Goal: Information Seeking & Learning: Learn about a topic

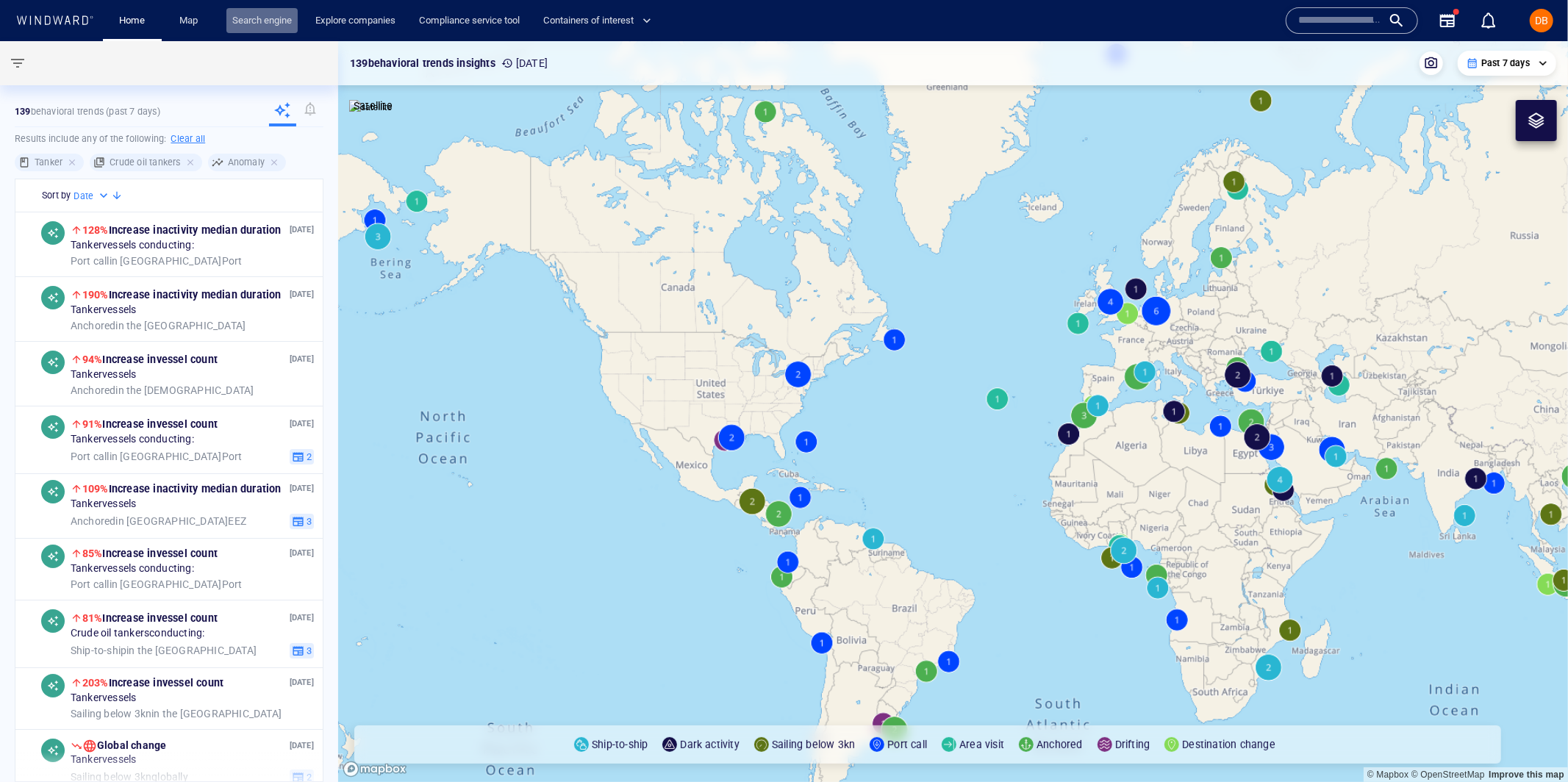
click at [247, 21] on link "Search engine" at bounding box center [262, 21] width 71 height 26
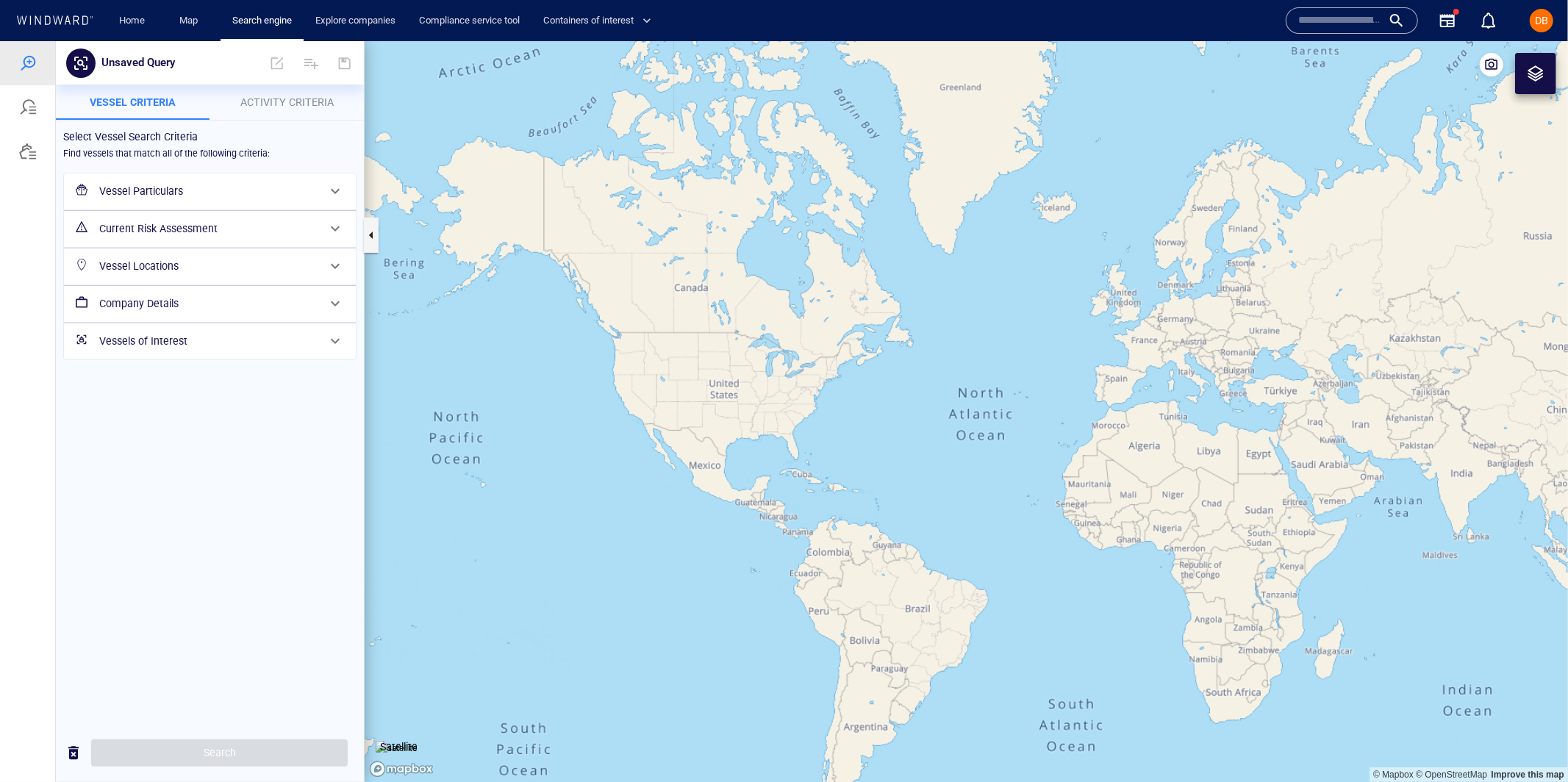
click at [168, 183] on h6 "Vessel Particulars" at bounding box center [208, 191] width 218 height 18
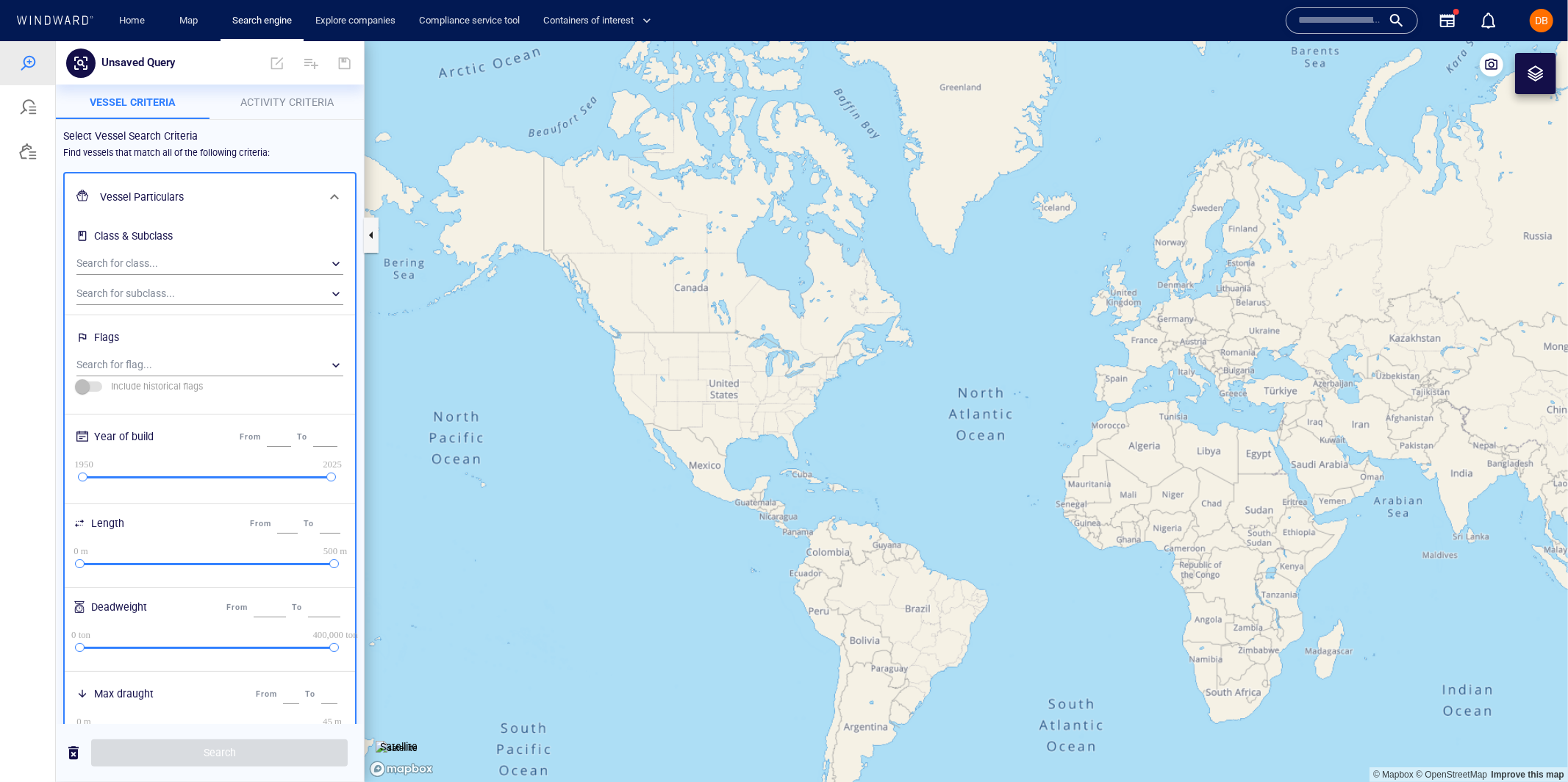
drag, startPoint x: 186, startPoint y: 194, endPoint x: 179, endPoint y: 193, distance: 7.1
click at [184, 194] on h6 "Vessel Particulars" at bounding box center [207, 196] width 216 height 18
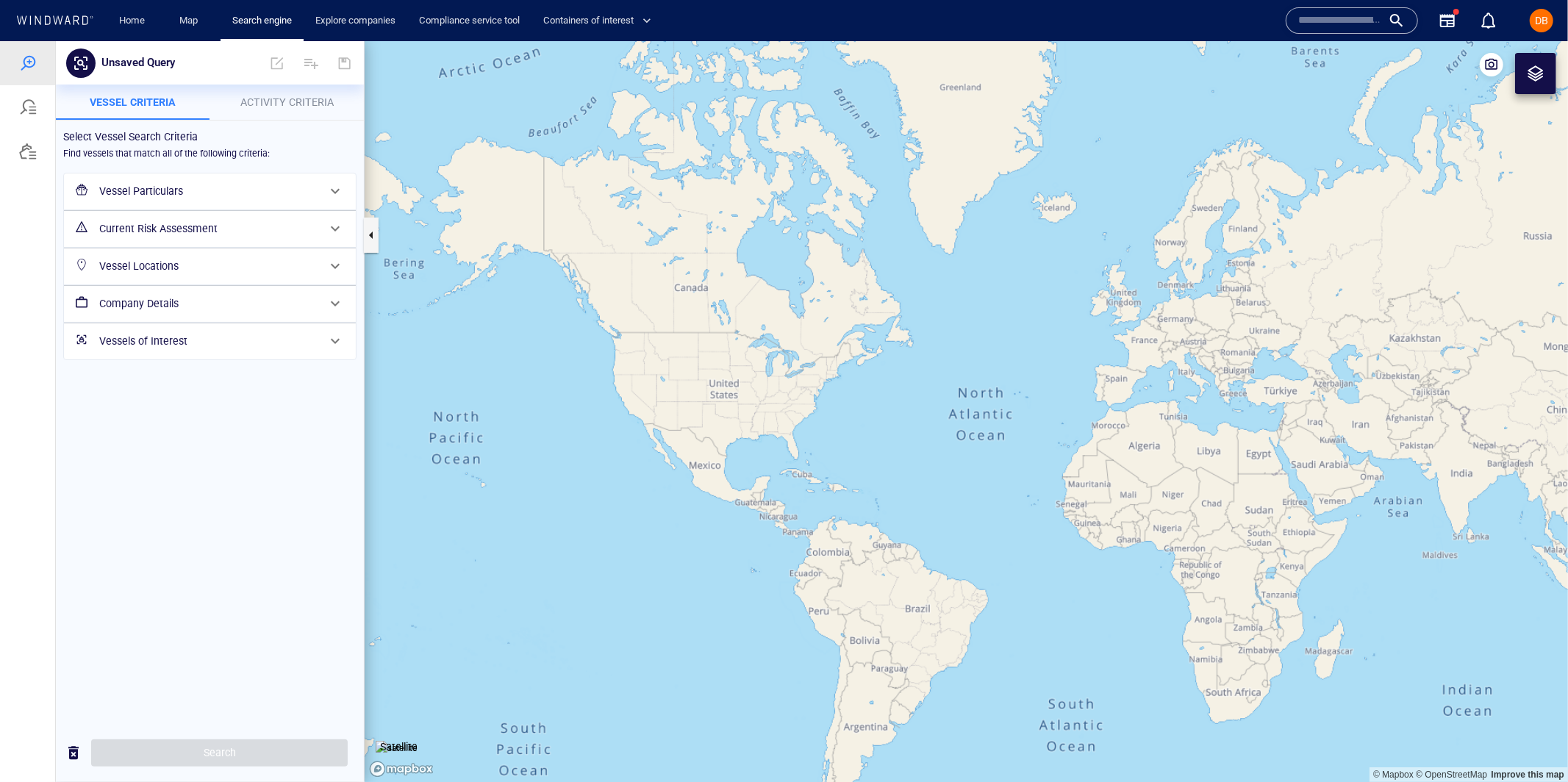
click at [9, 111] on div at bounding box center [27, 107] width 55 height 44
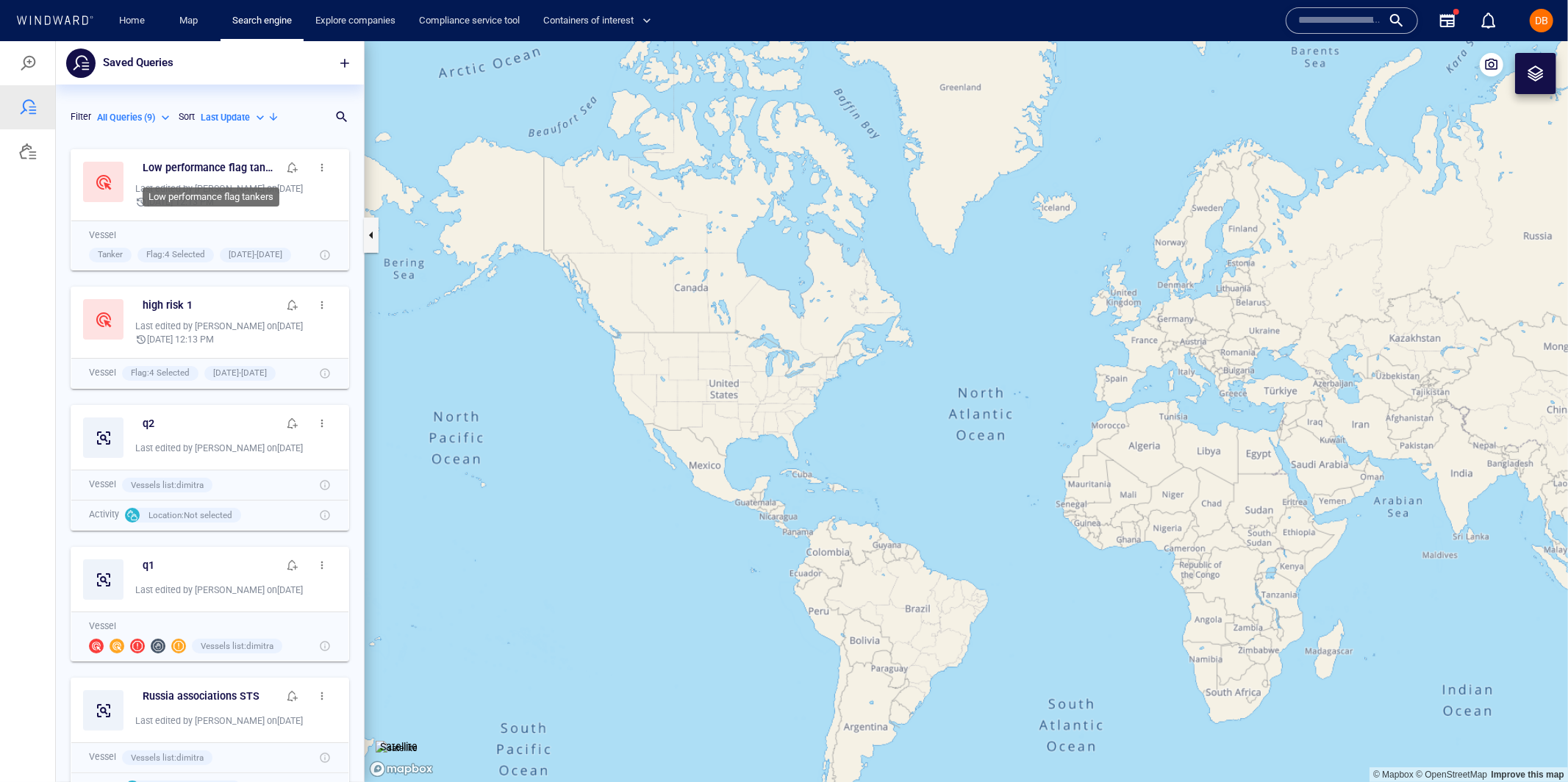
scroll to position [2, 0]
click at [149, 560] on h6 "q1" at bounding box center [148, 563] width 12 height 18
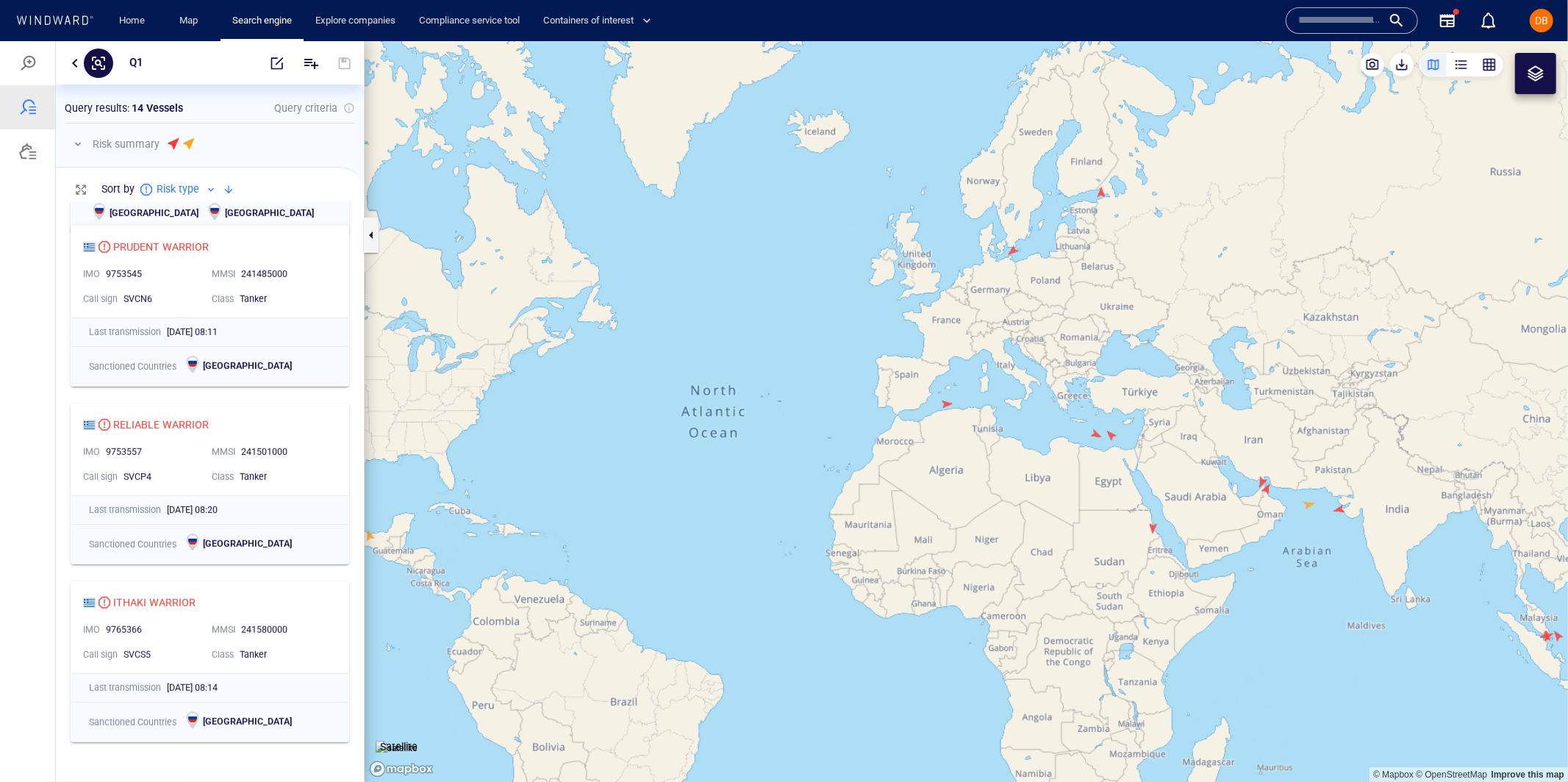
scroll to position [67, 0]
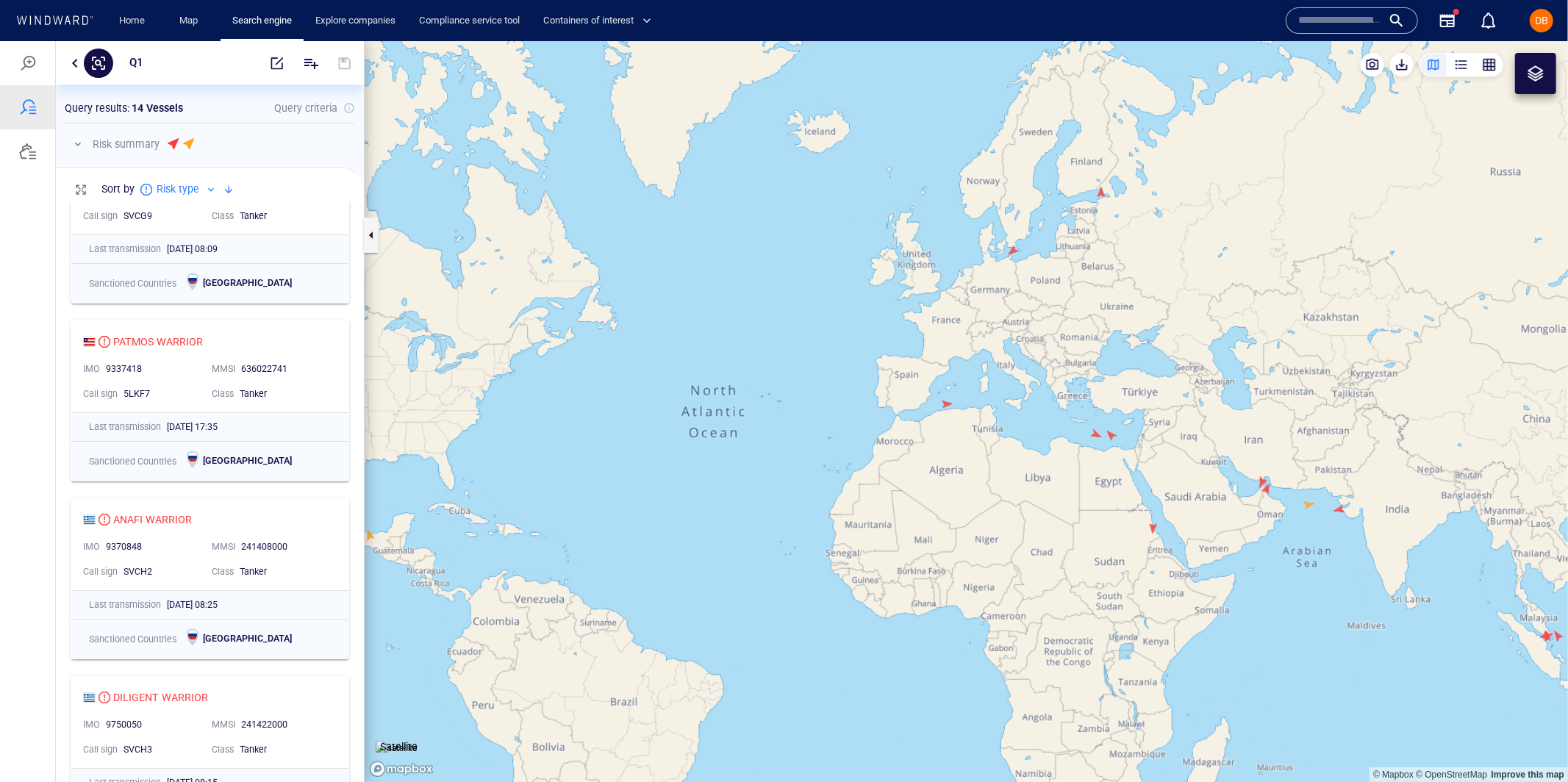
click at [296, 109] on p "Query criteria" at bounding box center [305, 107] width 63 height 17
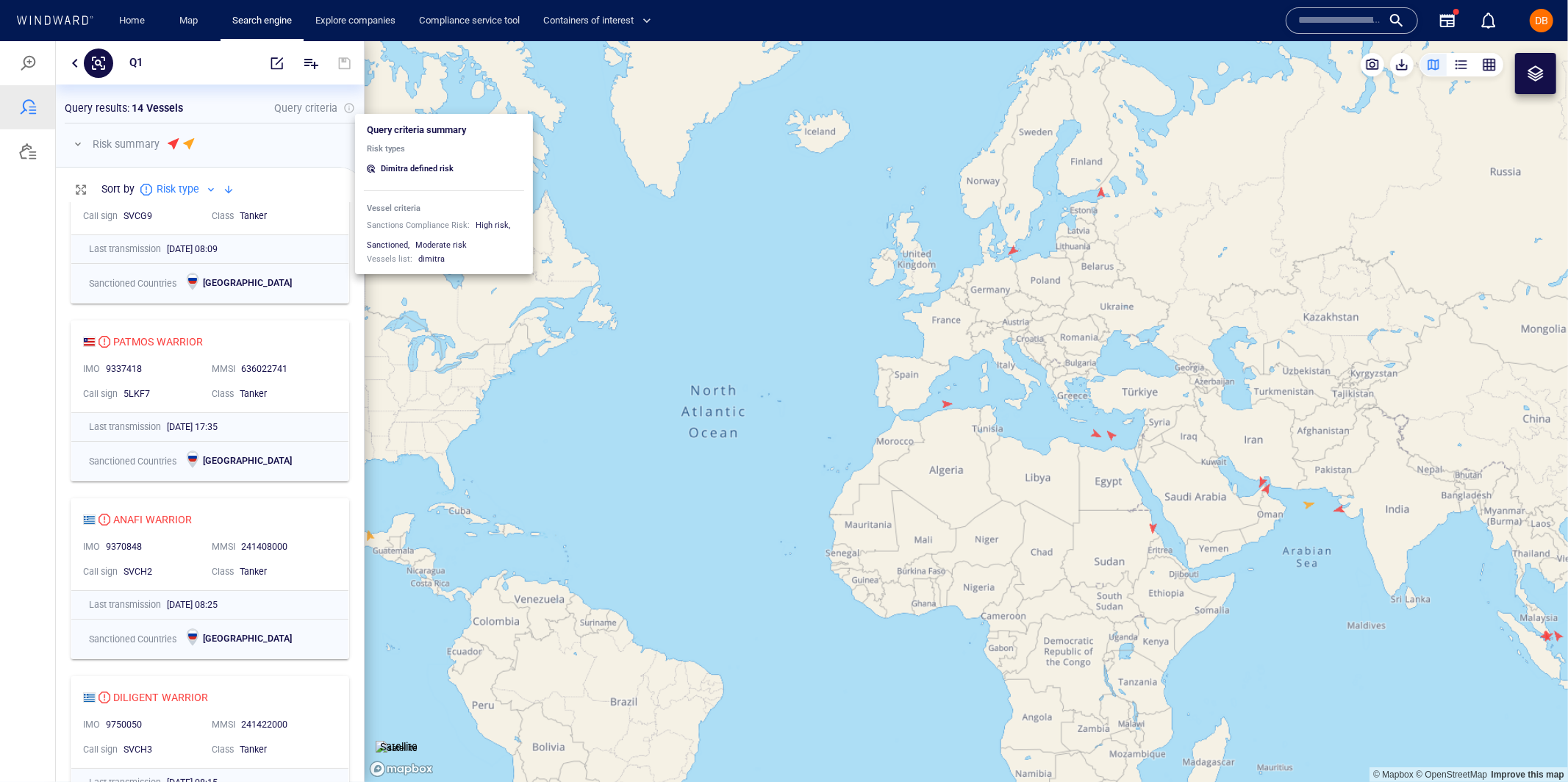
click at [348, 107] on div at bounding box center [349, 107] width 12 height 12
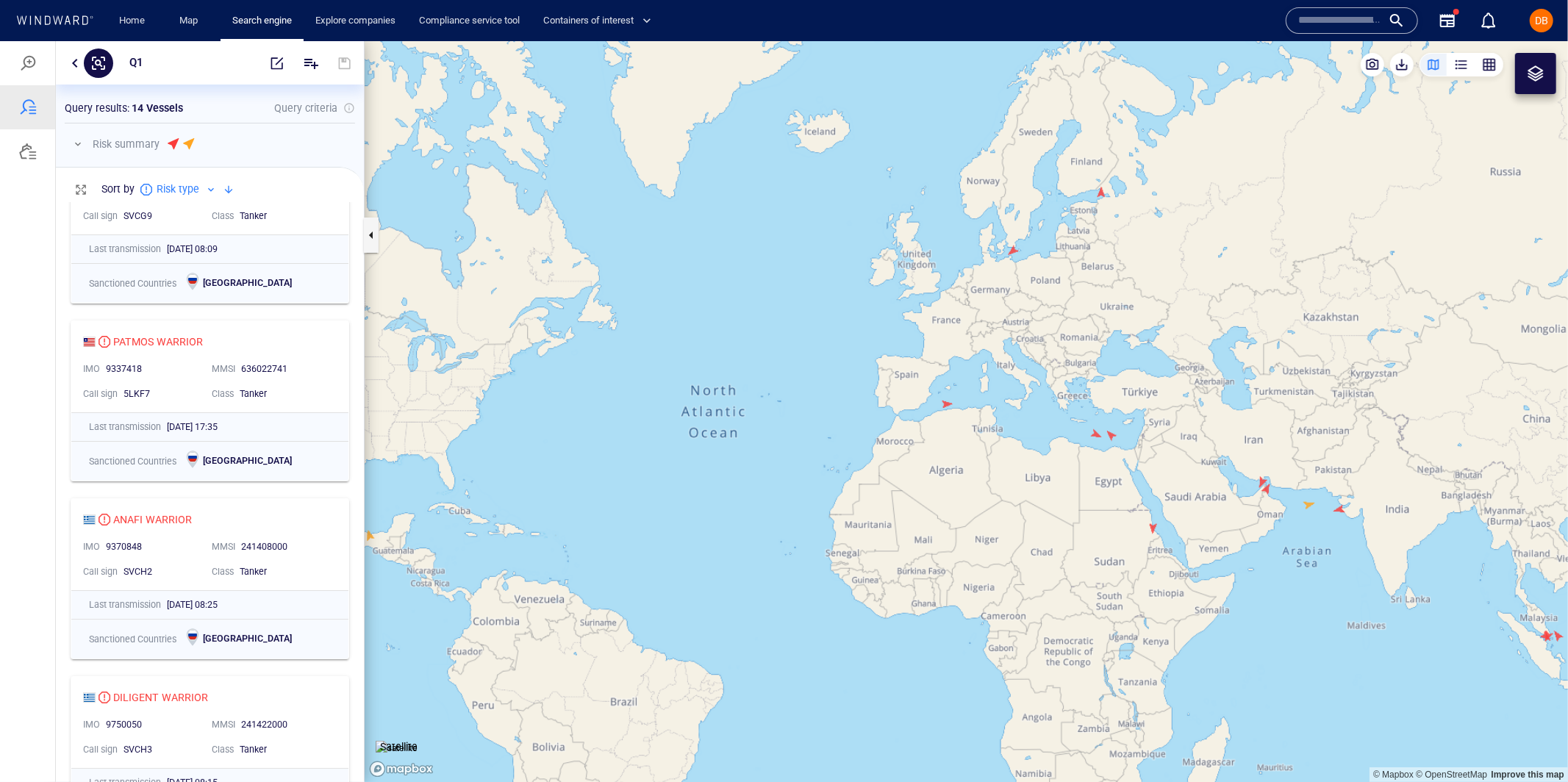
click at [122, 108] on p "Query results :" at bounding box center [97, 107] width 65 height 17
click at [73, 62] on button "button" at bounding box center [74, 62] width 17 height 17
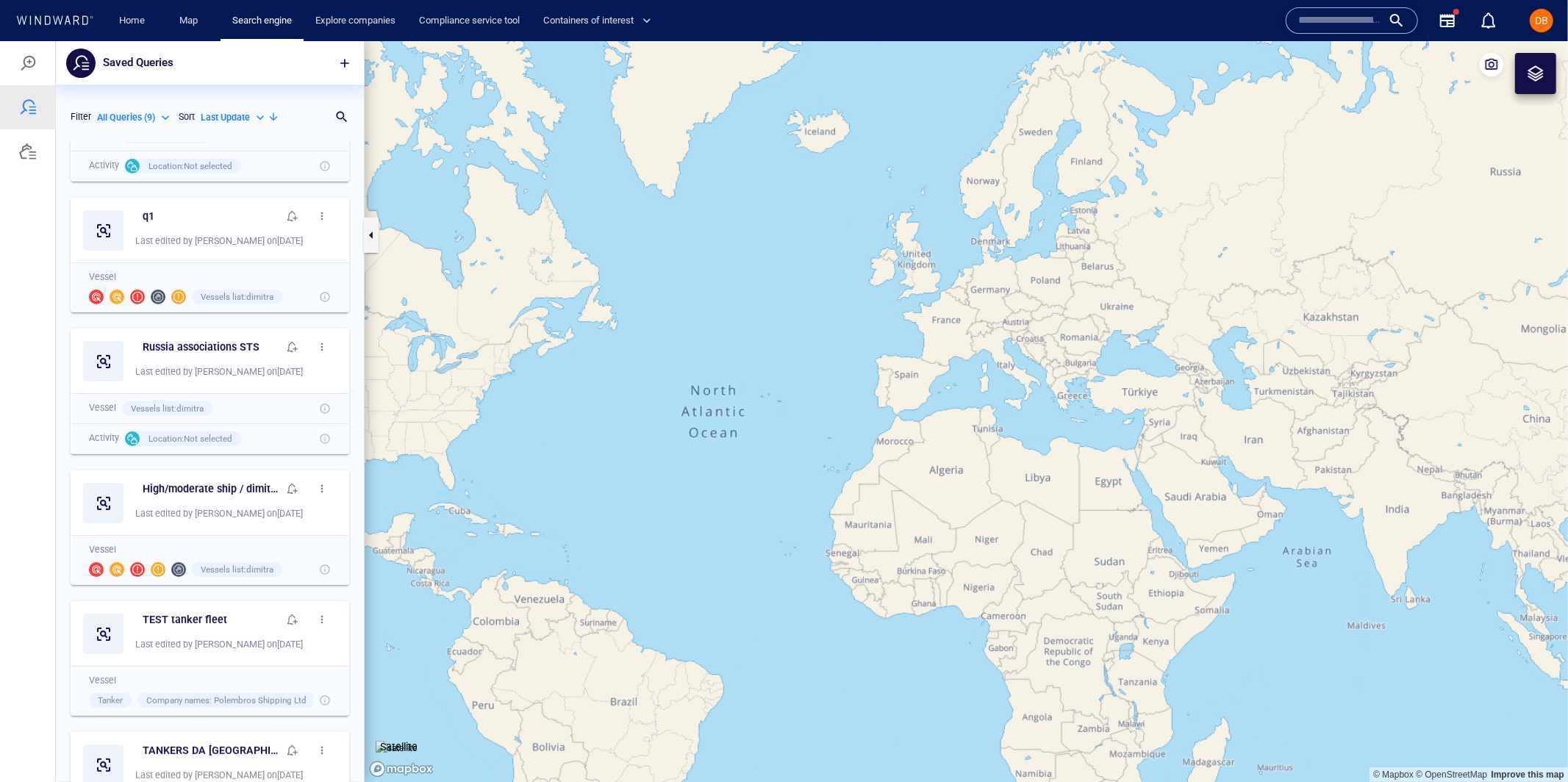
scroll to position [412, 0]
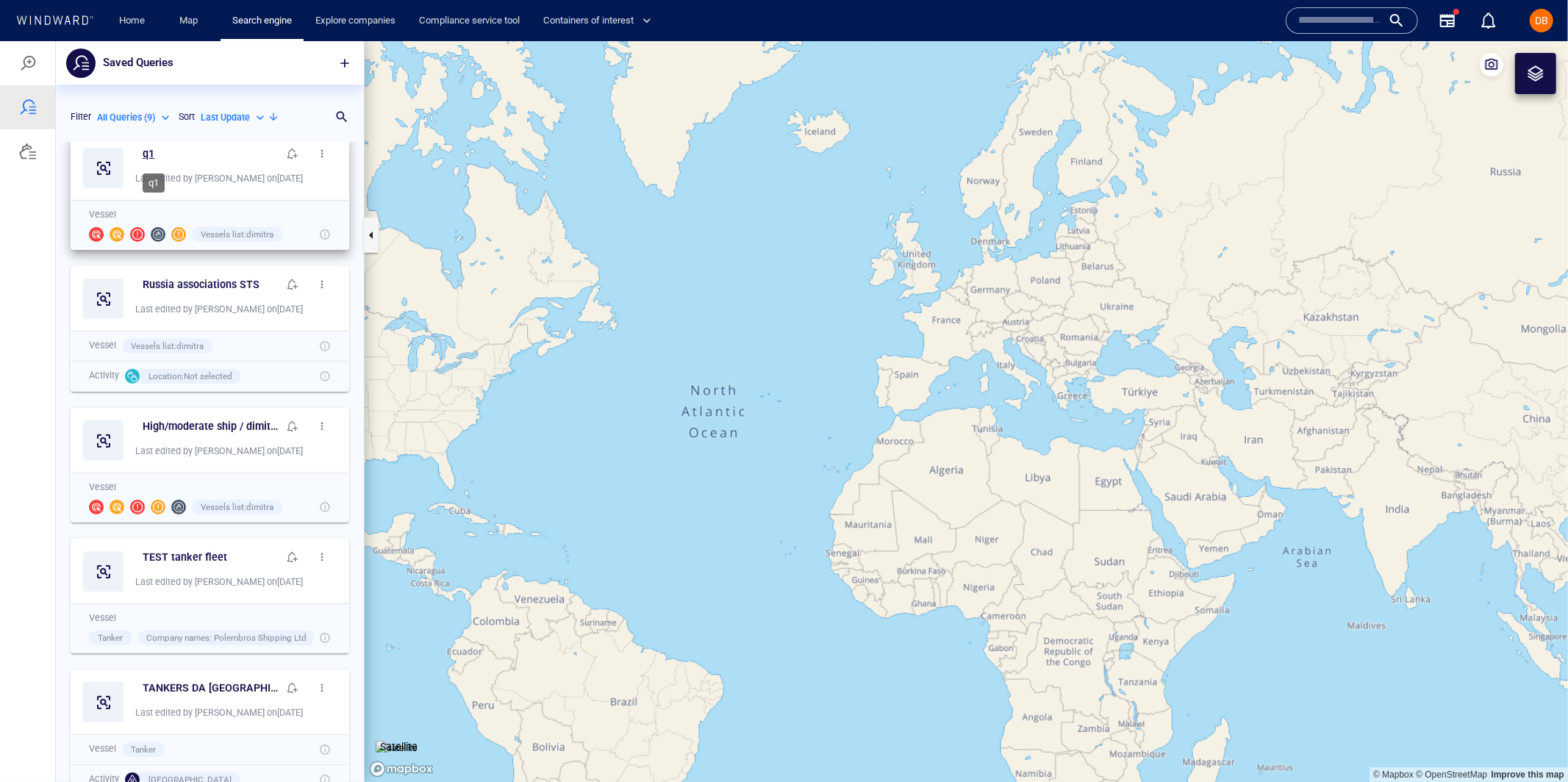
click at [142, 152] on h6 "q1" at bounding box center [148, 153] width 12 height 18
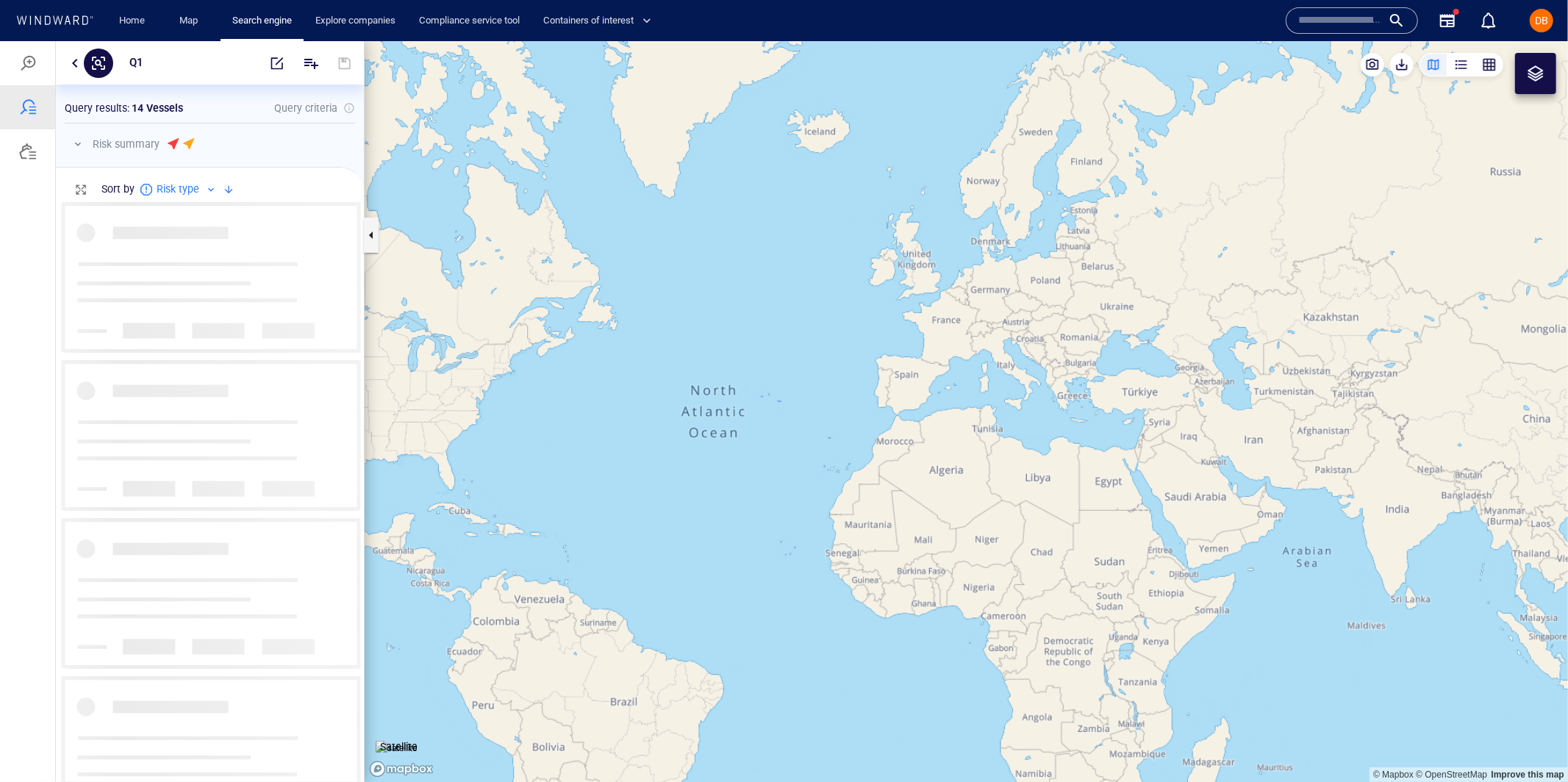
scroll to position [581, 307]
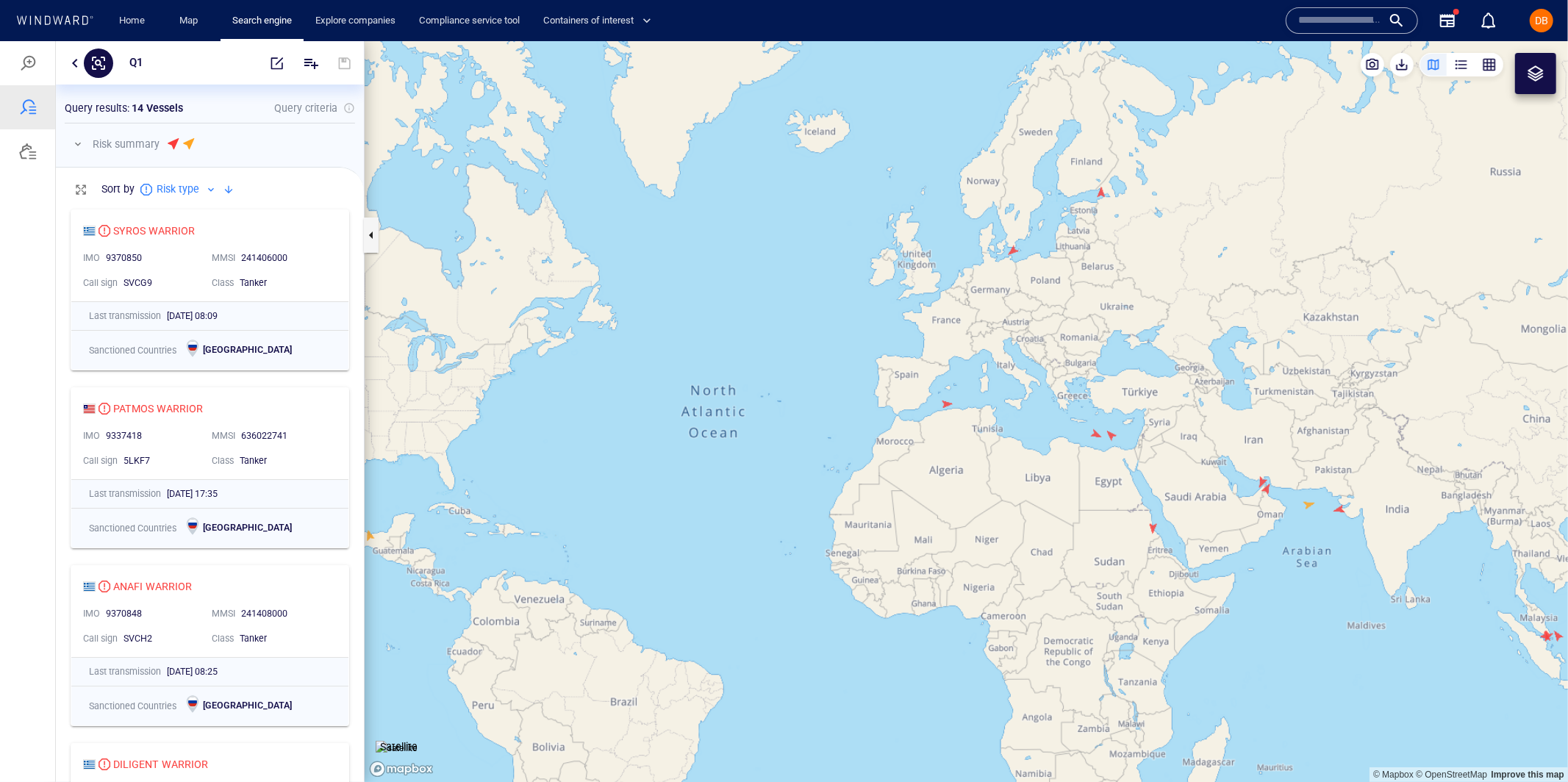
click at [182, 189] on p "Risk type" at bounding box center [177, 187] width 43 height 17
click at [211, 220] on div "Risk type" at bounding box center [191, 219] width 85 height 17
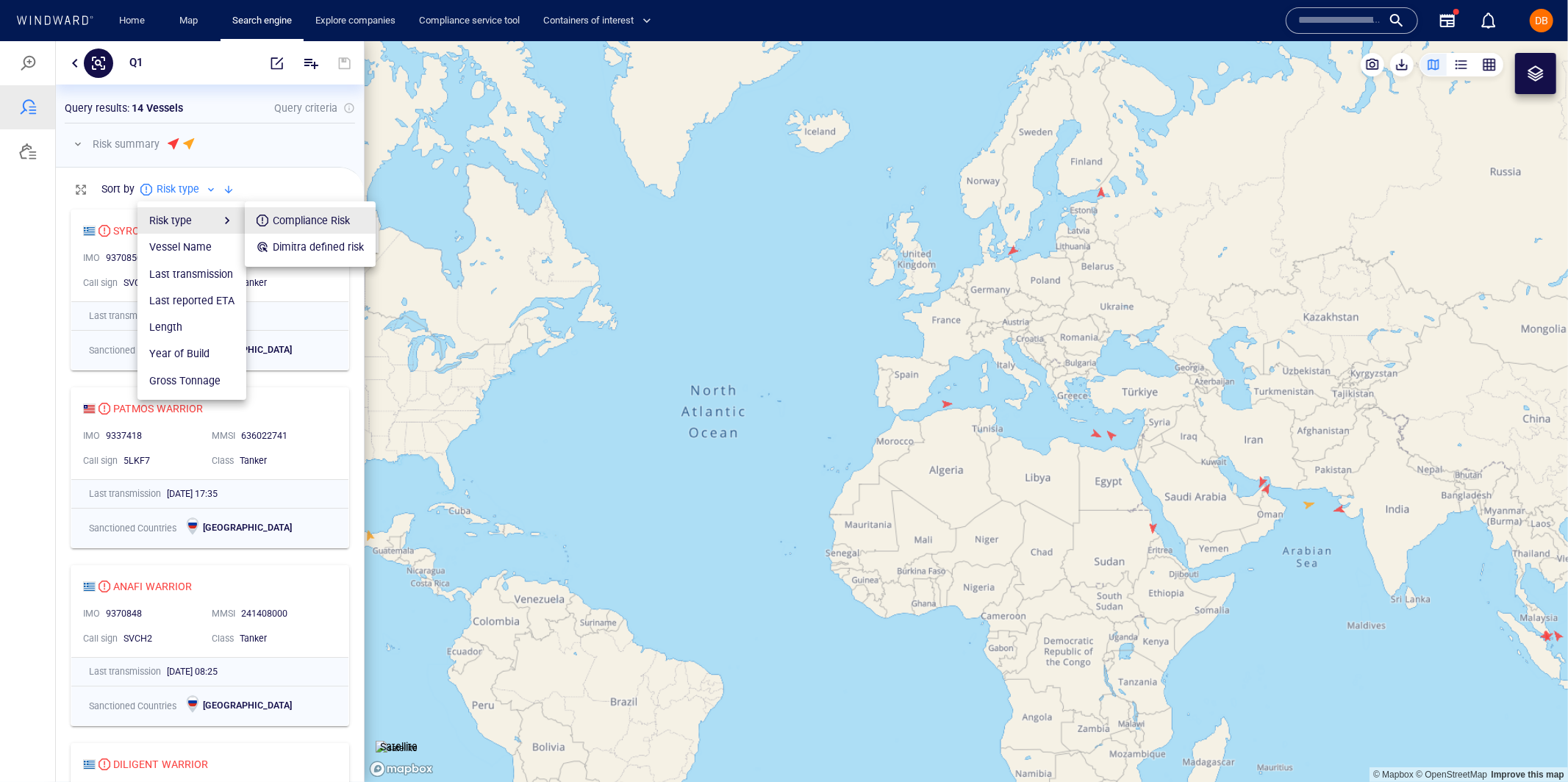
click at [232, 145] on div at bounding box center [784, 410] width 1568 height 741
click at [77, 138] on div at bounding box center [784, 410] width 1568 height 741
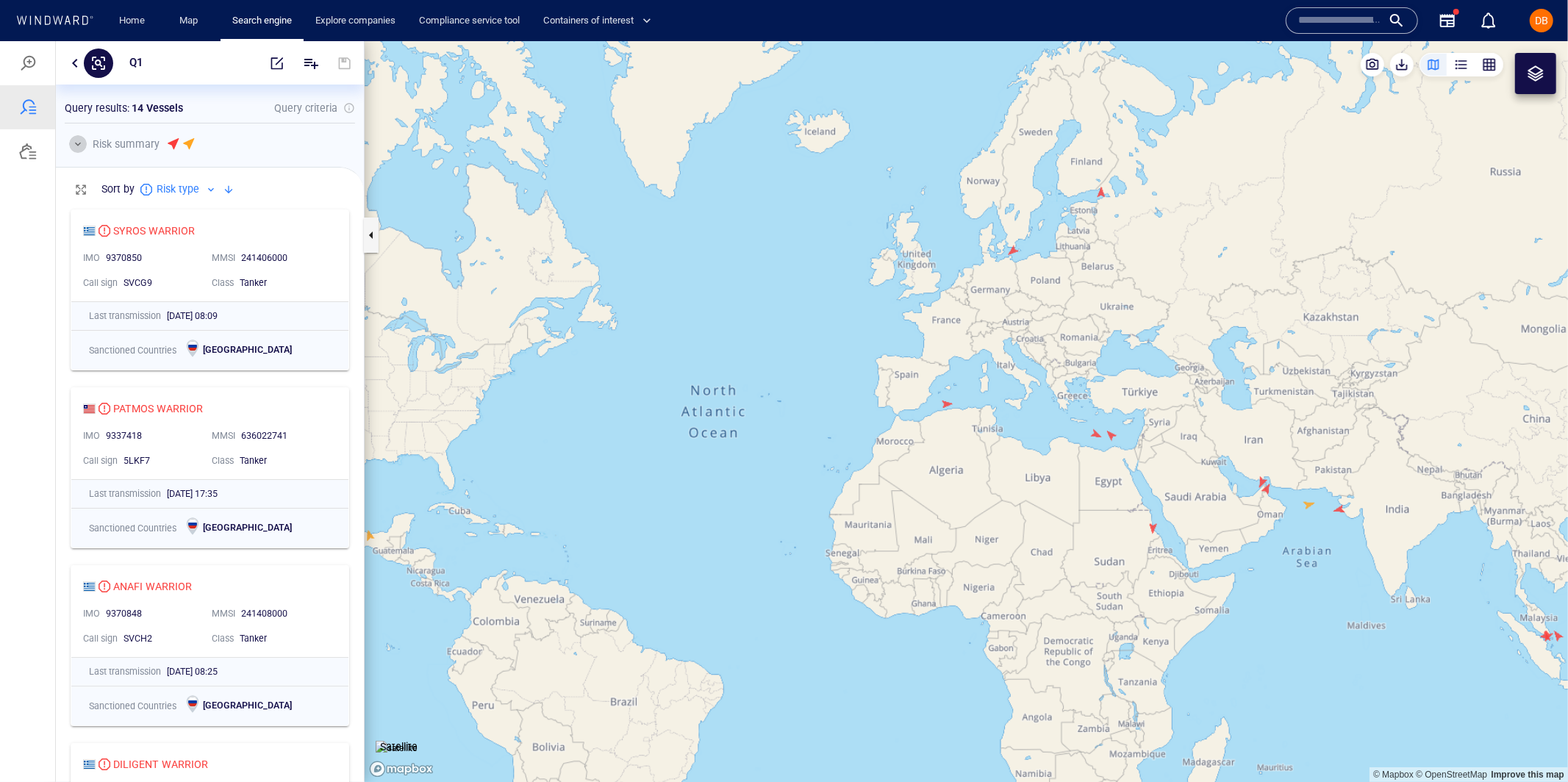
click at [77, 143] on button "button" at bounding box center [78, 143] width 17 height 17
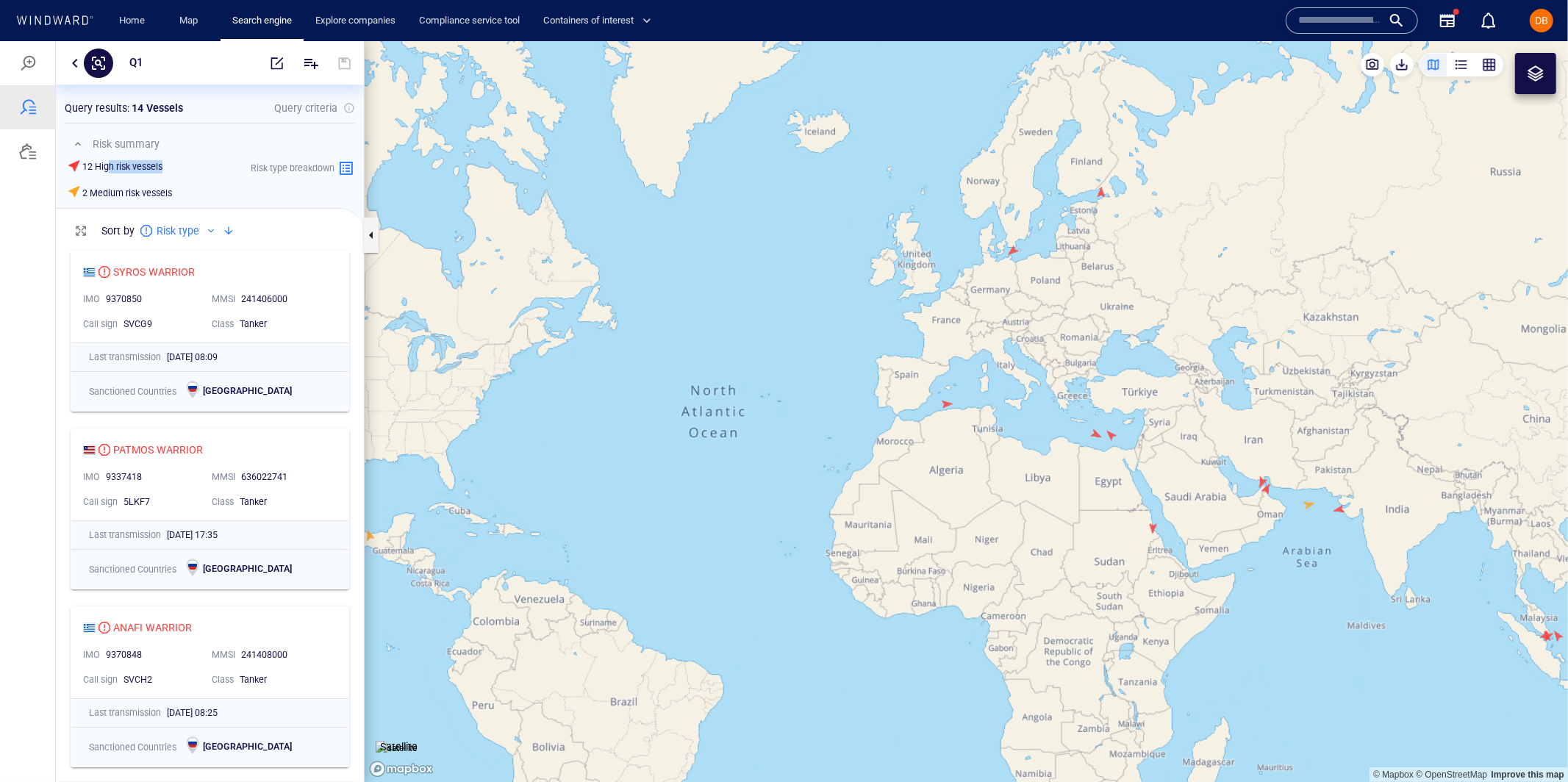
drag, startPoint x: 142, startPoint y: 168, endPoint x: 174, endPoint y: 170, distance: 32.1
click at [174, 170] on div "12 High risk vessels" at bounding box center [121, 166] width 108 height 21
drag, startPoint x: 89, startPoint y: 189, endPoint x: 169, endPoint y: 191, distance: 80.0
click at [169, 191] on h6 "2 Medium risk vessels" at bounding box center [127, 193] width 89 height 13
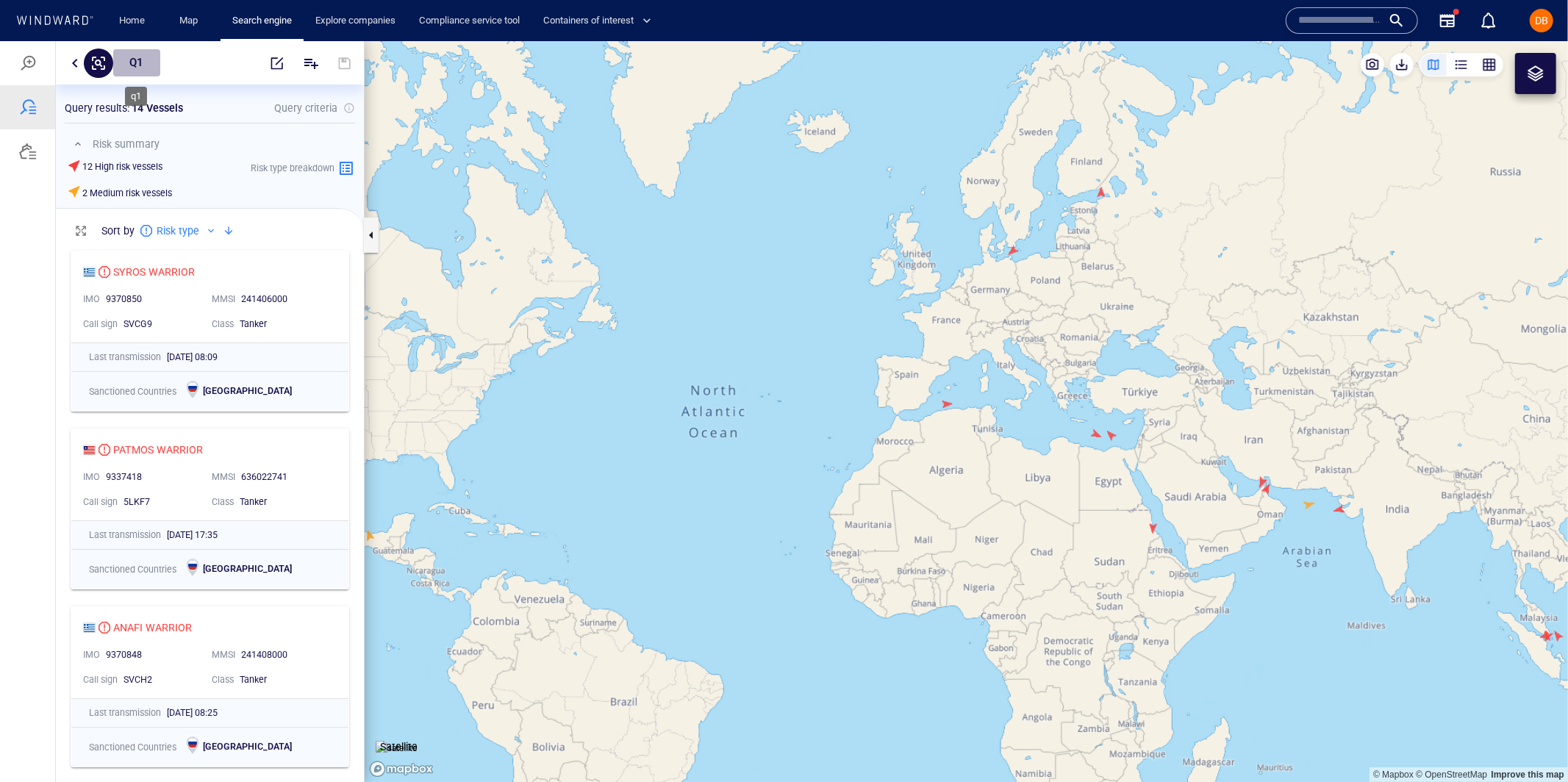
click at [132, 60] on p "q1" at bounding box center [136, 62] width 36 height 19
drag, startPoint x: 228, startPoint y: 122, endPoint x: 239, endPoint y: 109, distance: 17.0
click at [230, 122] on hr at bounding box center [210, 122] width 290 height 1
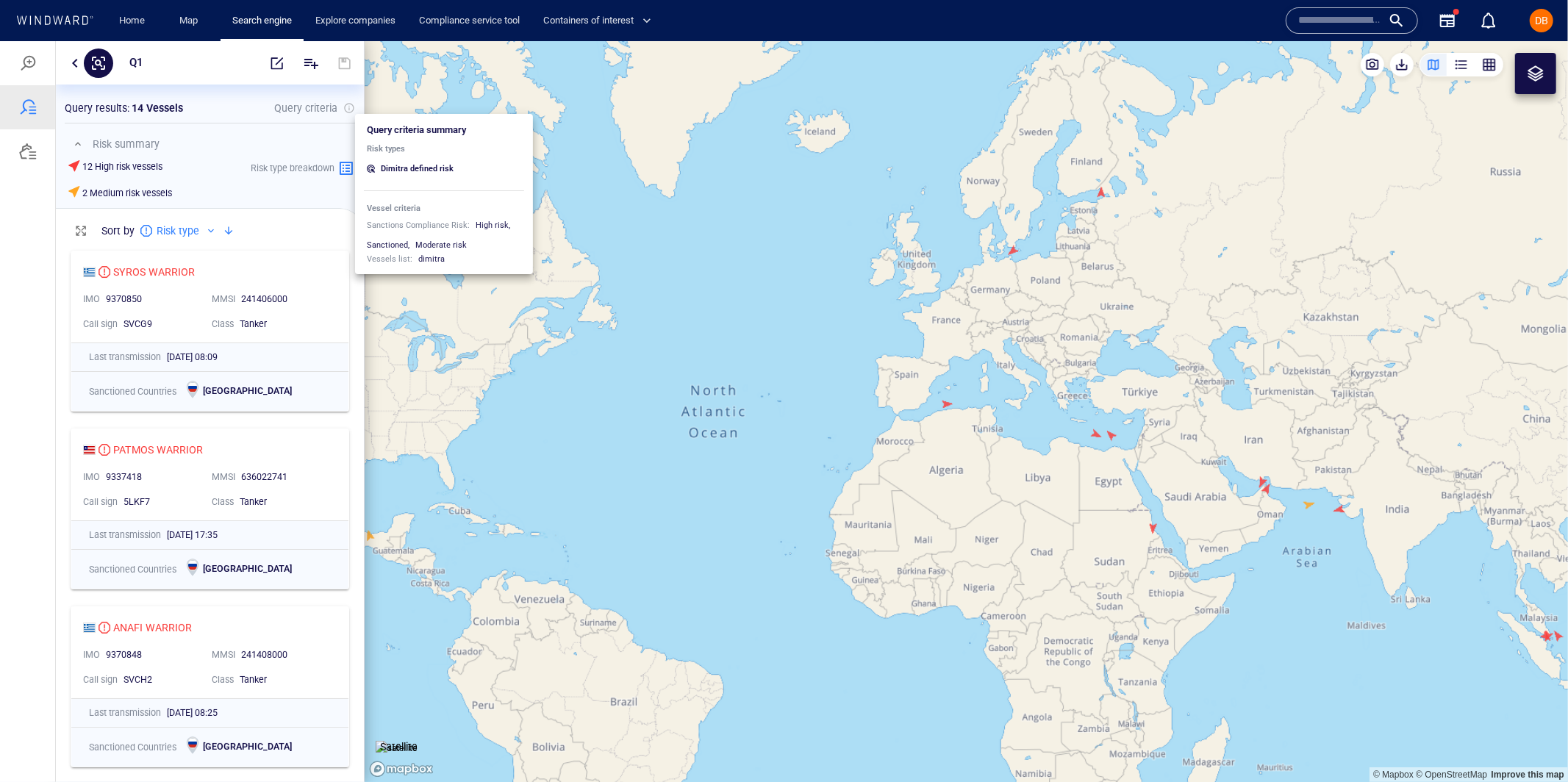
click at [353, 107] on div at bounding box center [349, 107] width 12 height 12
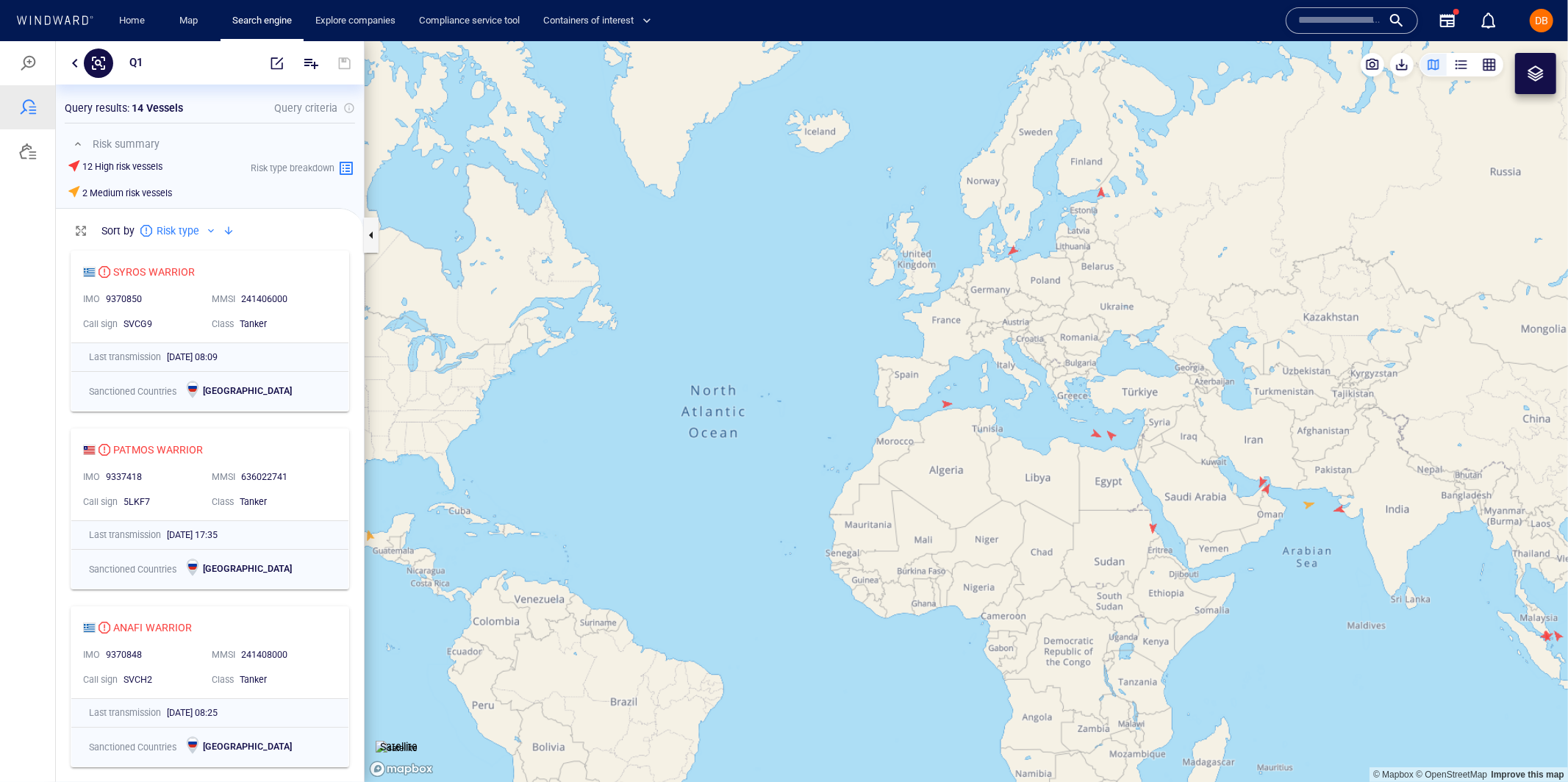
click at [302, 107] on p "Query criteria" at bounding box center [305, 107] width 63 height 17
click at [267, 58] on button "button" at bounding box center [277, 62] width 32 height 36
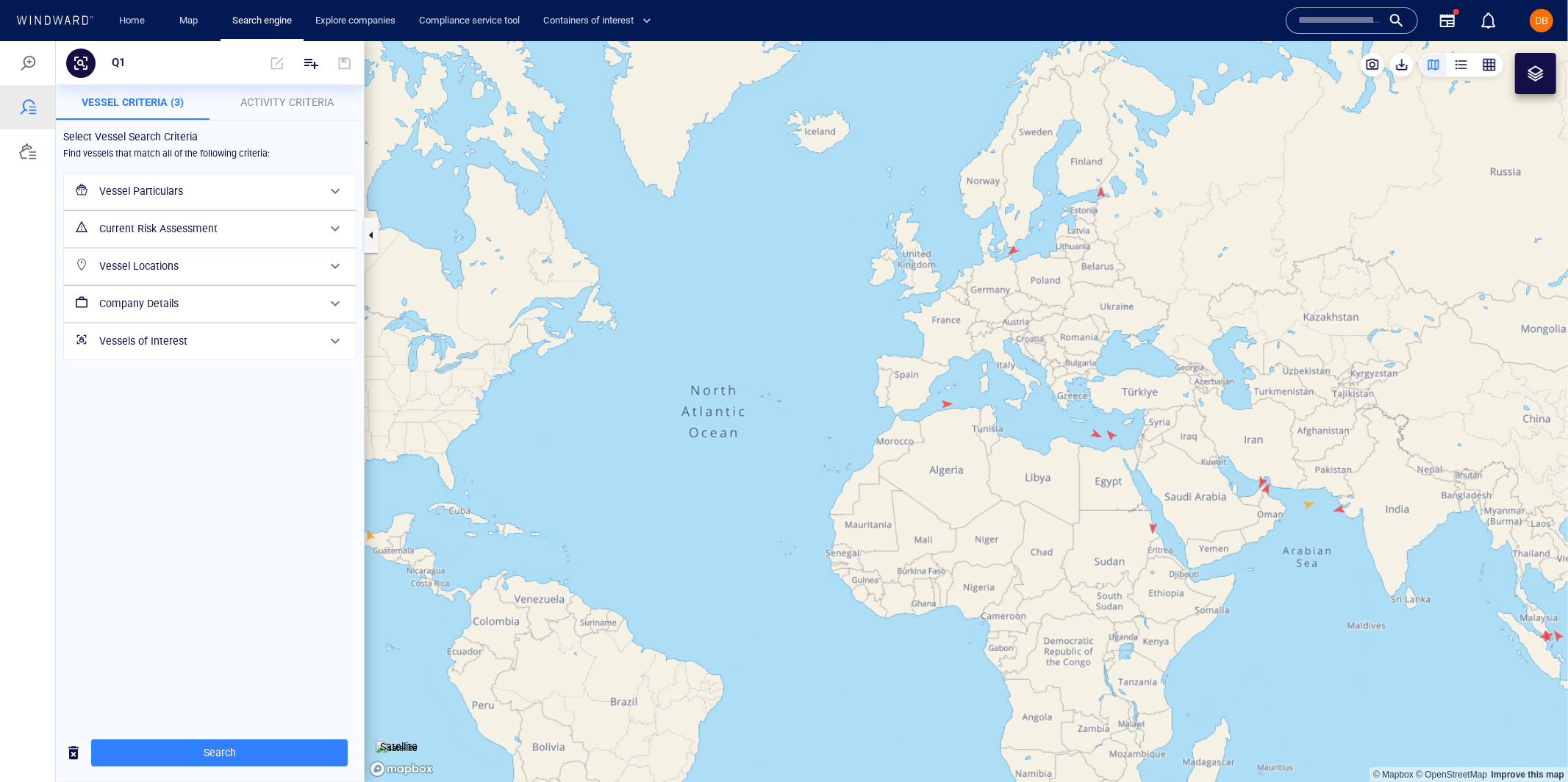
click at [262, 190] on h6 "Vessel Particulars" at bounding box center [208, 191] width 218 height 18
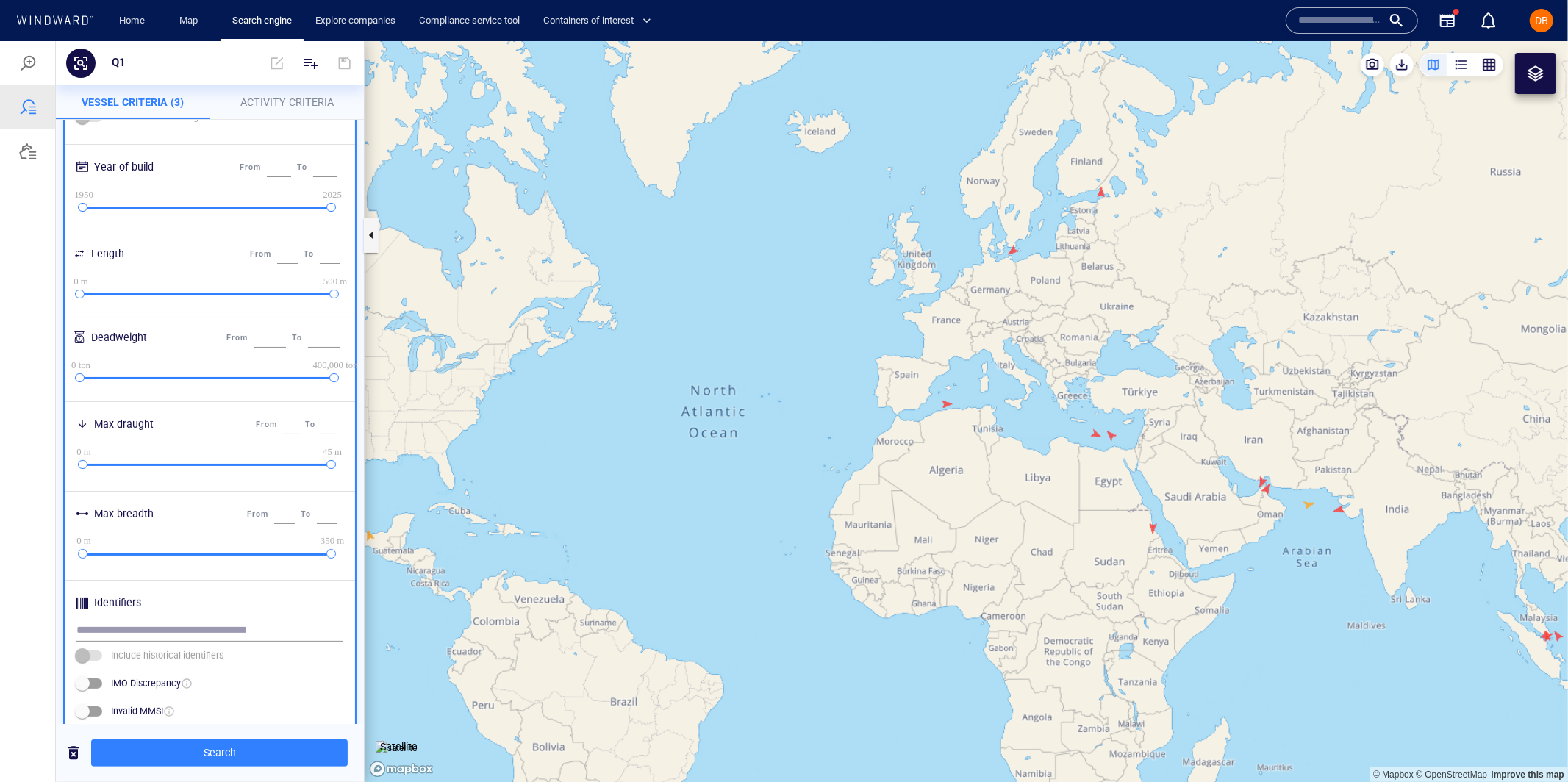
scroll to position [0, 0]
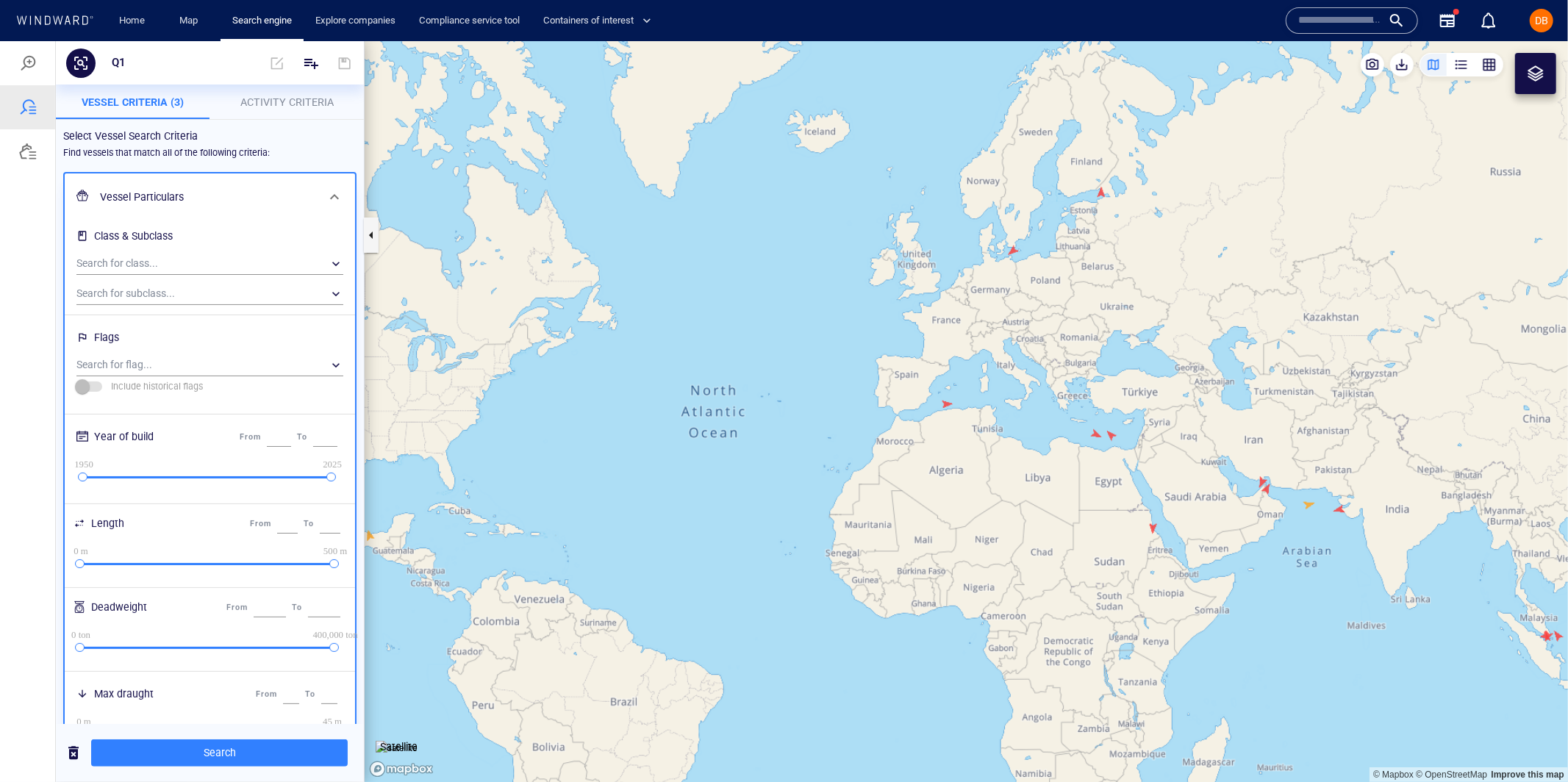
click at [280, 187] on h6 "Vessel Particulars" at bounding box center [207, 196] width 216 height 18
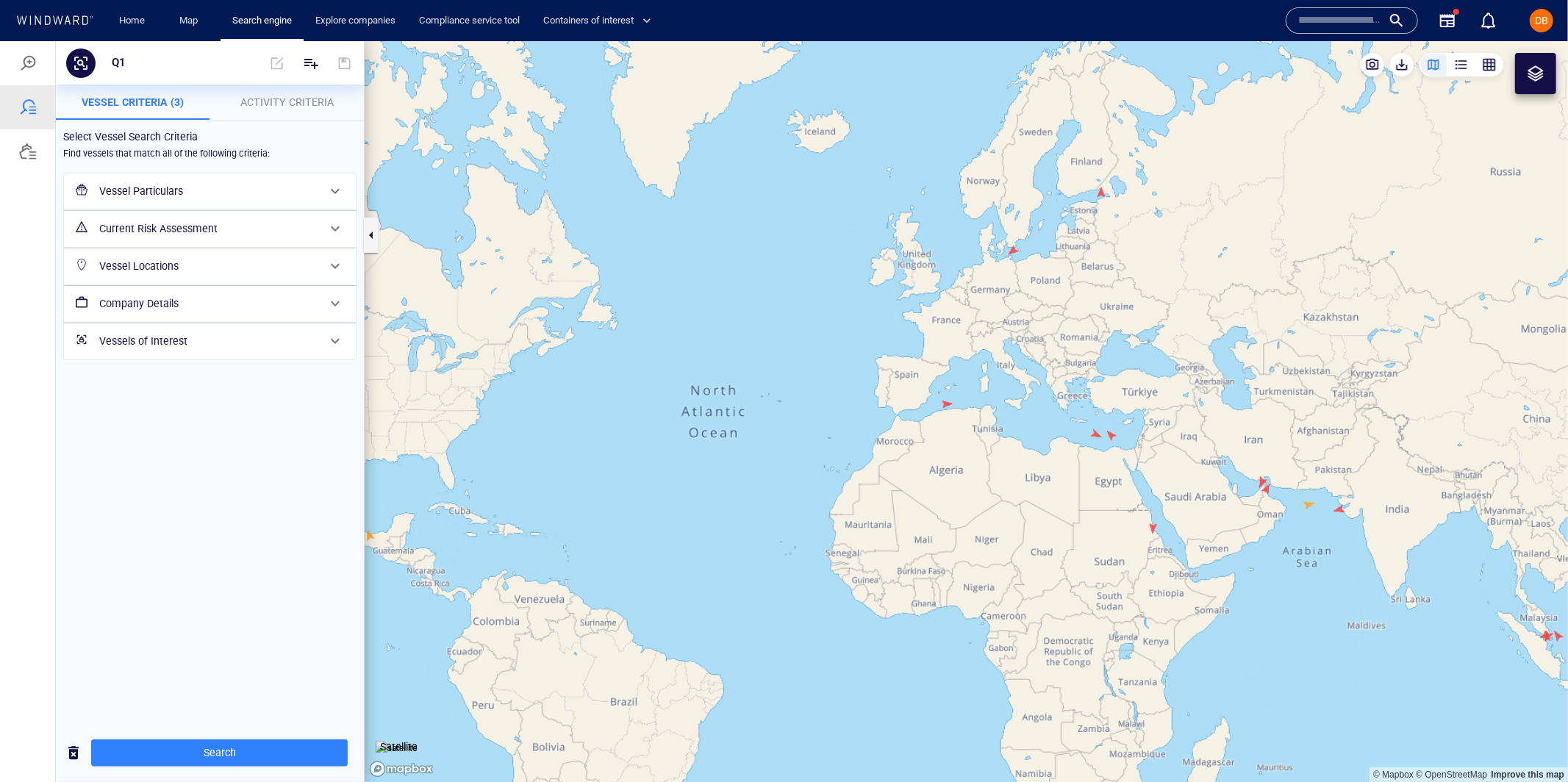
click at [251, 237] on div "Current Risk Assessment" at bounding box center [208, 227] width 230 height 30
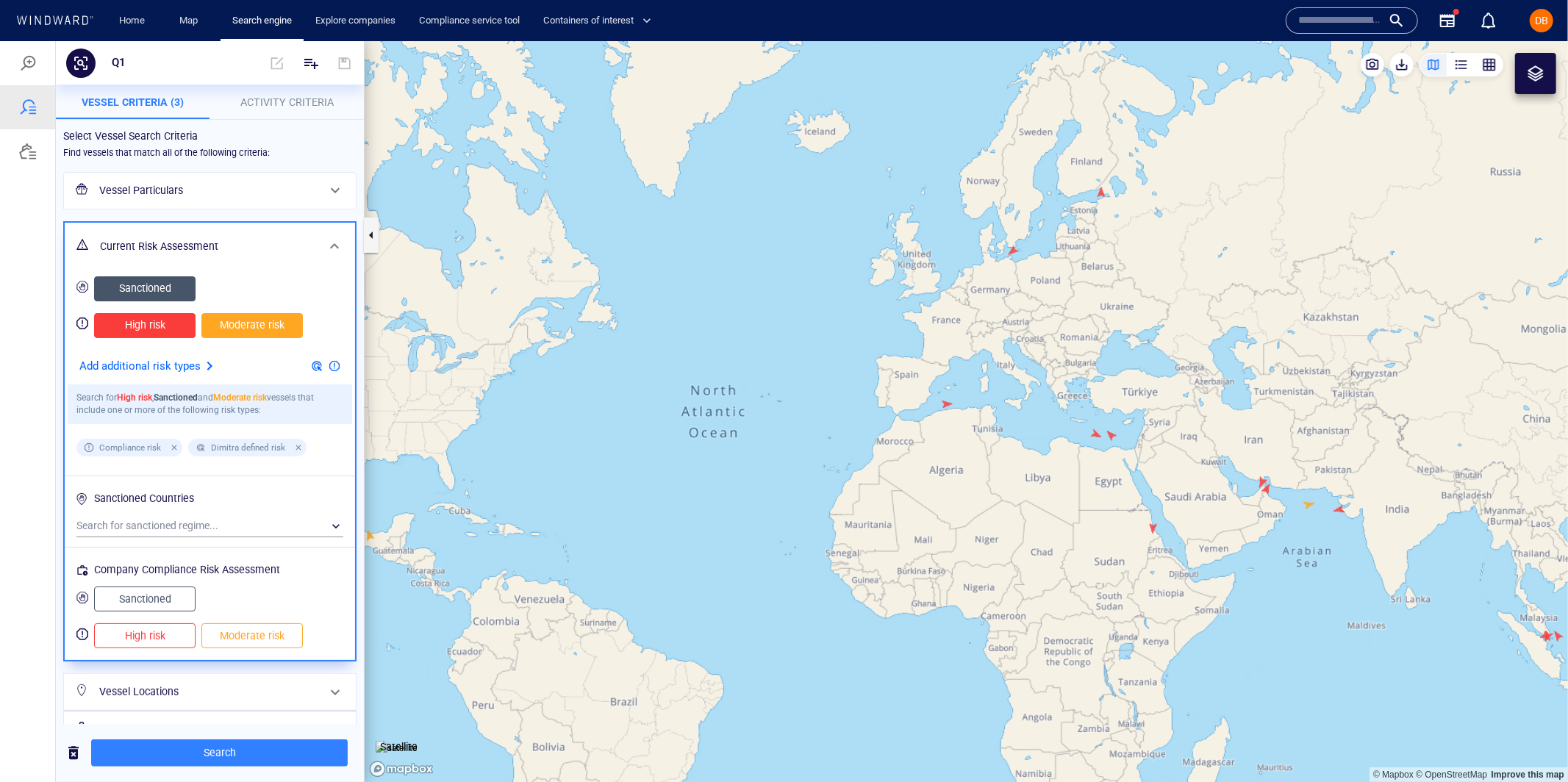
click at [251, 237] on h6 "Current Risk Assessment" at bounding box center [207, 246] width 216 height 18
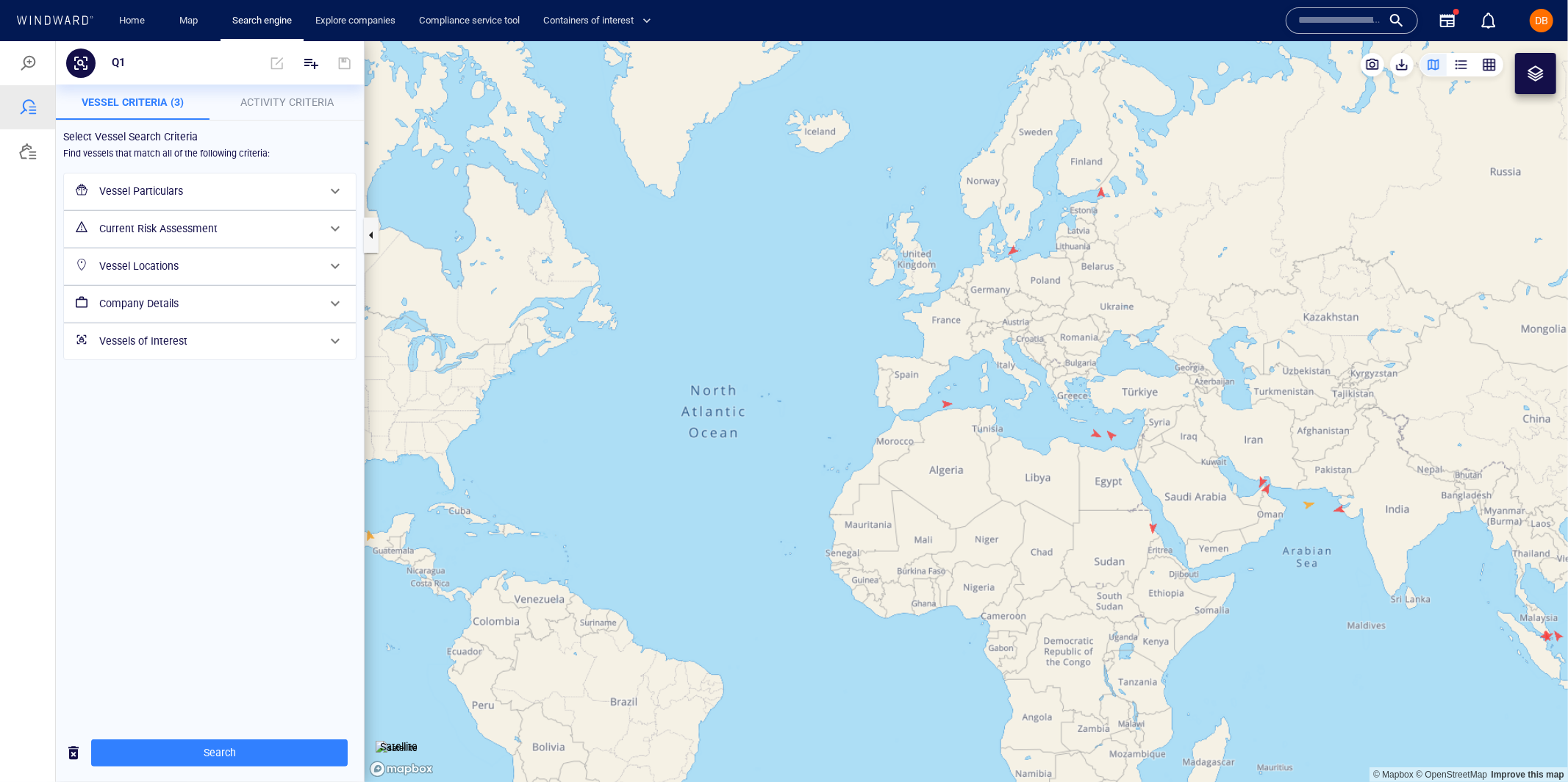
click at [251, 254] on div "Vessel Locations" at bounding box center [208, 265] width 230 height 30
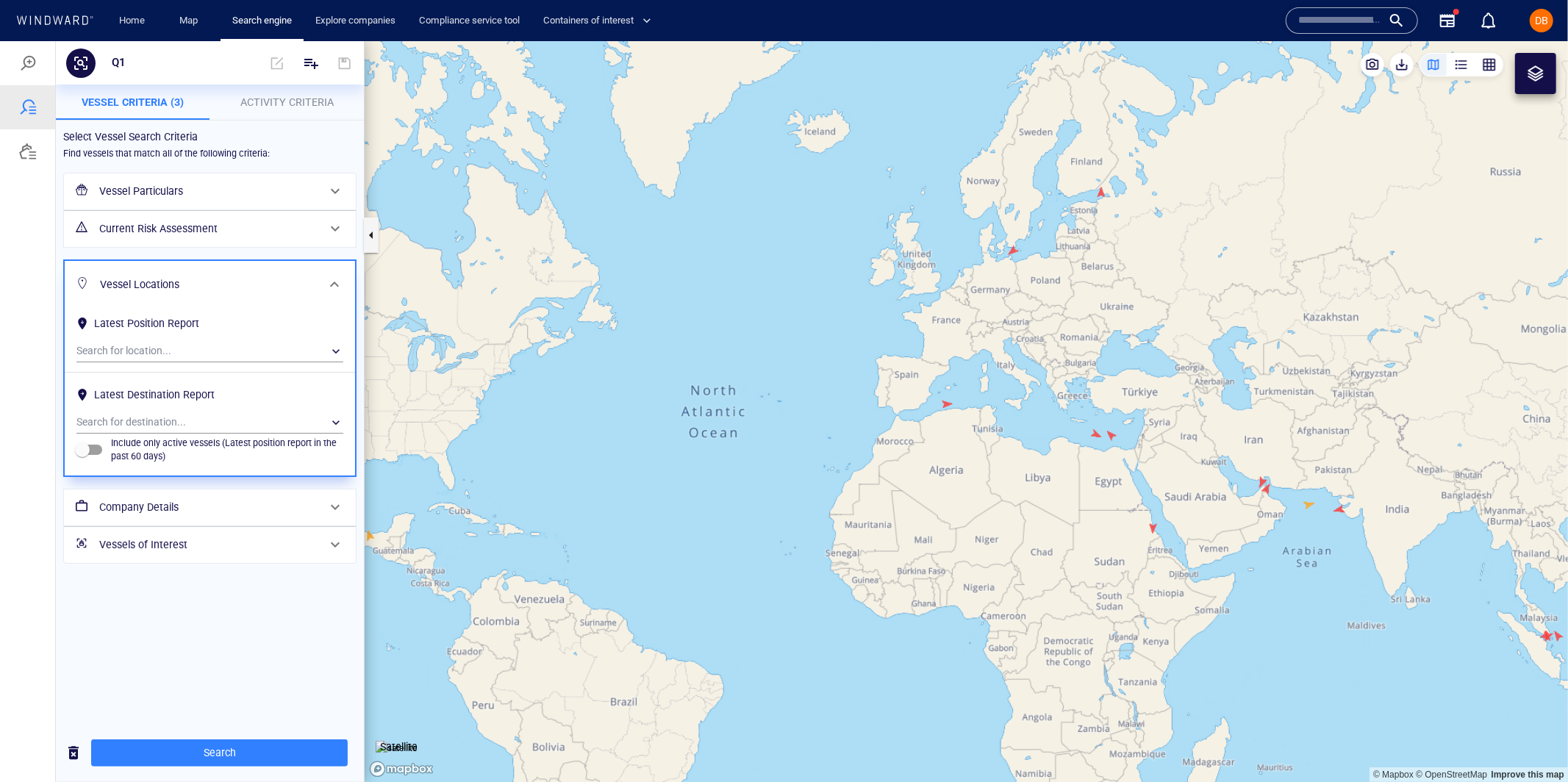
click at [250, 275] on h6 "Vessel Locations" at bounding box center [207, 284] width 216 height 18
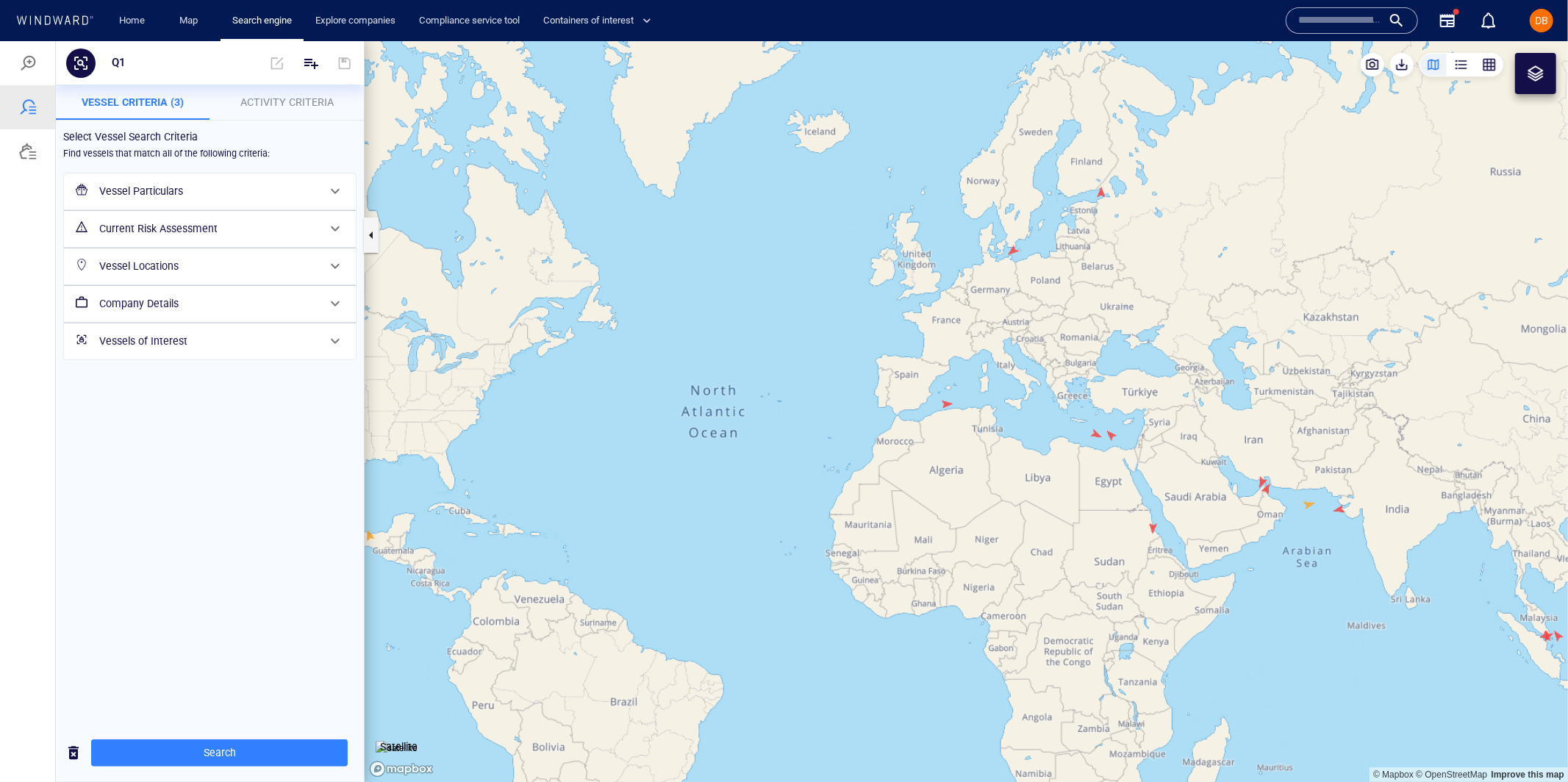
click at [250, 307] on h6 "Company Details" at bounding box center [208, 303] width 218 height 18
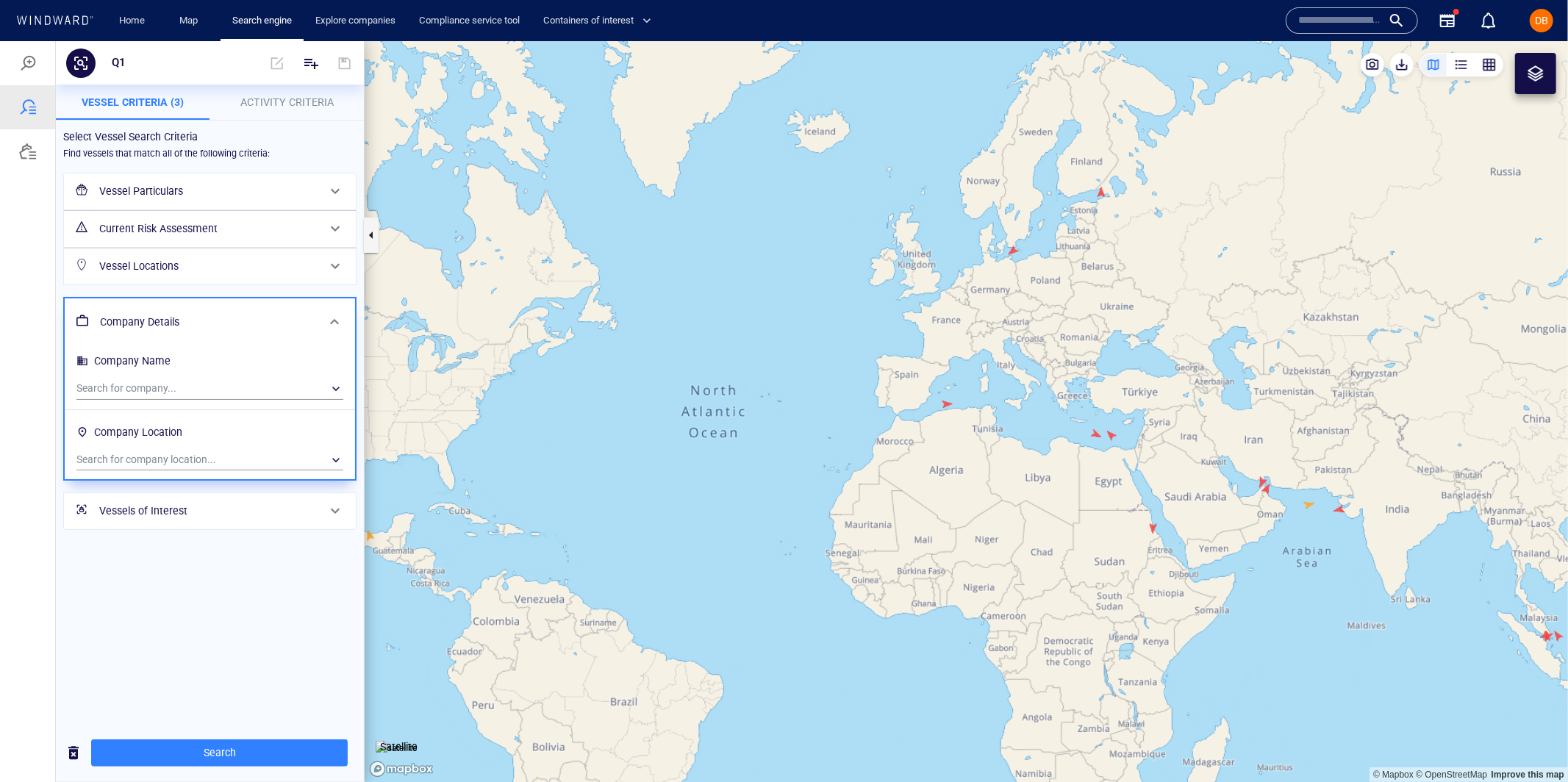
click at [250, 307] on div "Company Details" at bounding box center [208, 322] width 228 height 30
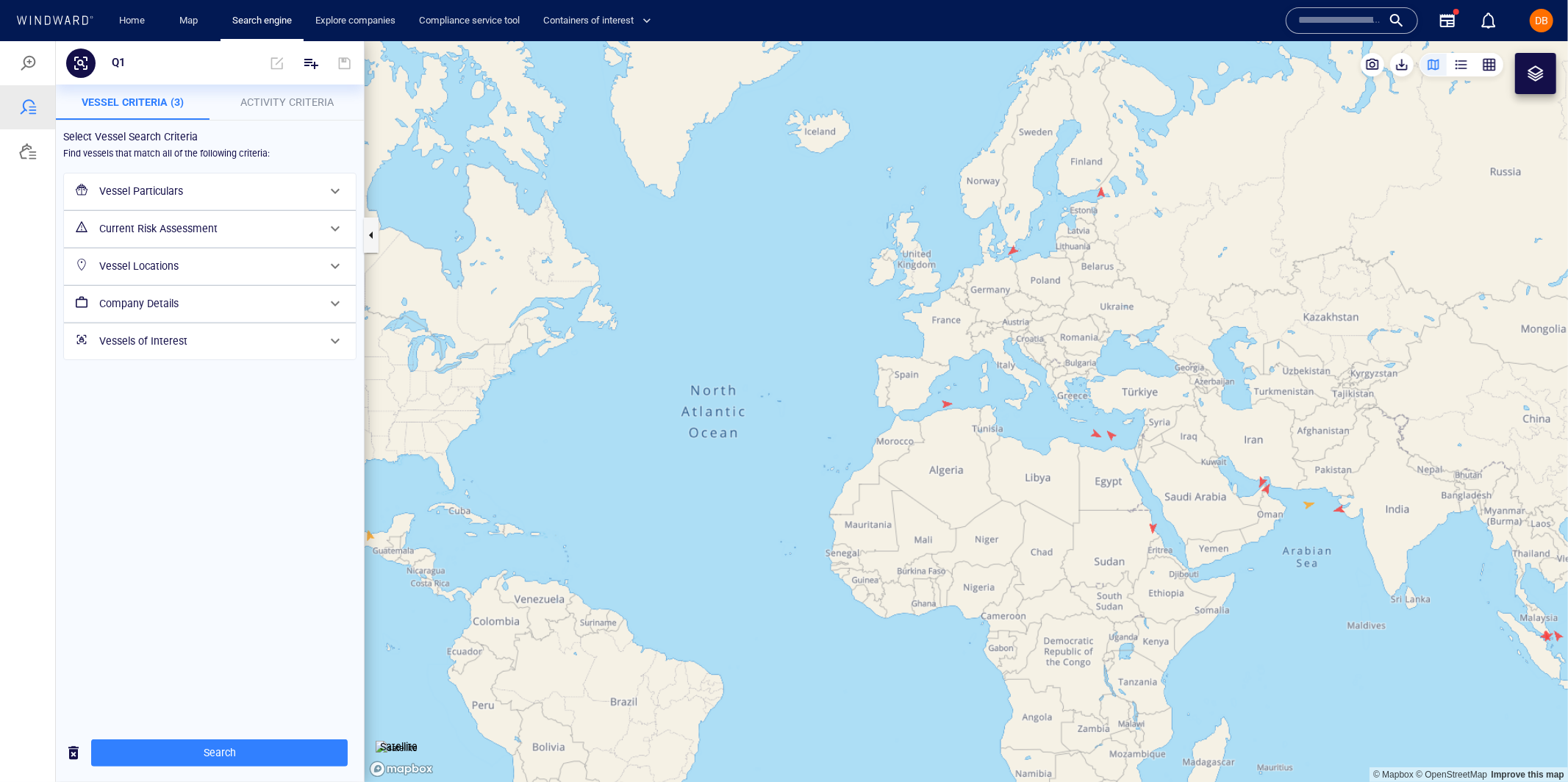
click at [273, 336] on h6 "Vessels of Interest" at bounding box center [208, 341] width 218 height 18
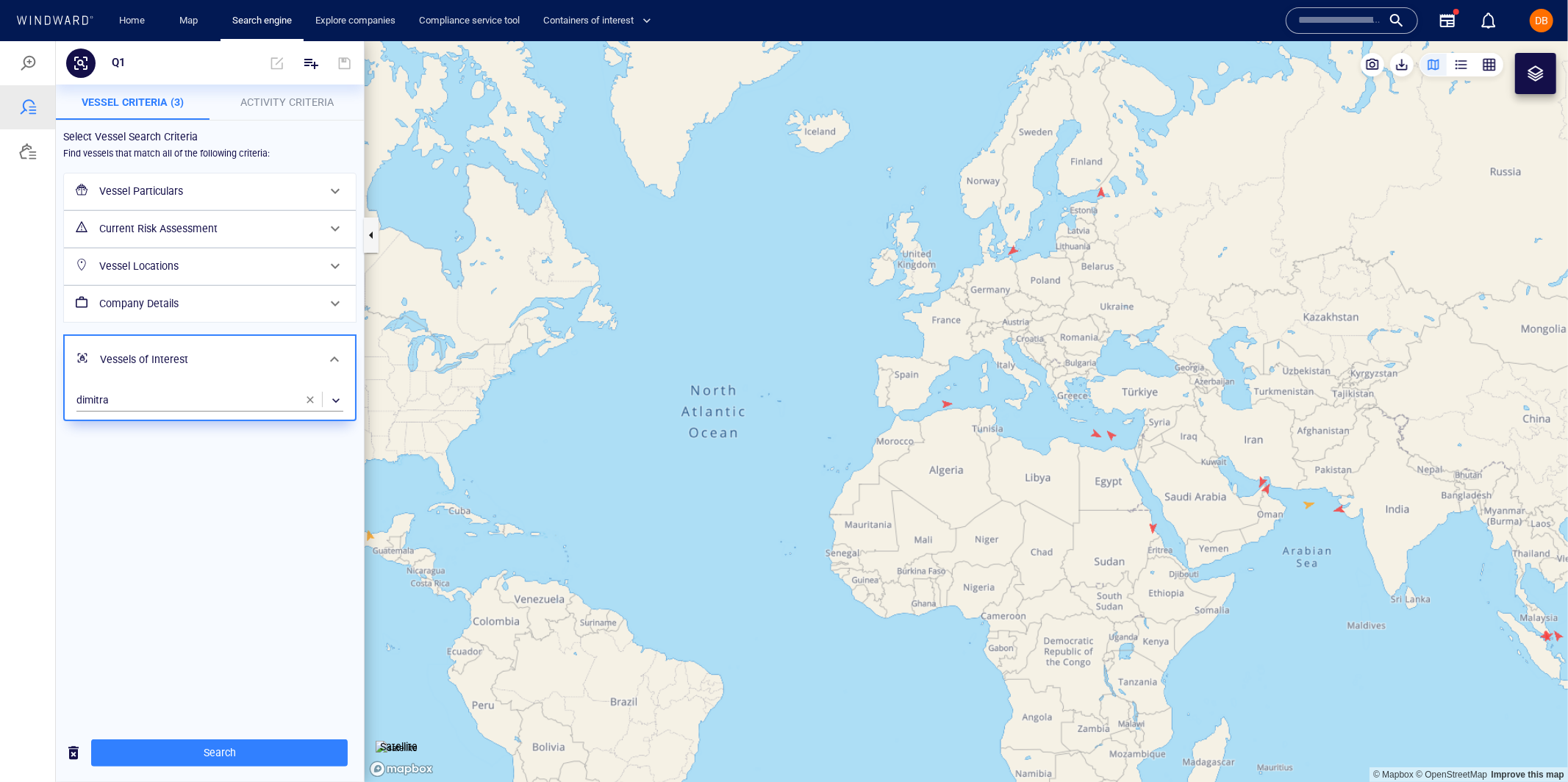
click at [296, 339] on div "Vessels of Interest" at bounding box center [210, 359] width 290 height 48
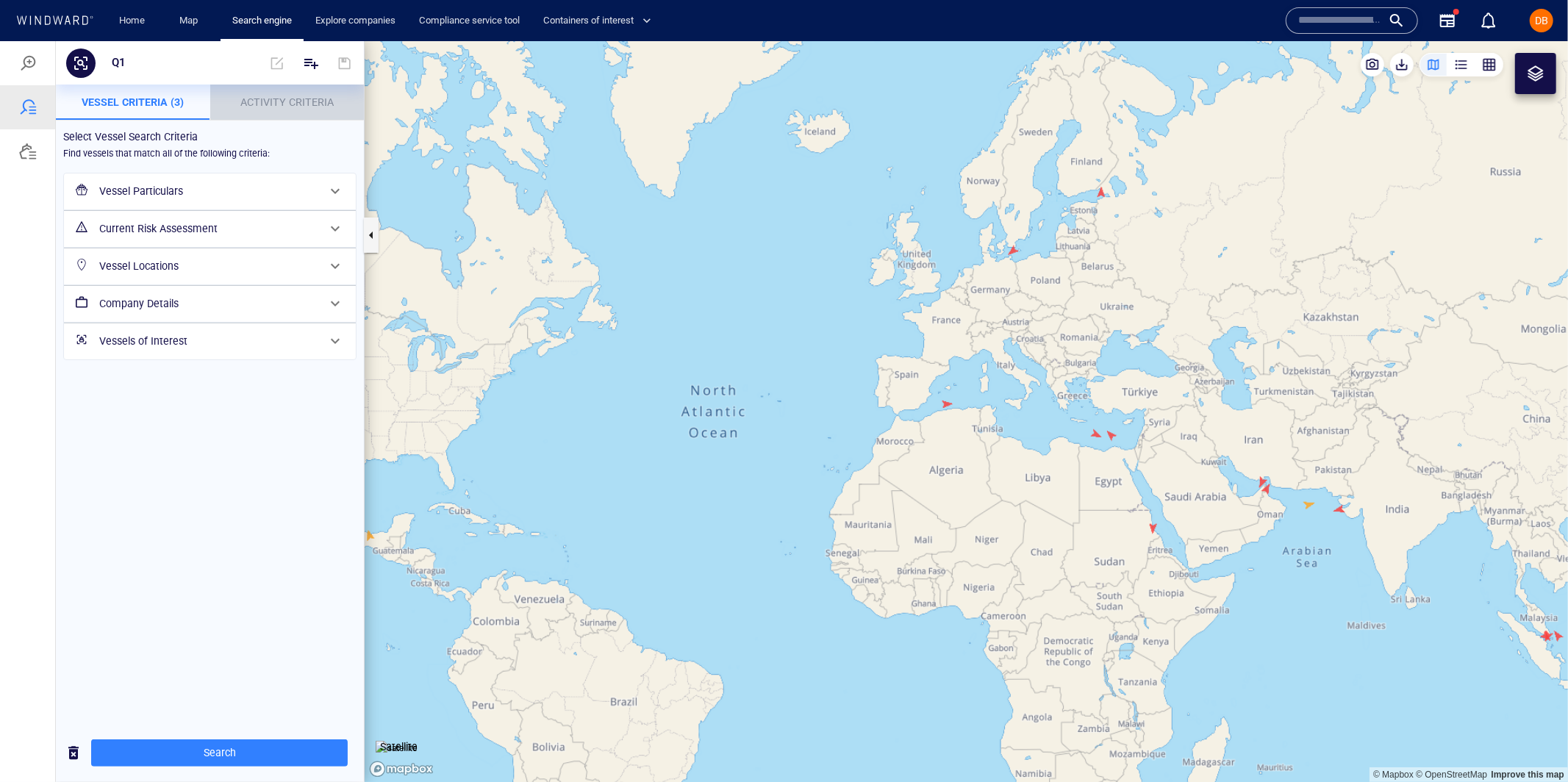
click at [276, 103] on span "Activity Criteria" at bounding box center [287, 101] width 93 height 12
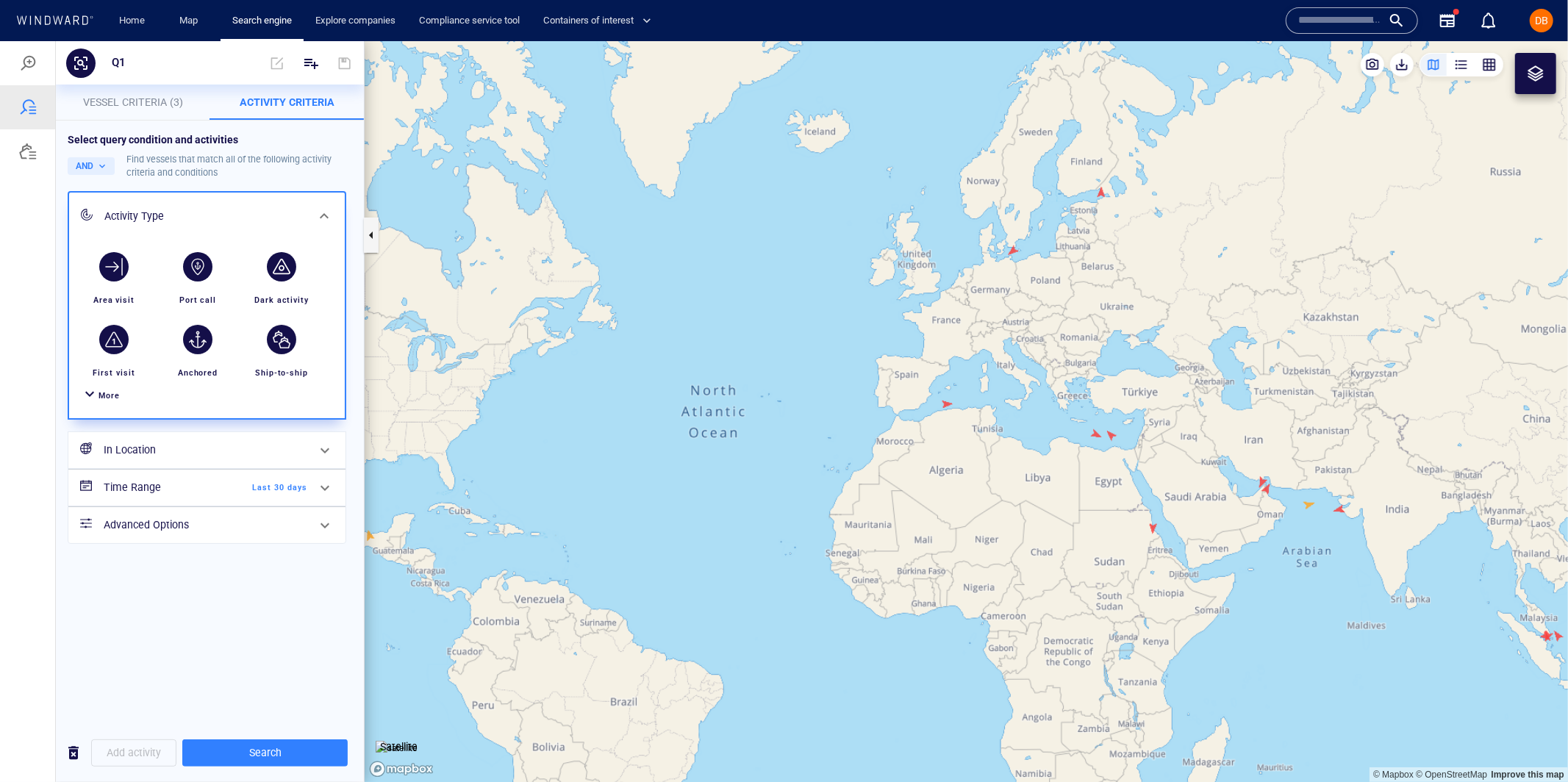
click at [100, 394] on span "More" at bounding box center [109, 395] width 21 height 9
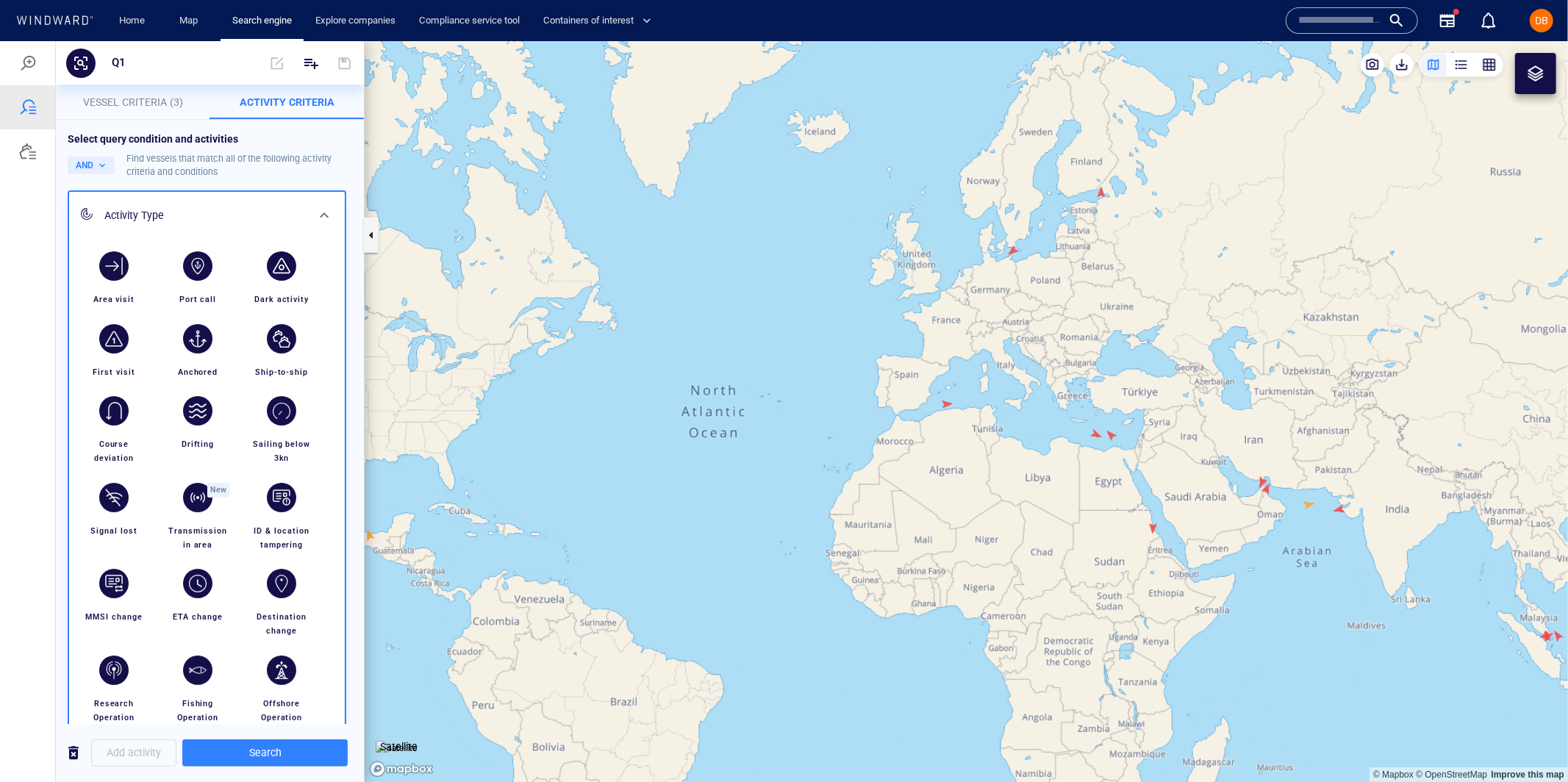
click at [303, 212] on div "Activity Type" at bounding box center [205, 215] width 202 height 18
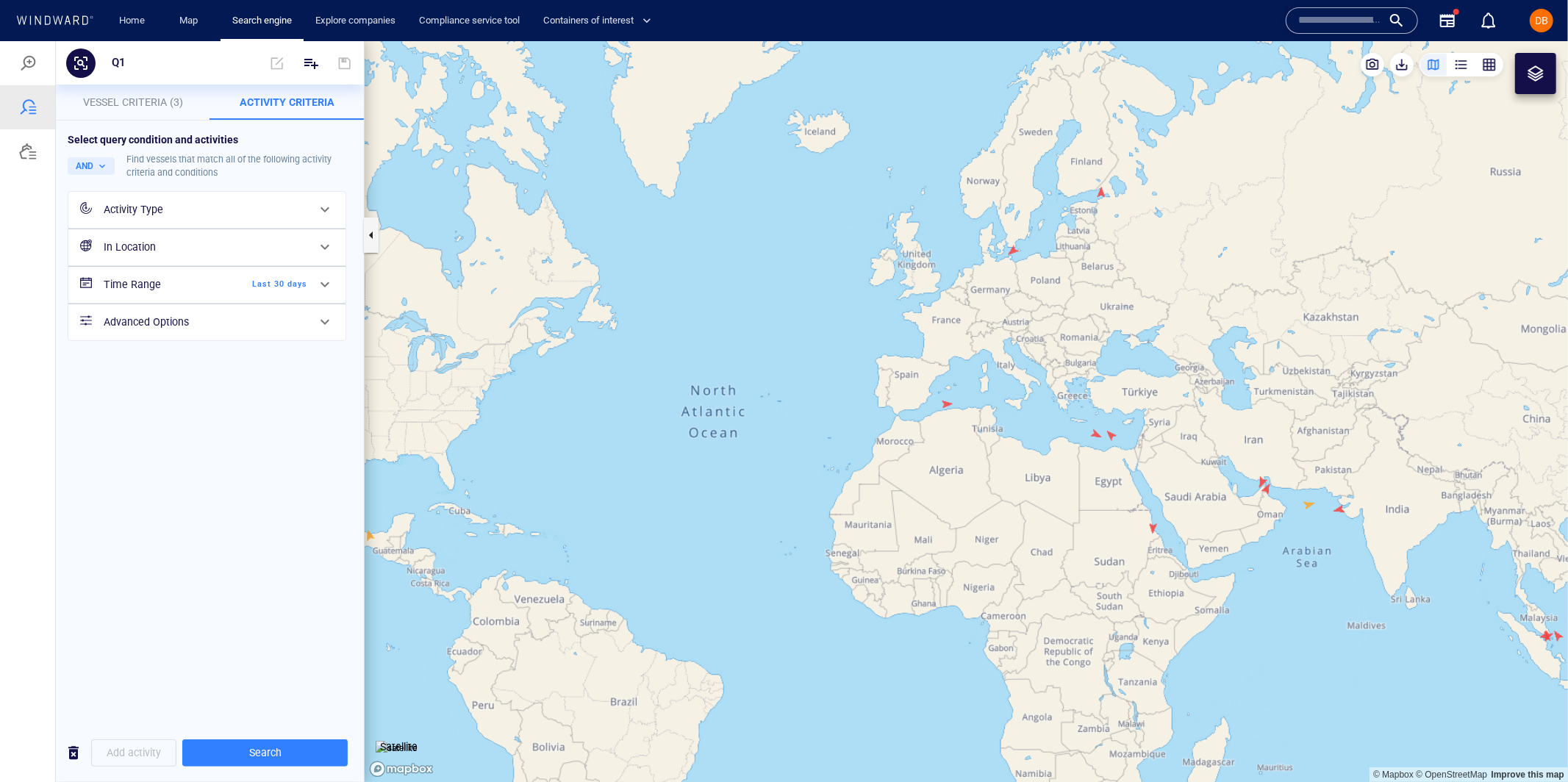
click at [270, 250] on h6 "In Location" at bounding box center [205, 247] width 204 height 18
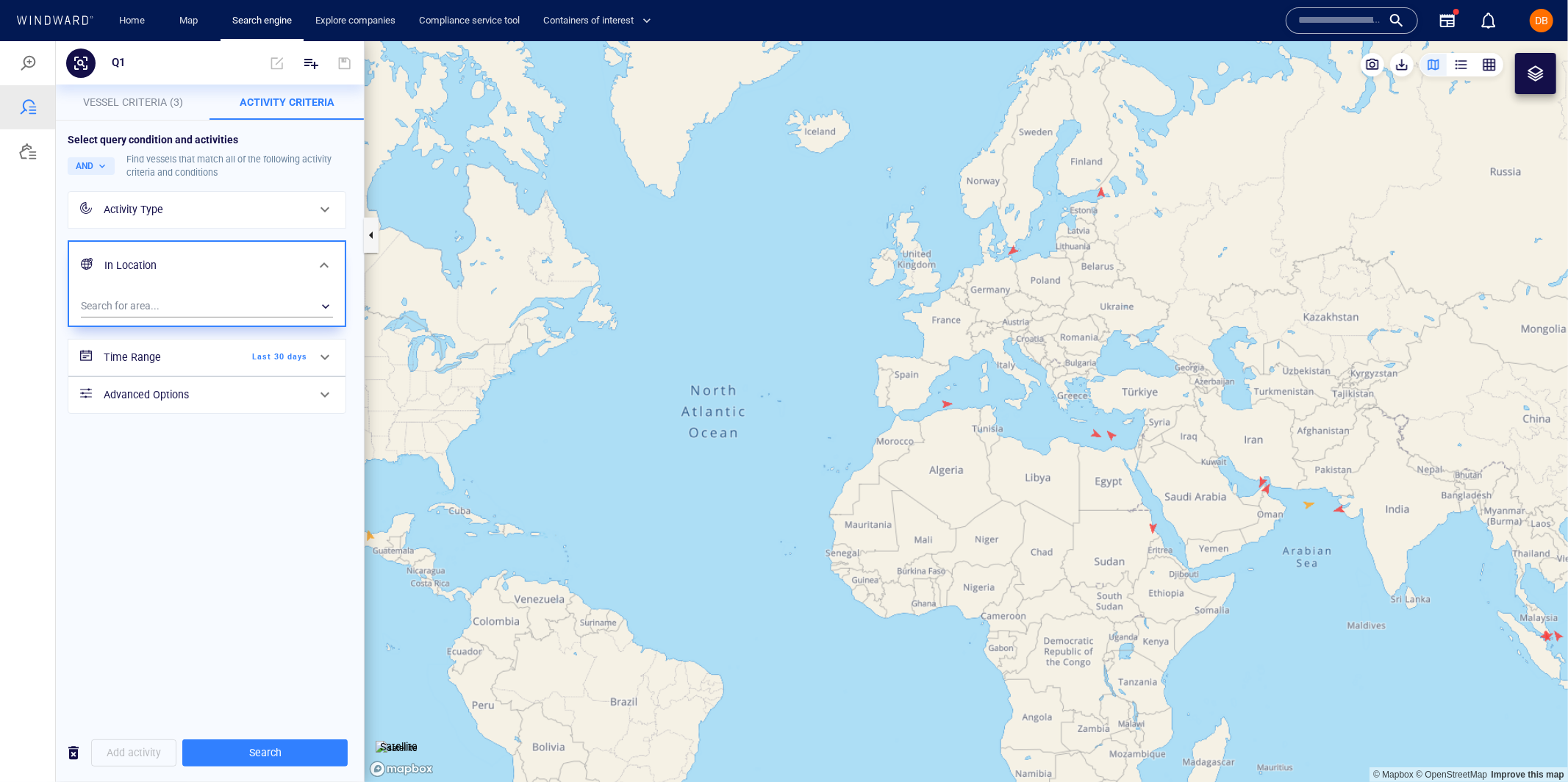
click at [269, 254] on div "In Location" at bounding box center [205, 265] width 214 height 30
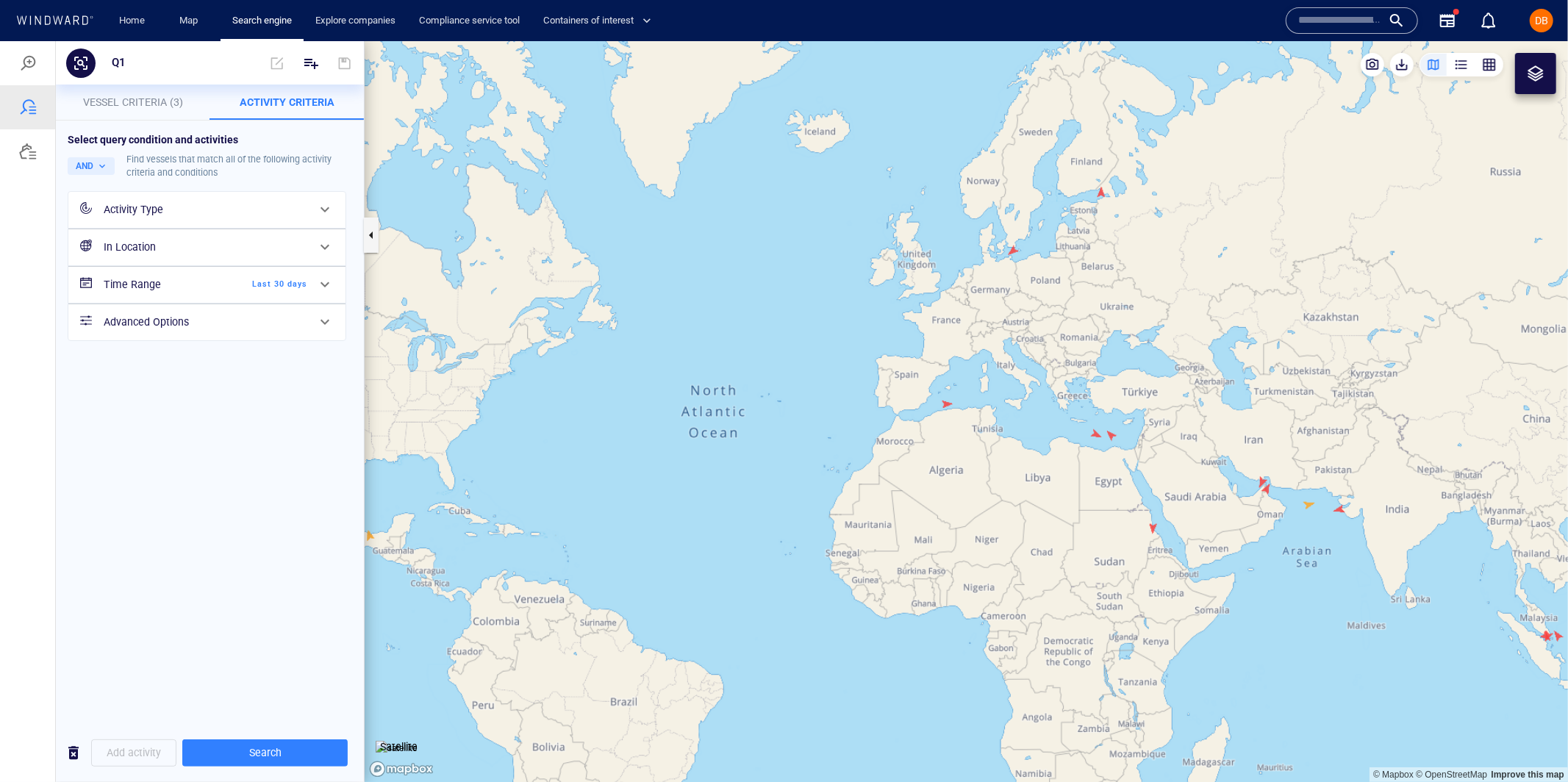
click at [194, 286] on h6 "Time Range" at bounding box center [163, 284] width 119 height 18
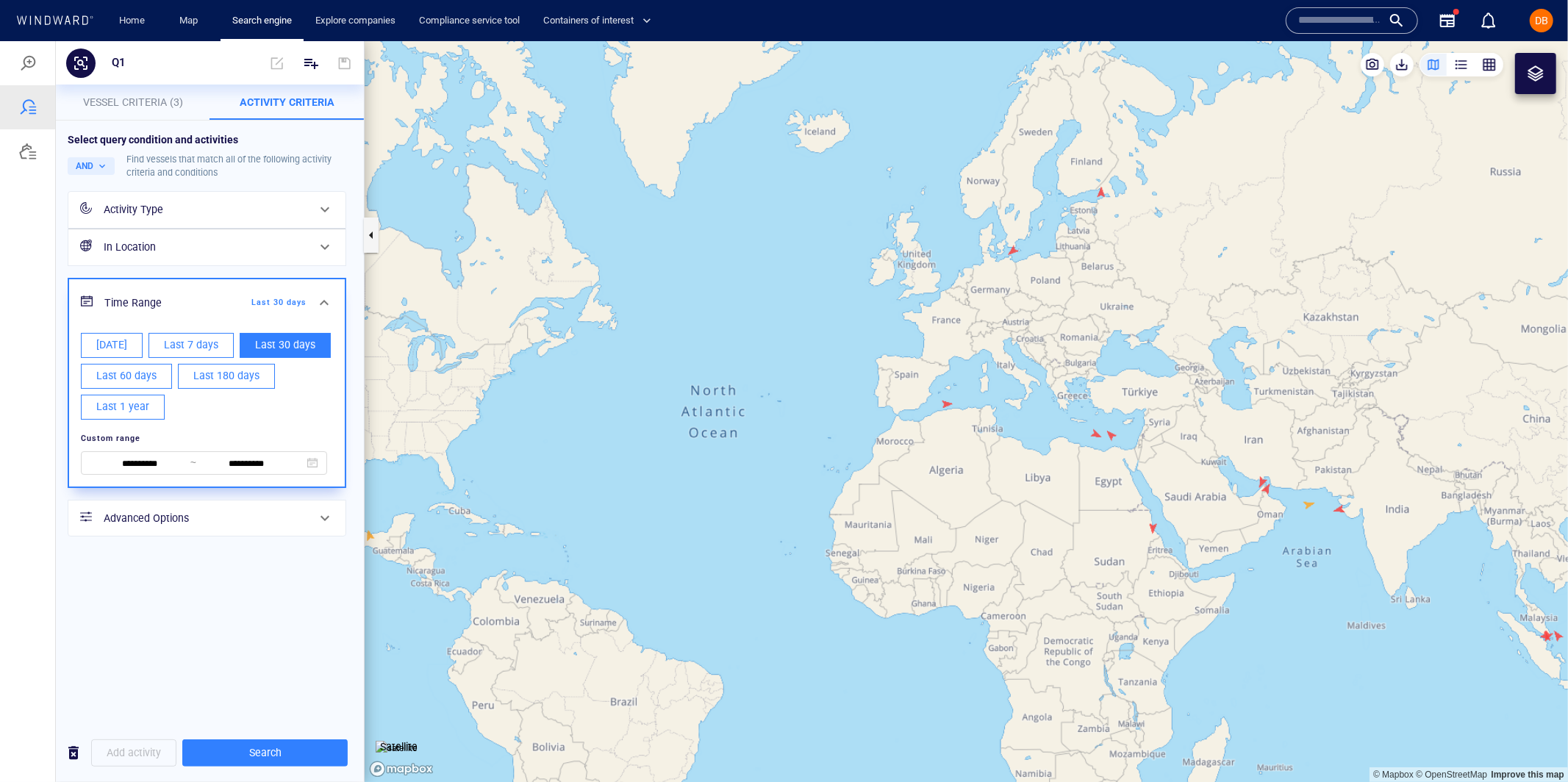
click at [194, 286] on div "Time Range Last 30 days" at bounding box center [207, 302] width 276 height 48
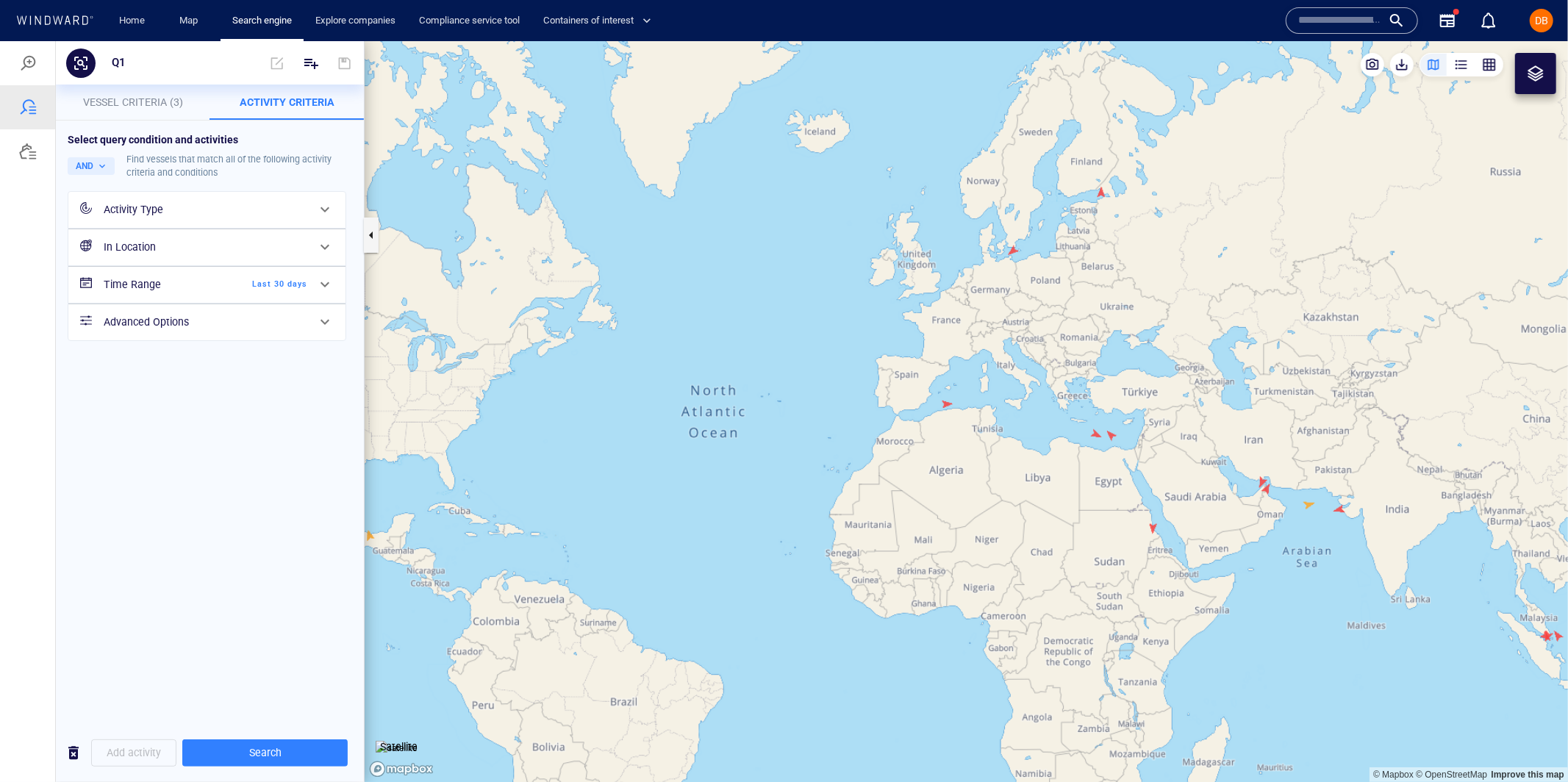
click at [203, 319] on h6 "Advanced Options" at bounding box center [205, 322] width 204 height 18
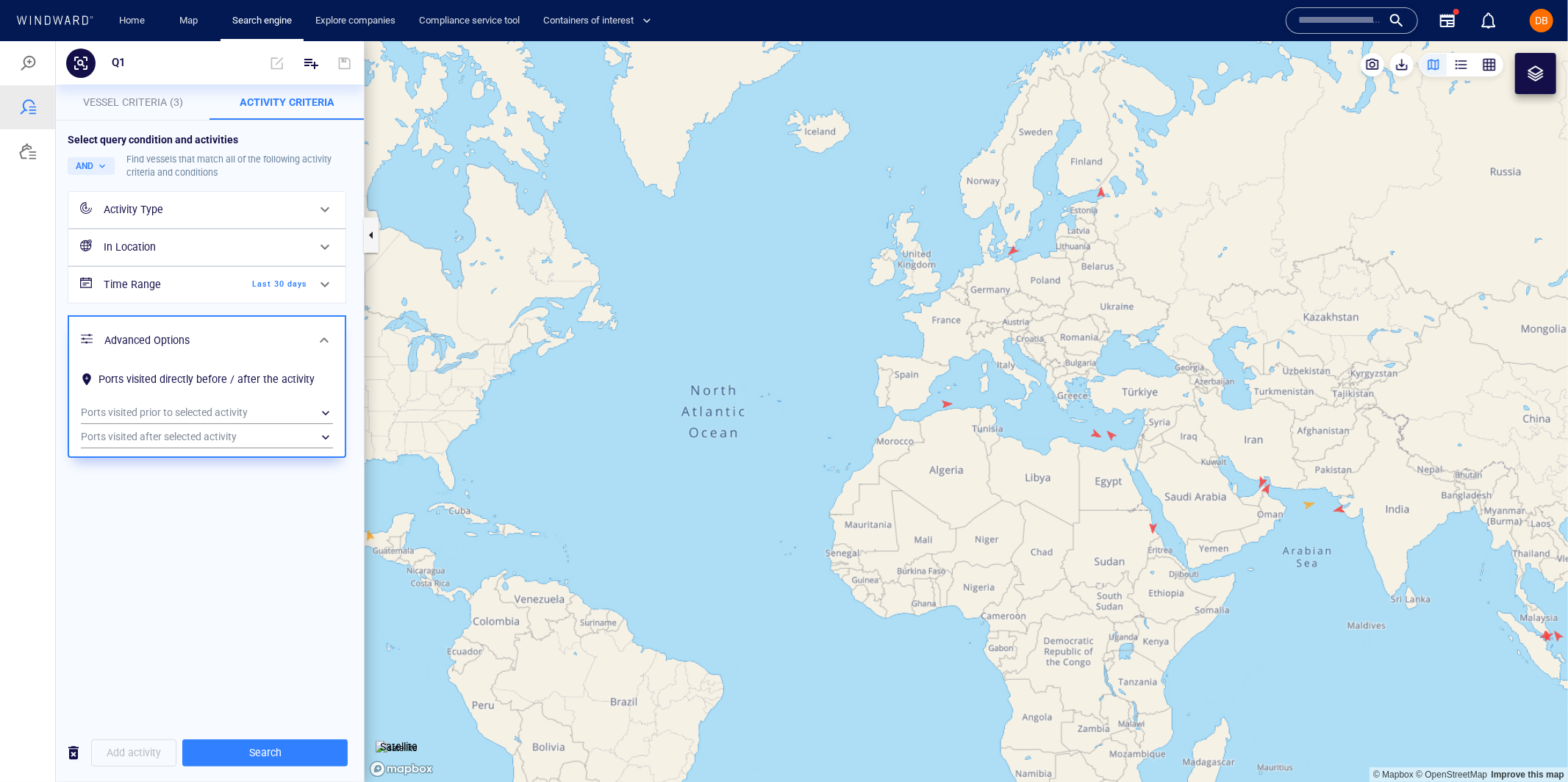
drag, startPoint x: 209, startPoint y: 328, endPoint x: 213, endPoint y: 248, distance: 80.1
click at [209, 328] on div "Advanced Options" at bounding box center [205, 340] width 214 height 30
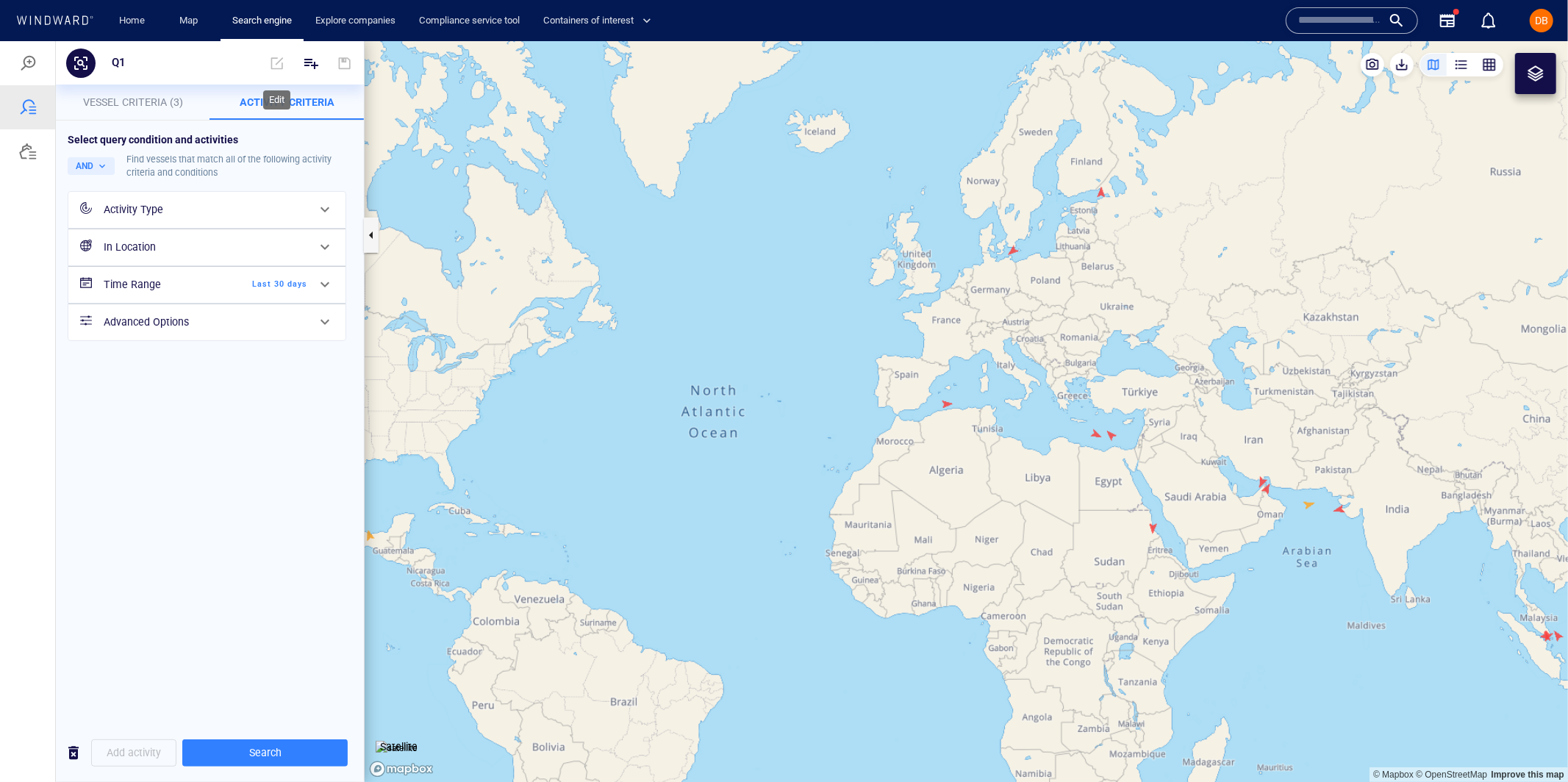
click at [280, 68] on span at bounding box center [277, 62] width 32 height 36
click at [31, 109] on div at bounding box center [27, 106] width 17 height 17
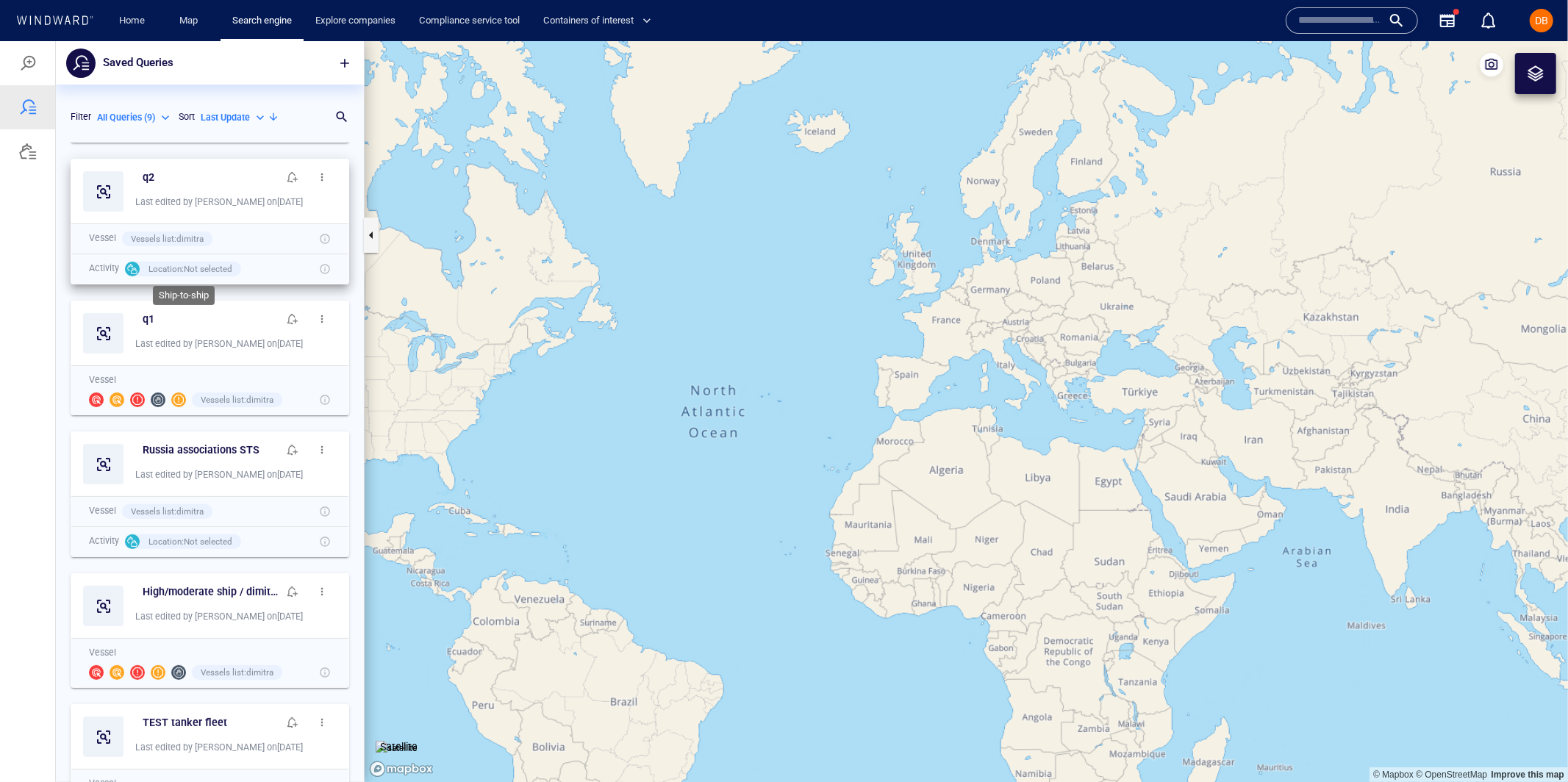
scroll to position [243, 0]
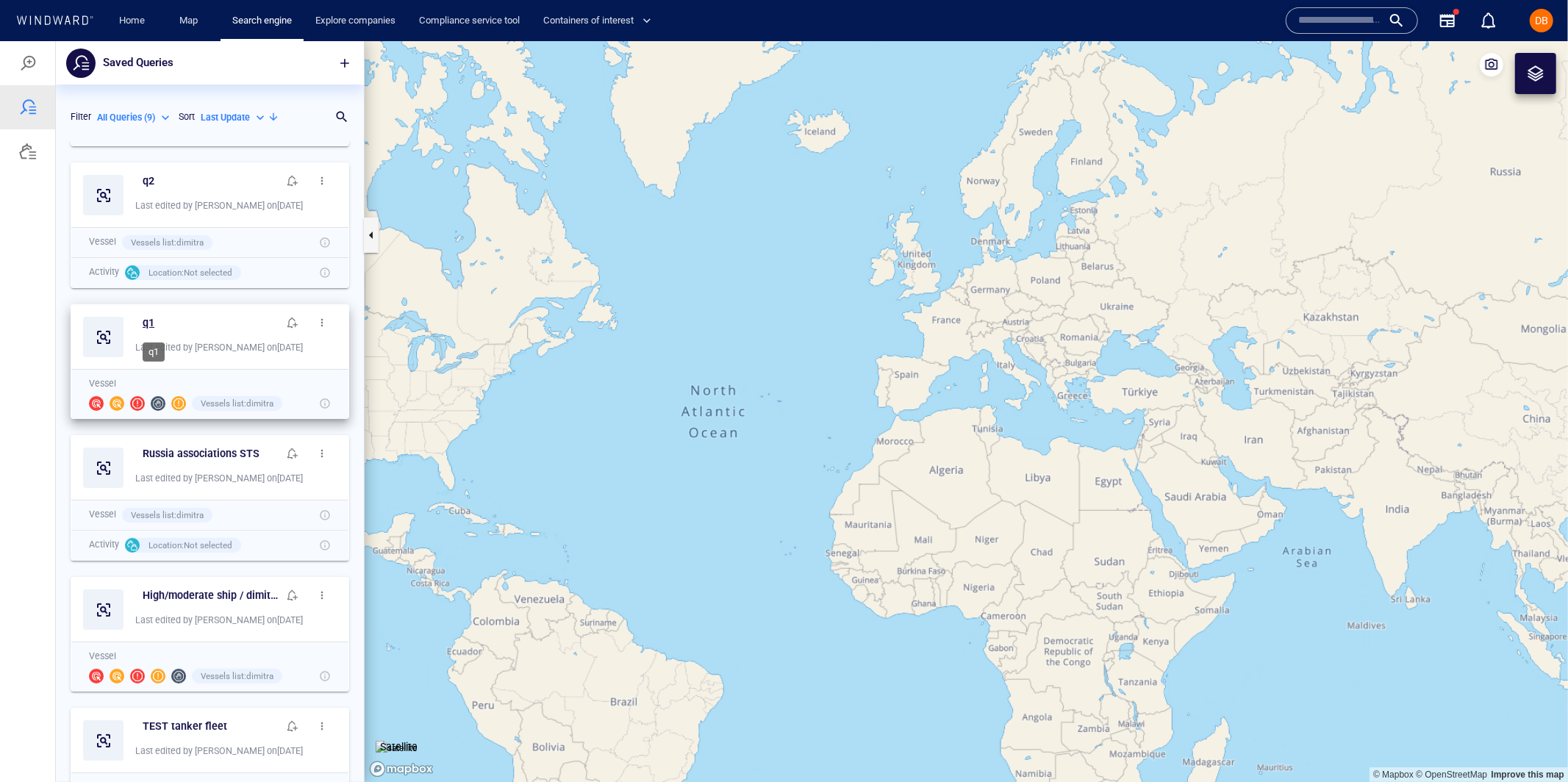
click at [148, 314] on h6 "q1" at bounding box center [148, 322] width 12 height 18
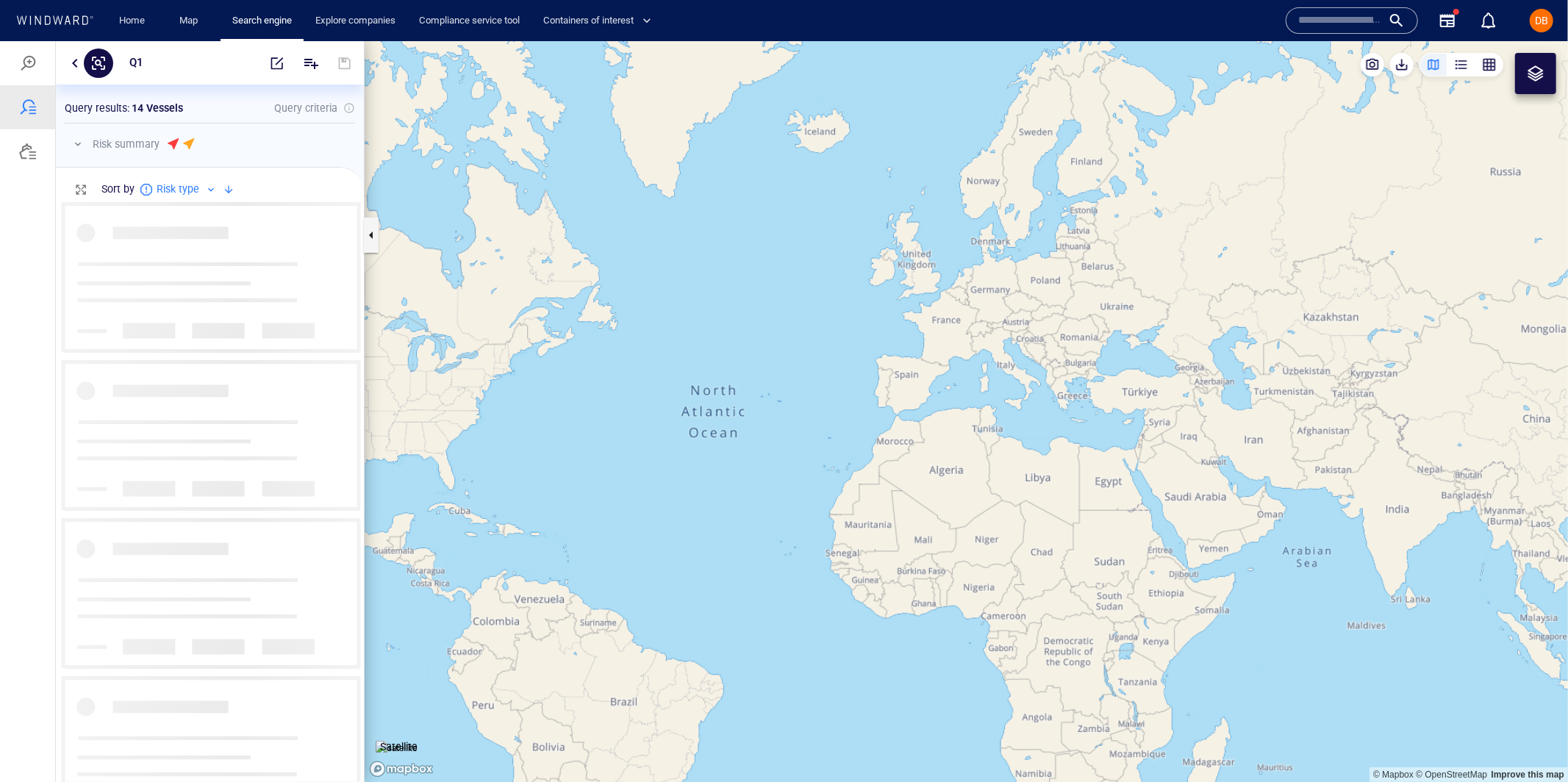
scroll to position [581, 307]
click at [27, 152] on div at bounding box center [27, 150] width 17 height 17
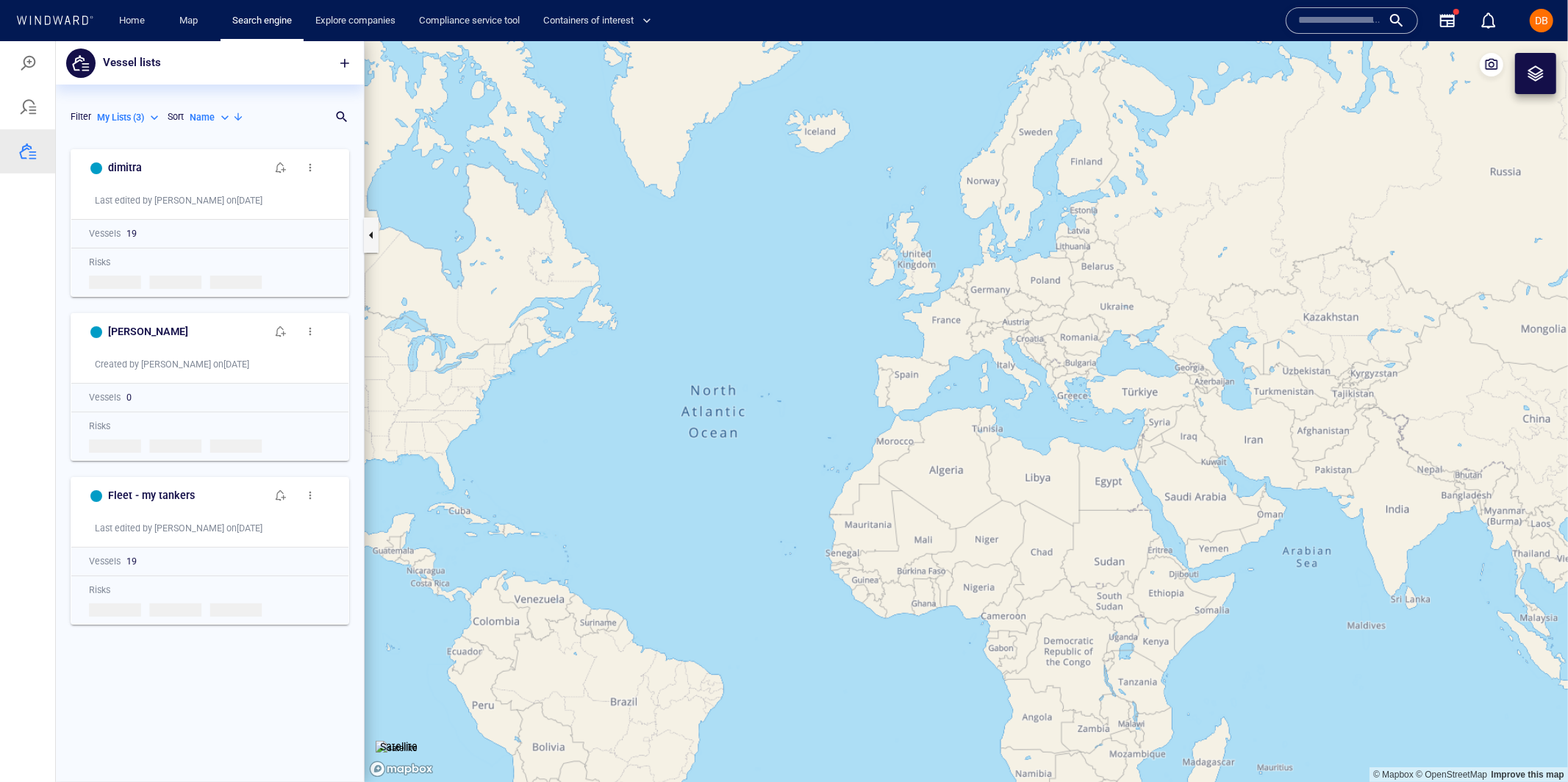
scroll to position [640, 307]
click at [117, 163] on h6 "dimitra" at bounding box center [124, 167] width 34 height 18
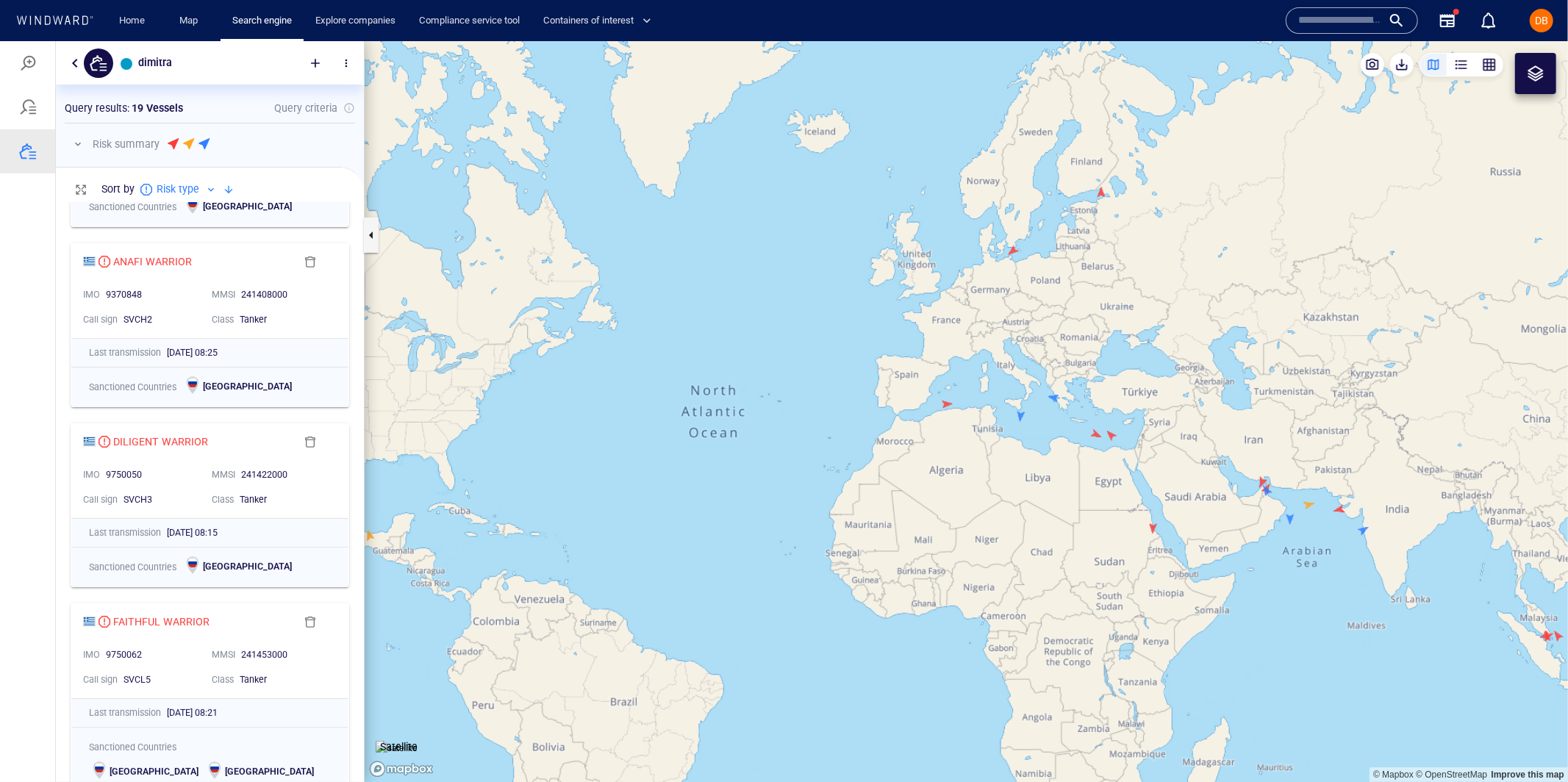
scroll to position [0, 0]
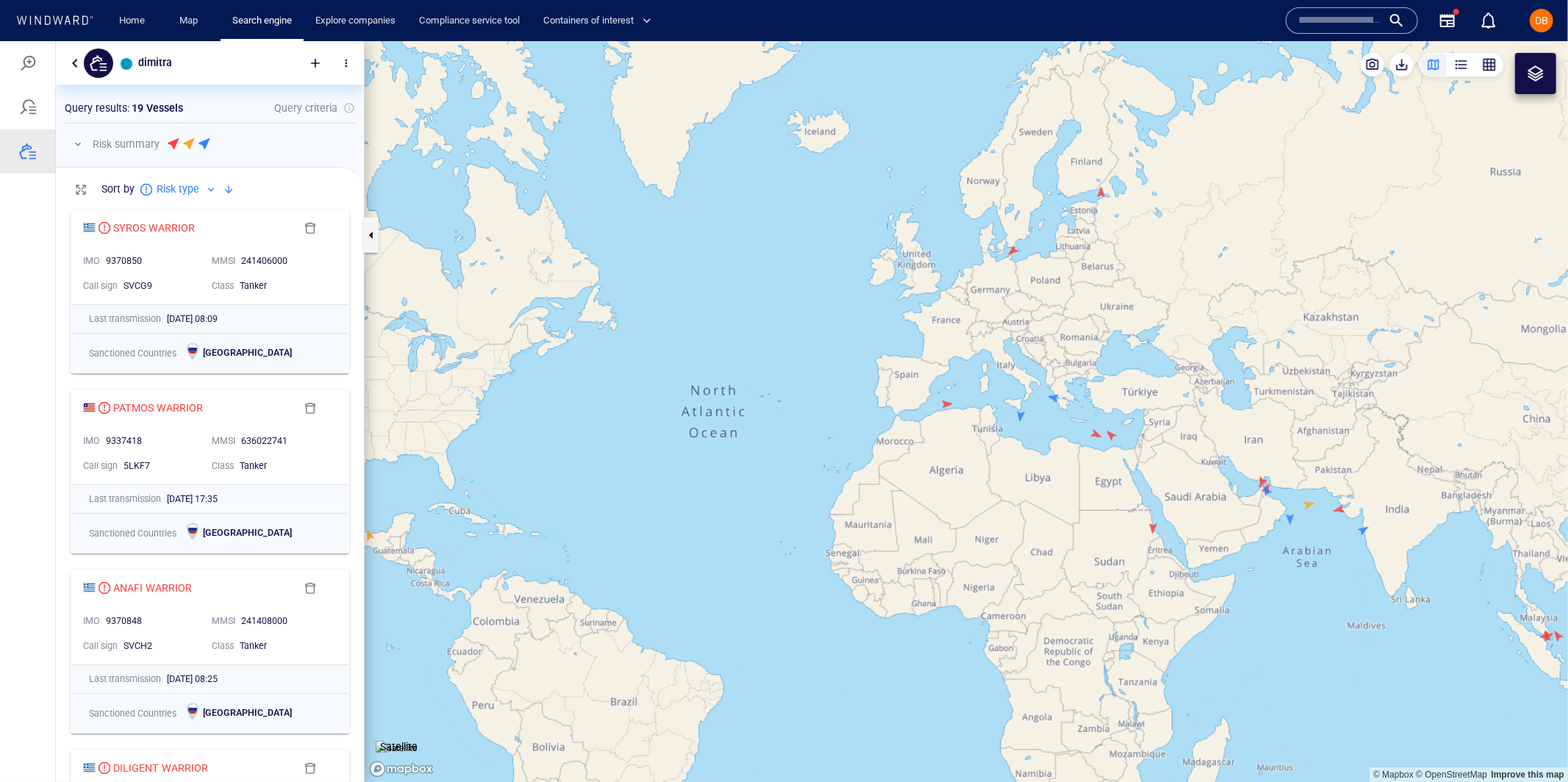
click at [192, 189] on p "Risk type" at bounding box center [177, 187] width 43 height 17
click at [229, 187] on div at bounding box center [784, 410] width 1568 height 741
click at [227, 187] on div at bounding box center [228, 188] width 17 height 17
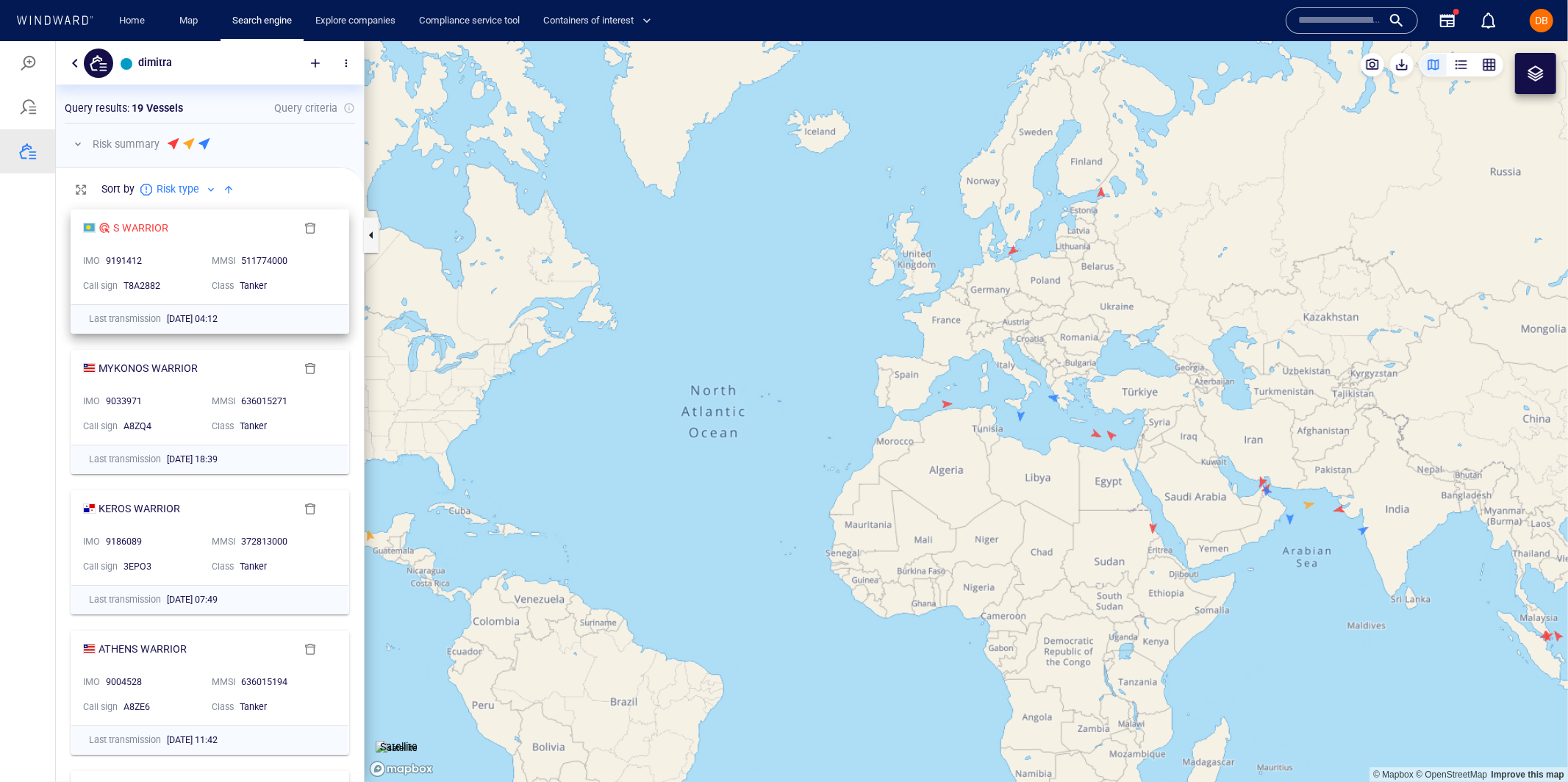
click at [198, 221] on div "S WARRIOR" at bounding box center [189, 226] width 213 height 17
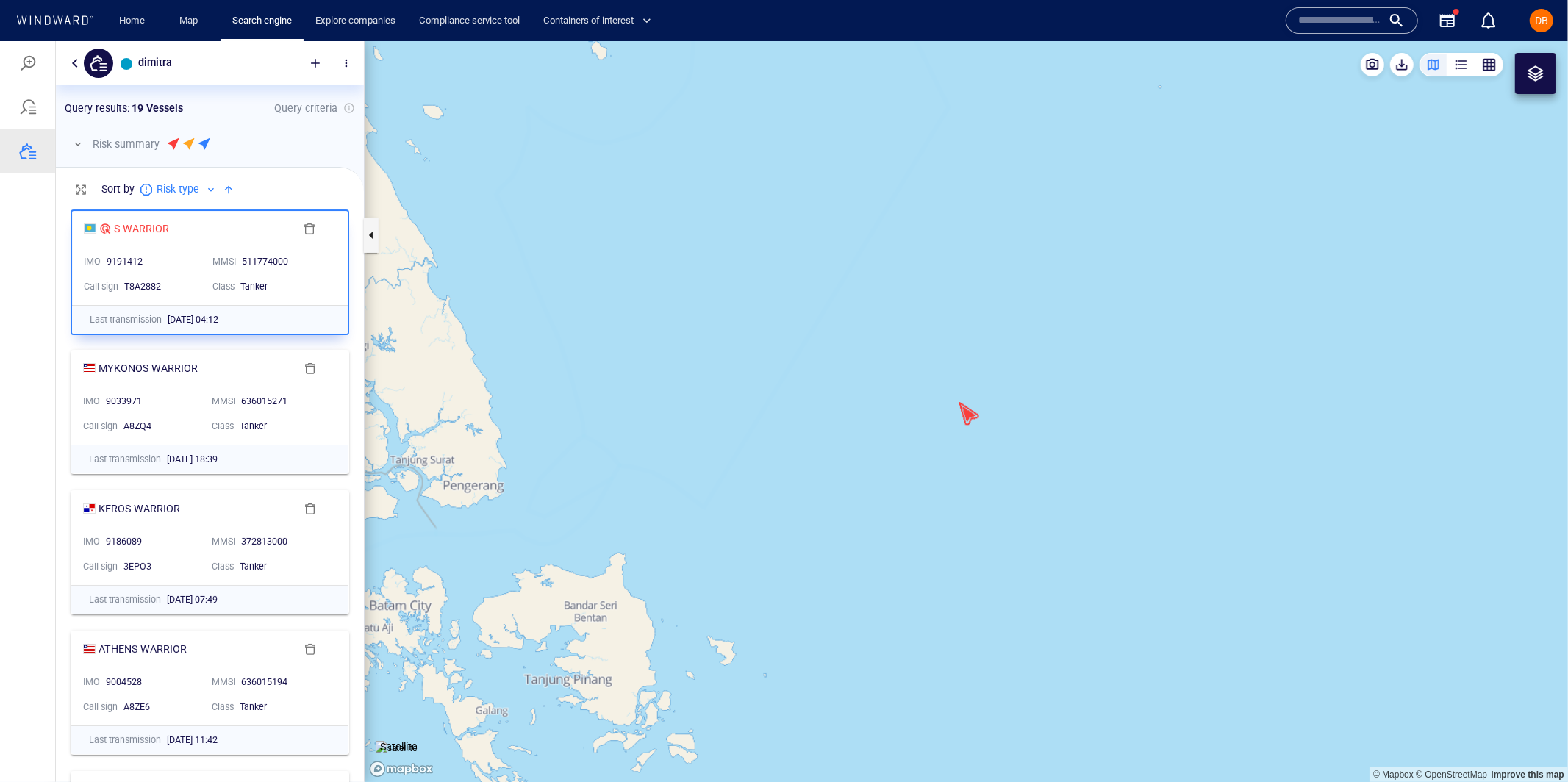
click at [230, 184] on div at bounding box center [228, 188] width 17 height 17
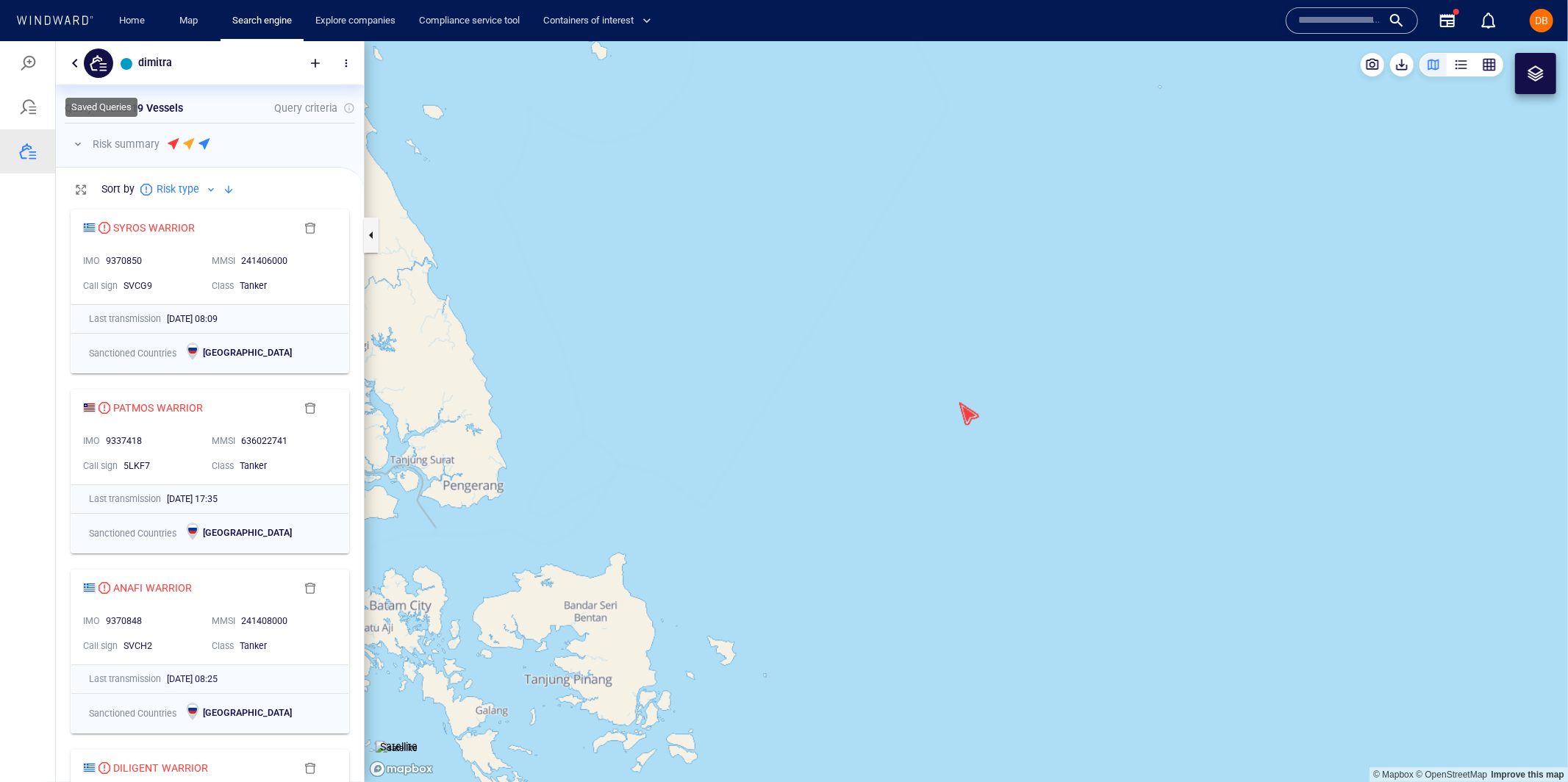
drag, startPoint x: 10, startPoint y: 113, endPoint x: 24, endPoint y: 117, distance: 14.6
click at [10, 113] on div at bounding box center [27, 107] width 55 height 44
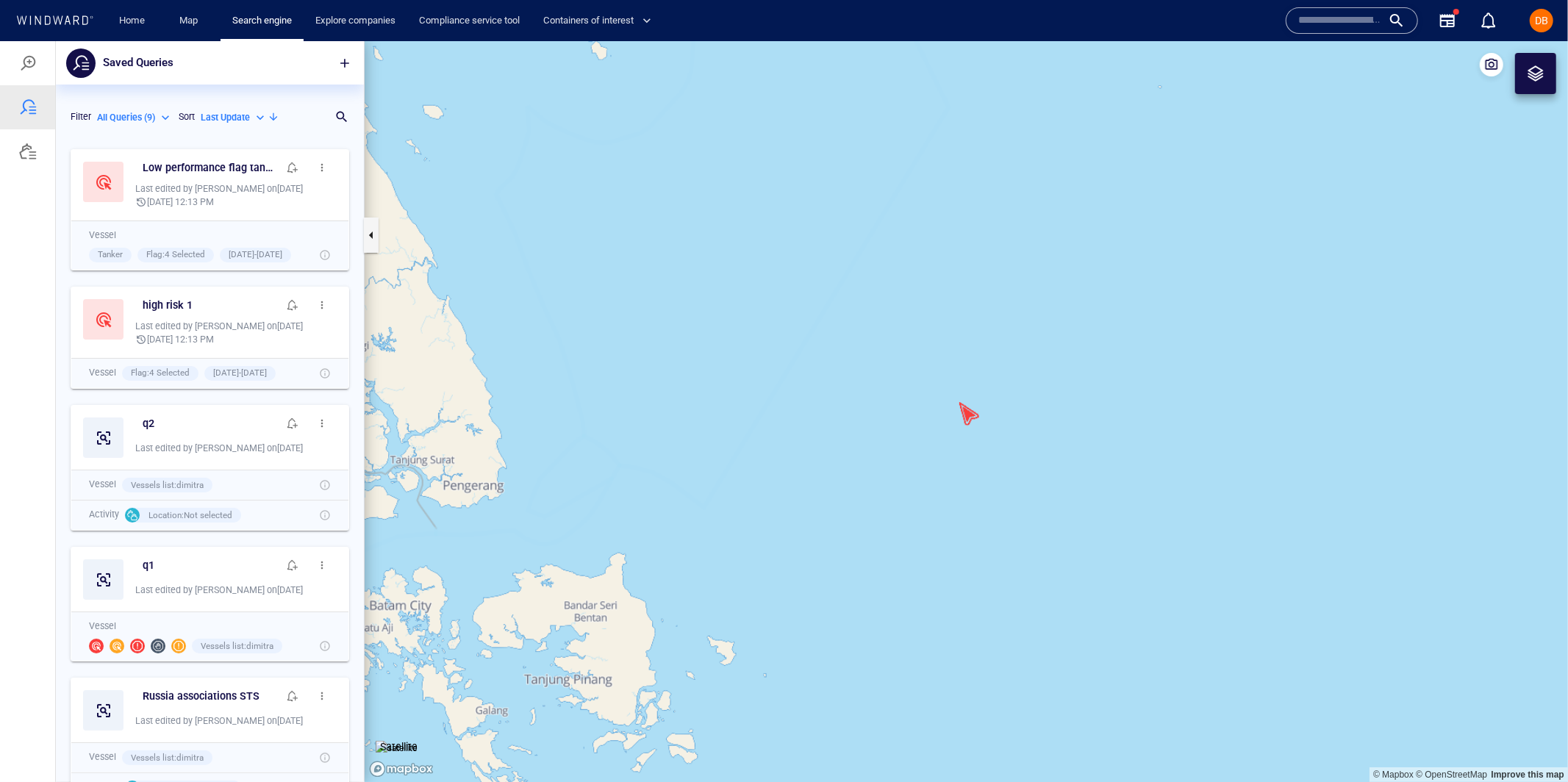
scroll to position [640, 307]
click at [145, 570] on h6 "q1" at bounding box center [148, 565] width 12 height 18
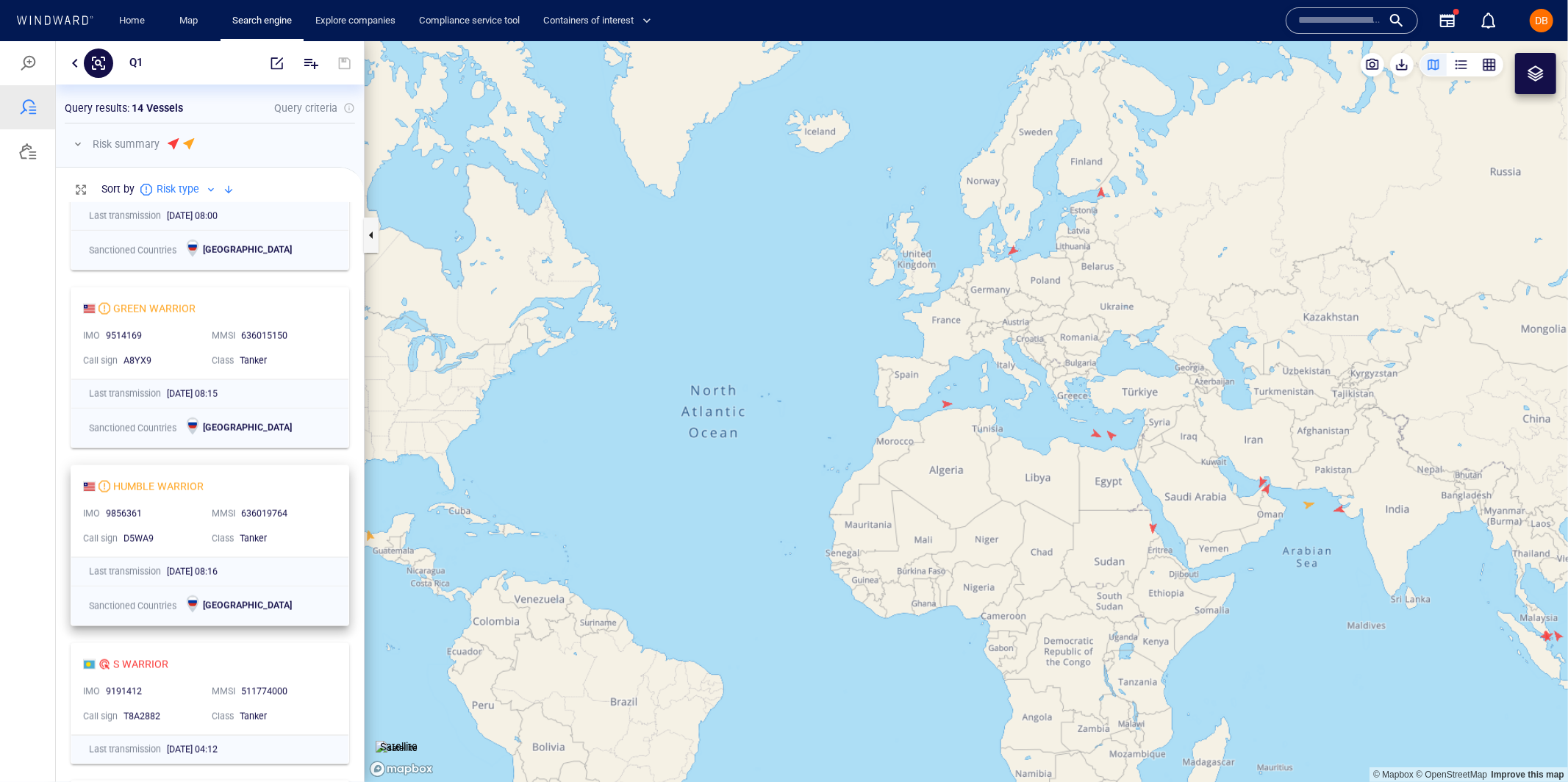
scroll to position [1829, 0]
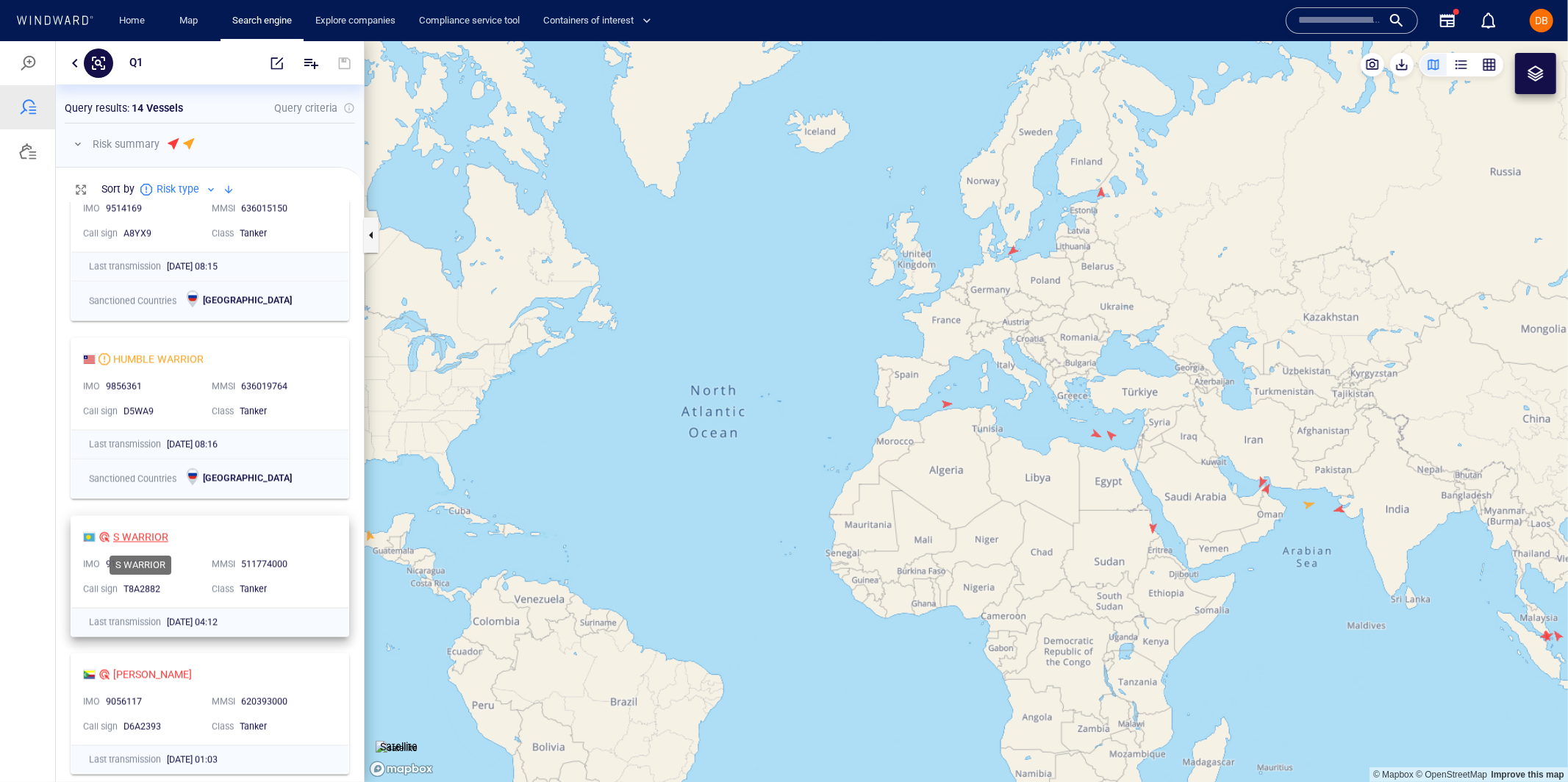
click at [149, 534] on div "S WARRIOR" at bounding box center [141, 536] width 55 height 17
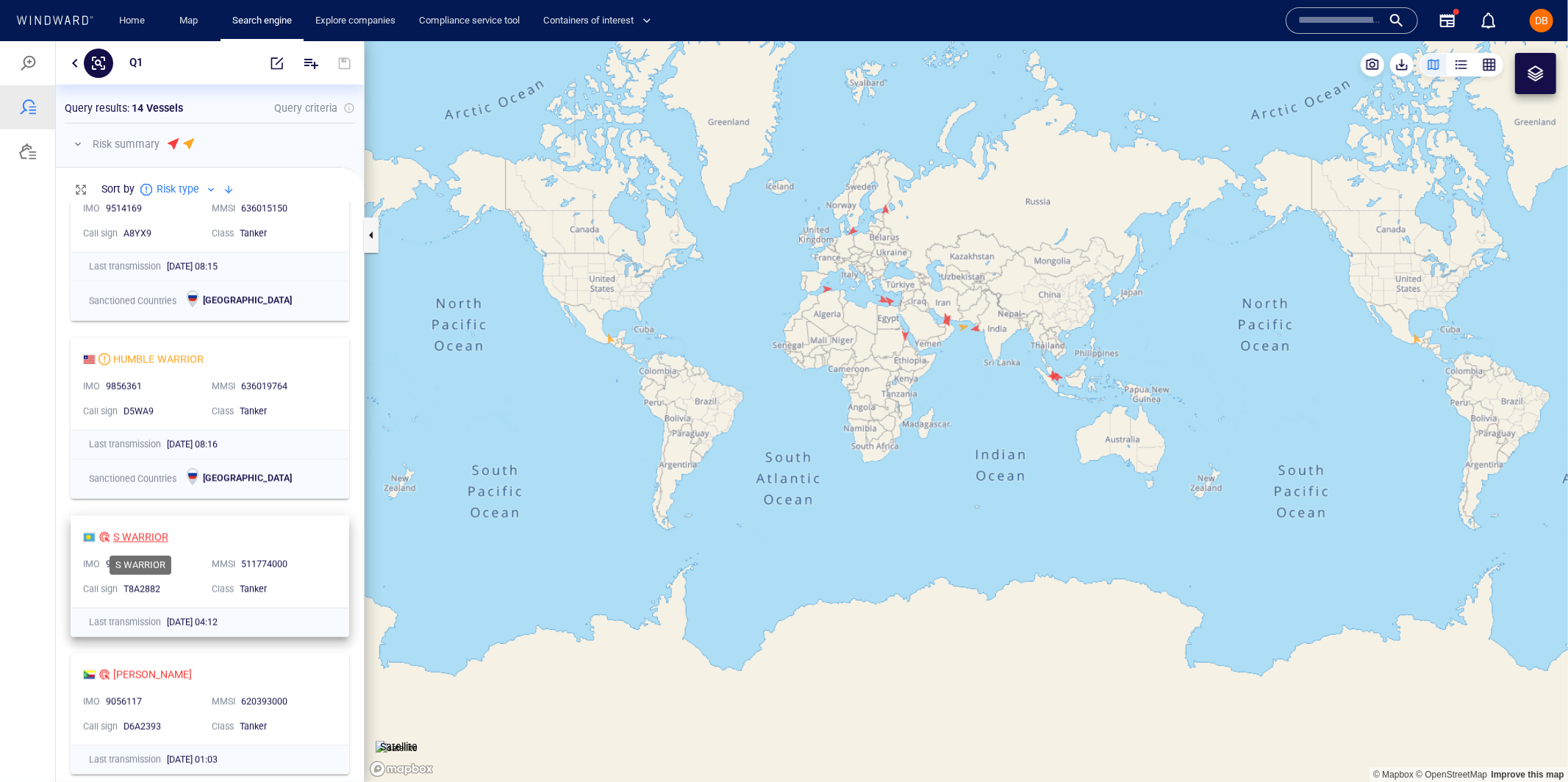
click at [137, 533] on div "S WARRIOR" at bounding box center [141, 536] width 55 height 17
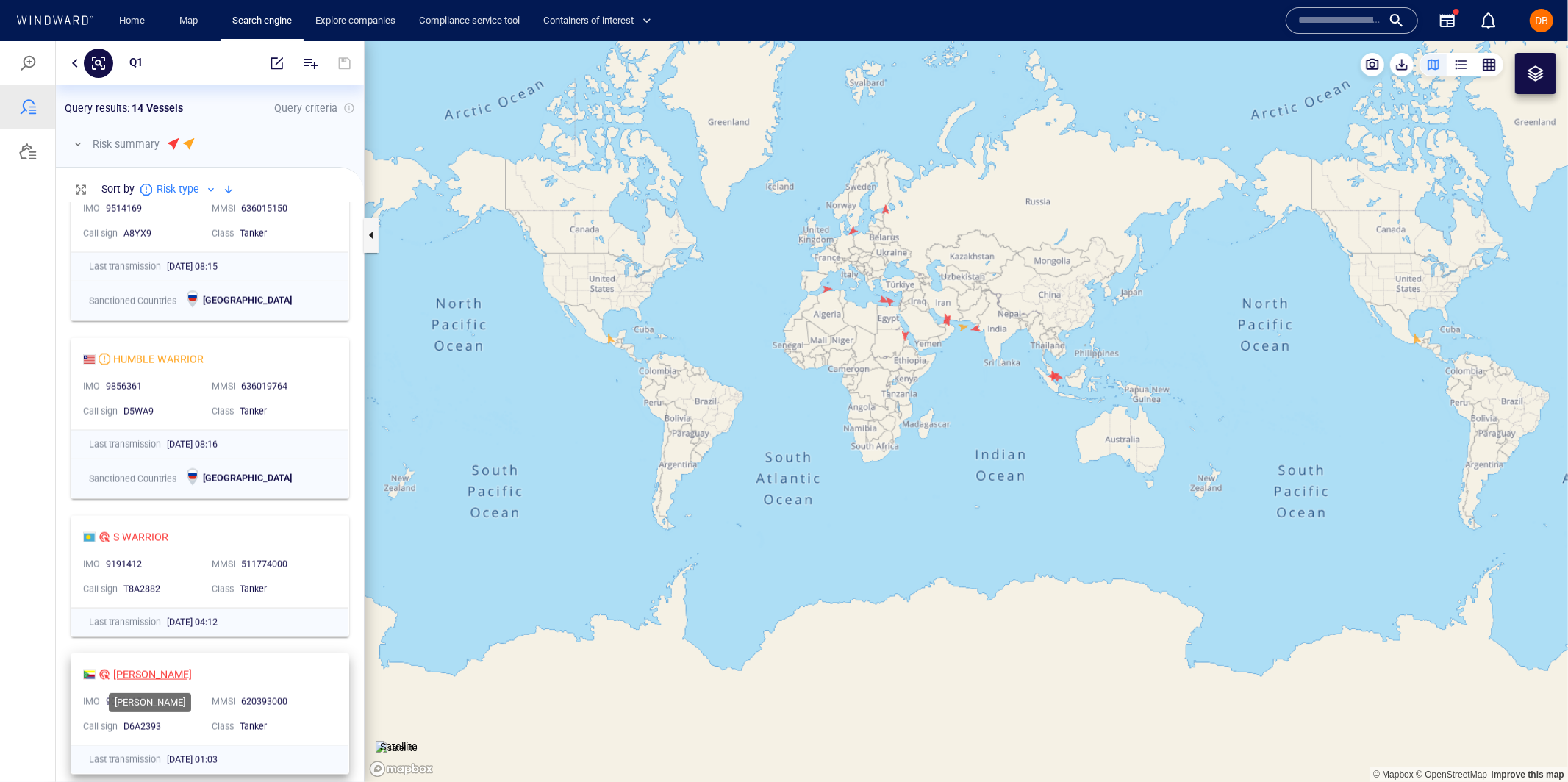
click at [138, 666] on div "[PERSON_NAME]" at bounding box center [153, 673] width 79 height 17
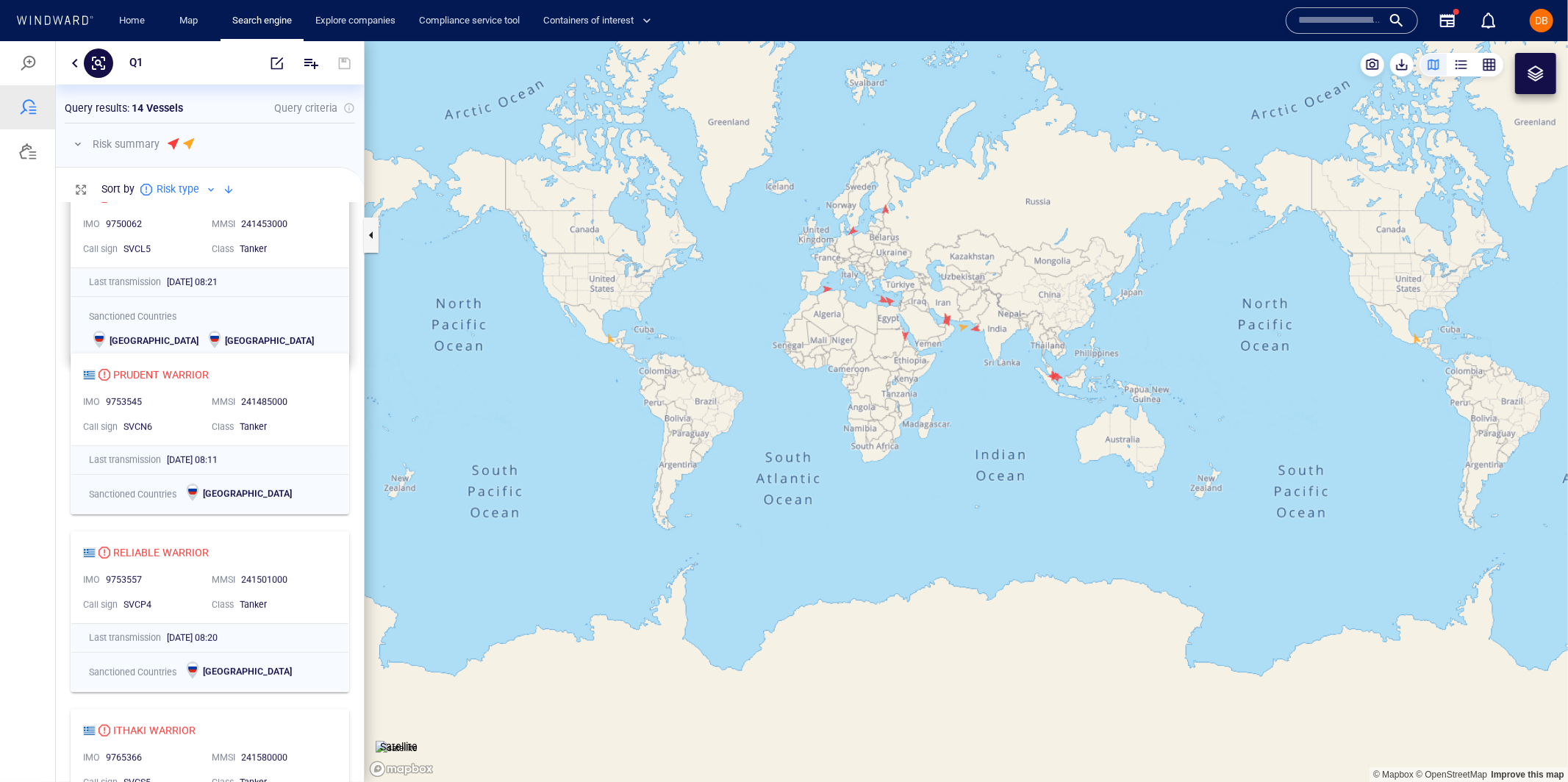
scroll to position [119, 0]
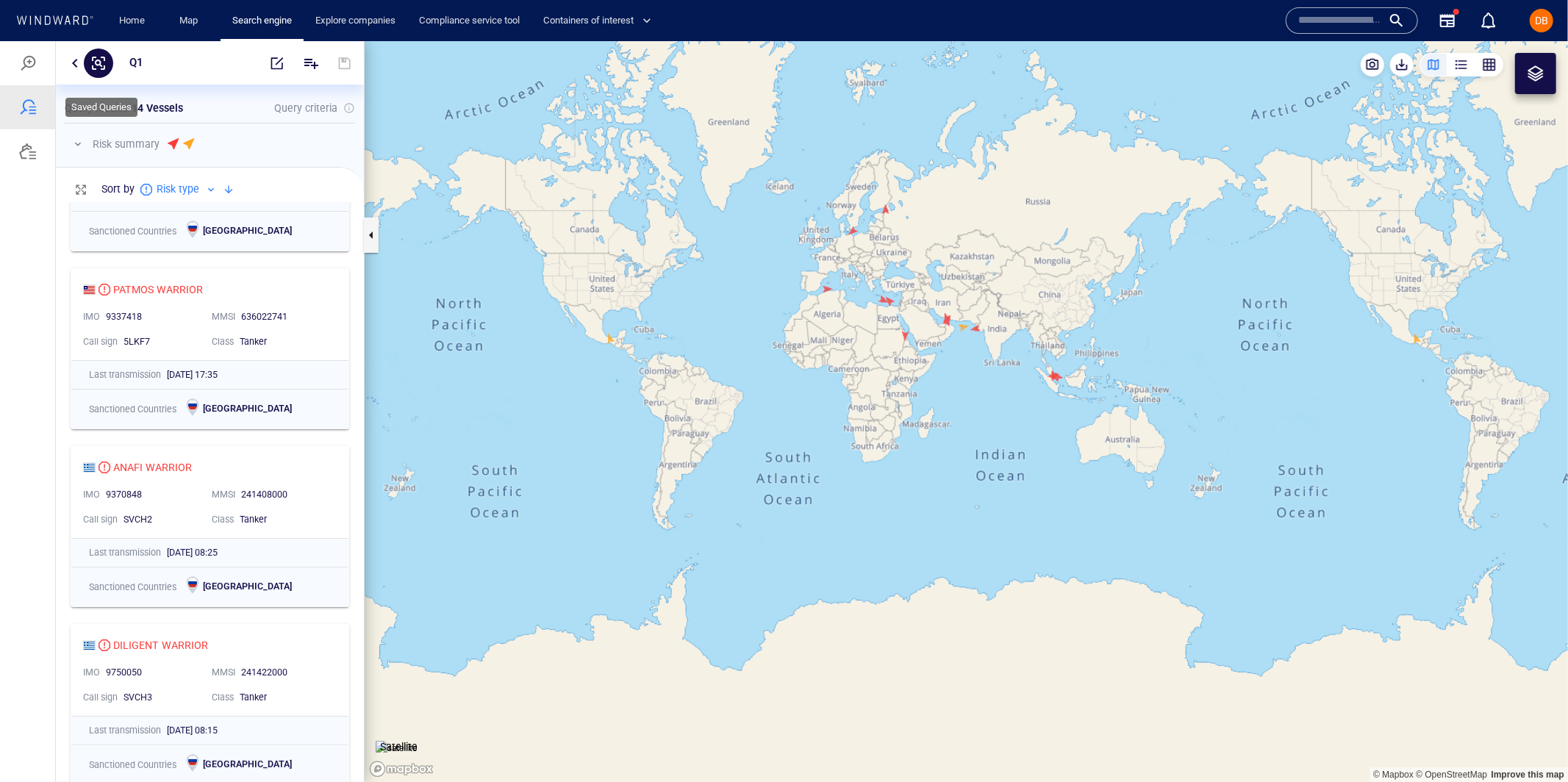
click at [36, 113] on div at bounding box center [27, 106] width 17 height 17
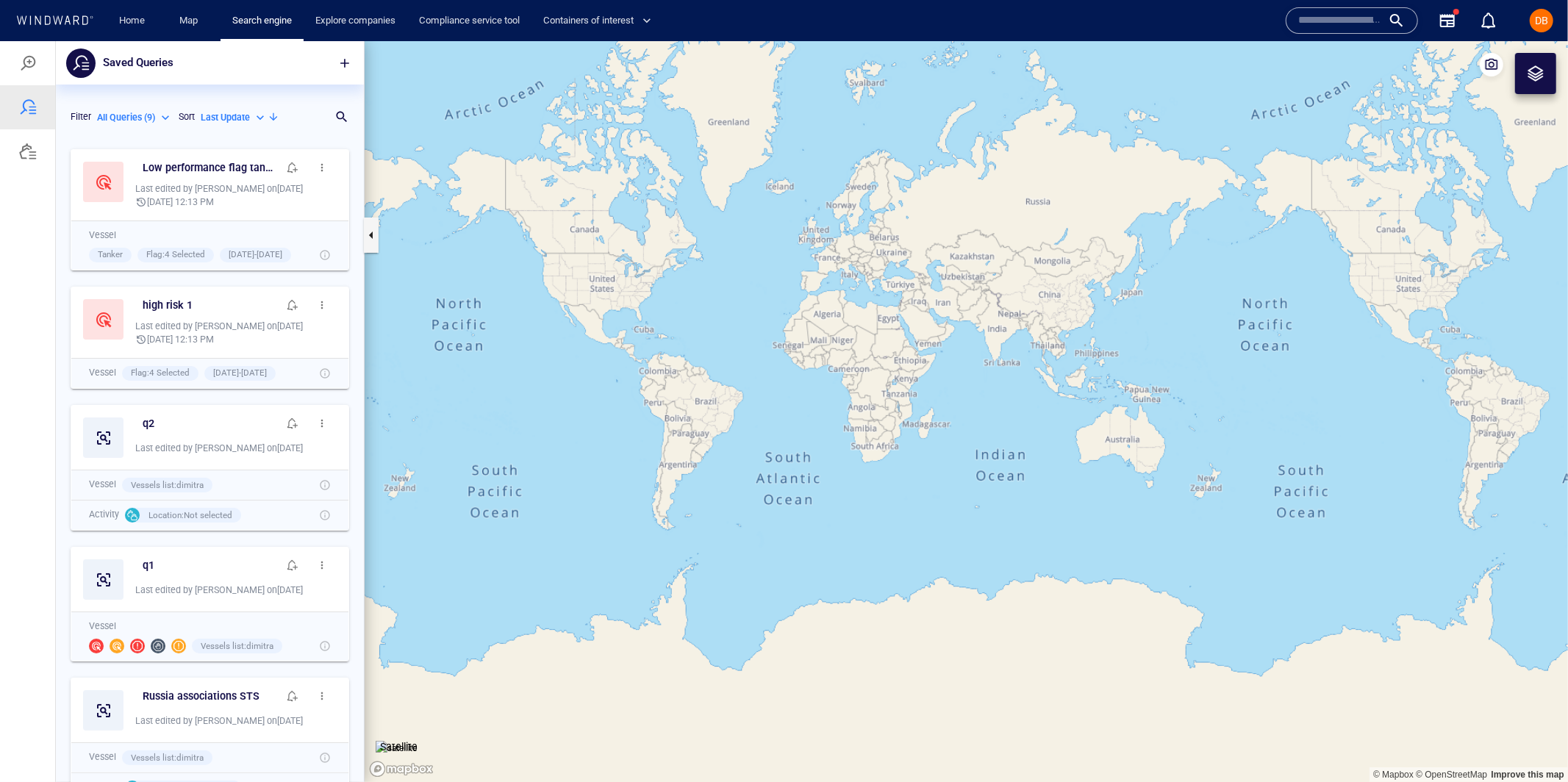
scroll to position [640, 307]
click at [142, 425] on h6 "q2" at bounding box center [148, 423] width 12 height 18
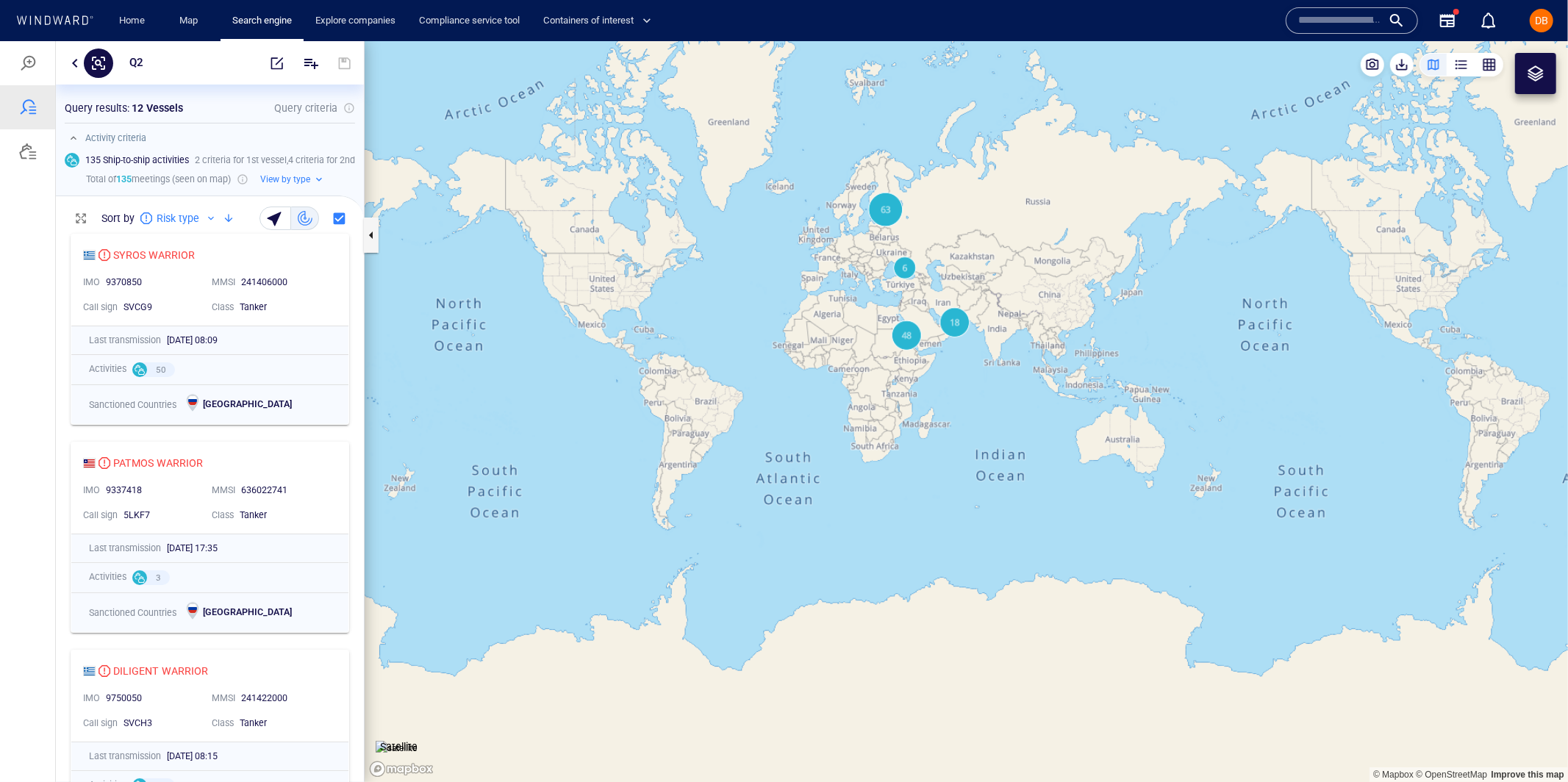
scroll to position [0, 0]
click at [278, 58] on span "button" at bounding box center [277, 62] width 15 height 15
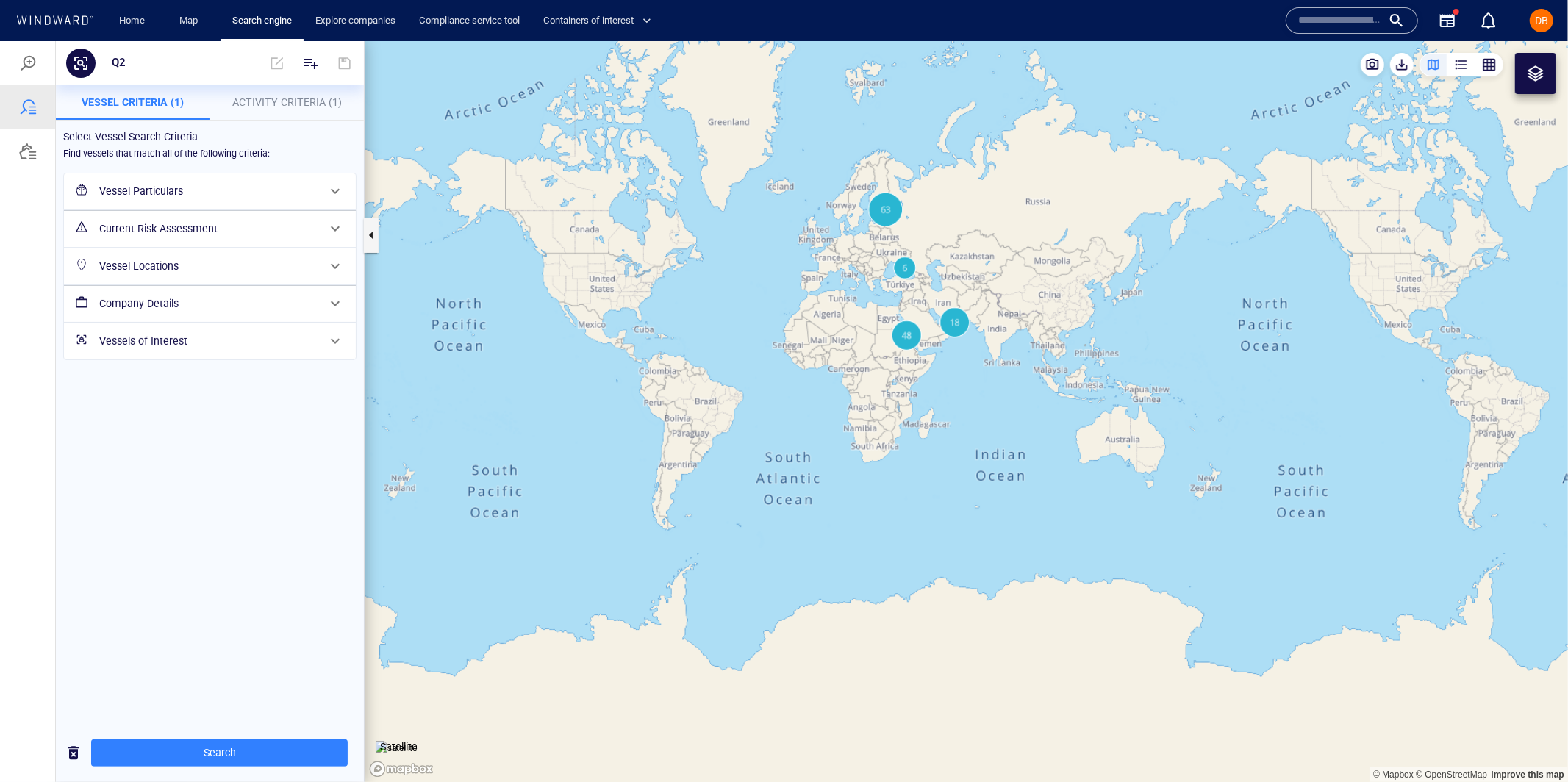
click at [216, 342] on h6 "Vessels of Interest" at bounding box center [208, 341] width 218 height 18
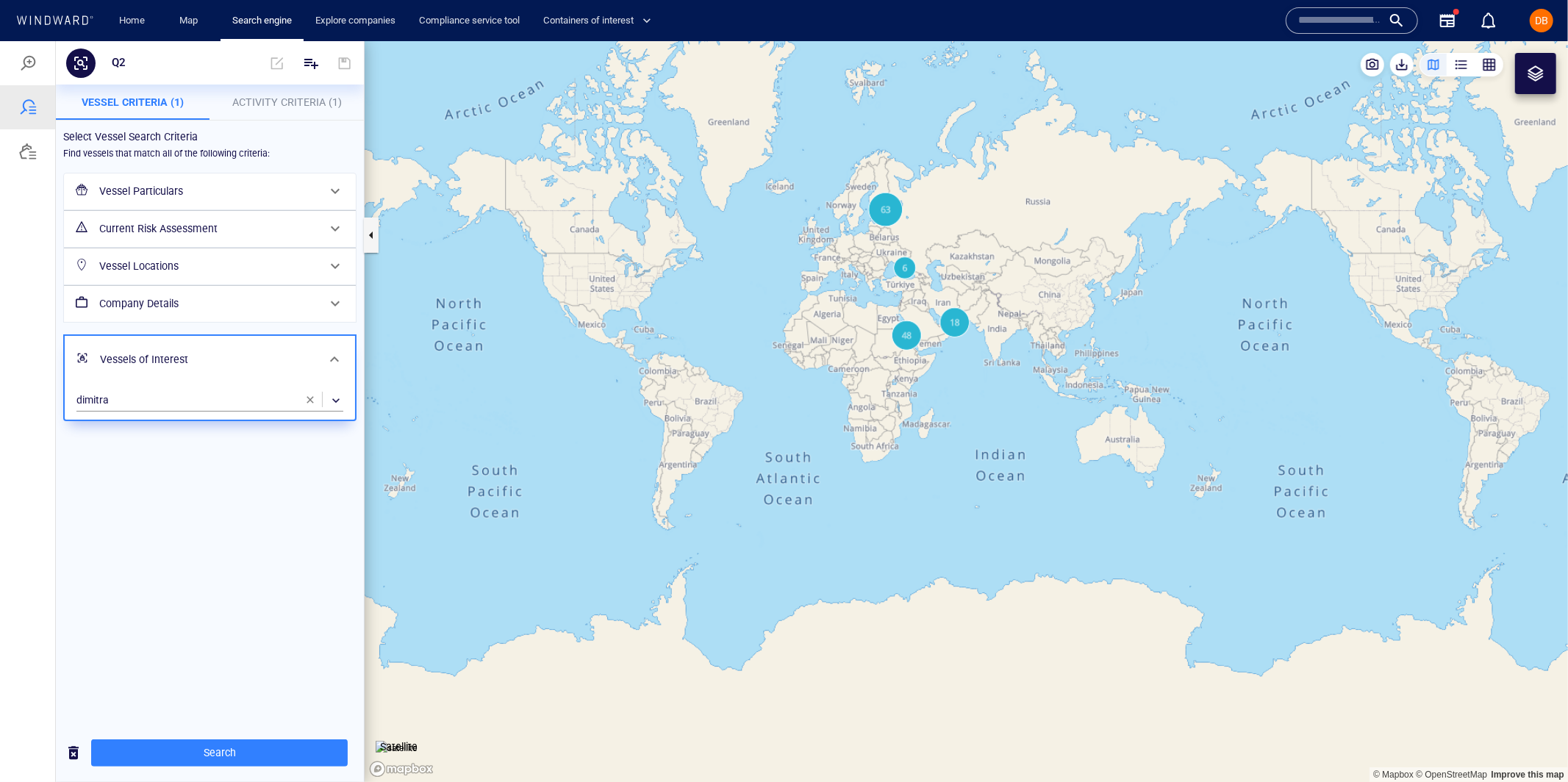
click at [216, 344] on div "Vessels of Interest" at bounding box center [208, 359] width 228 height 30
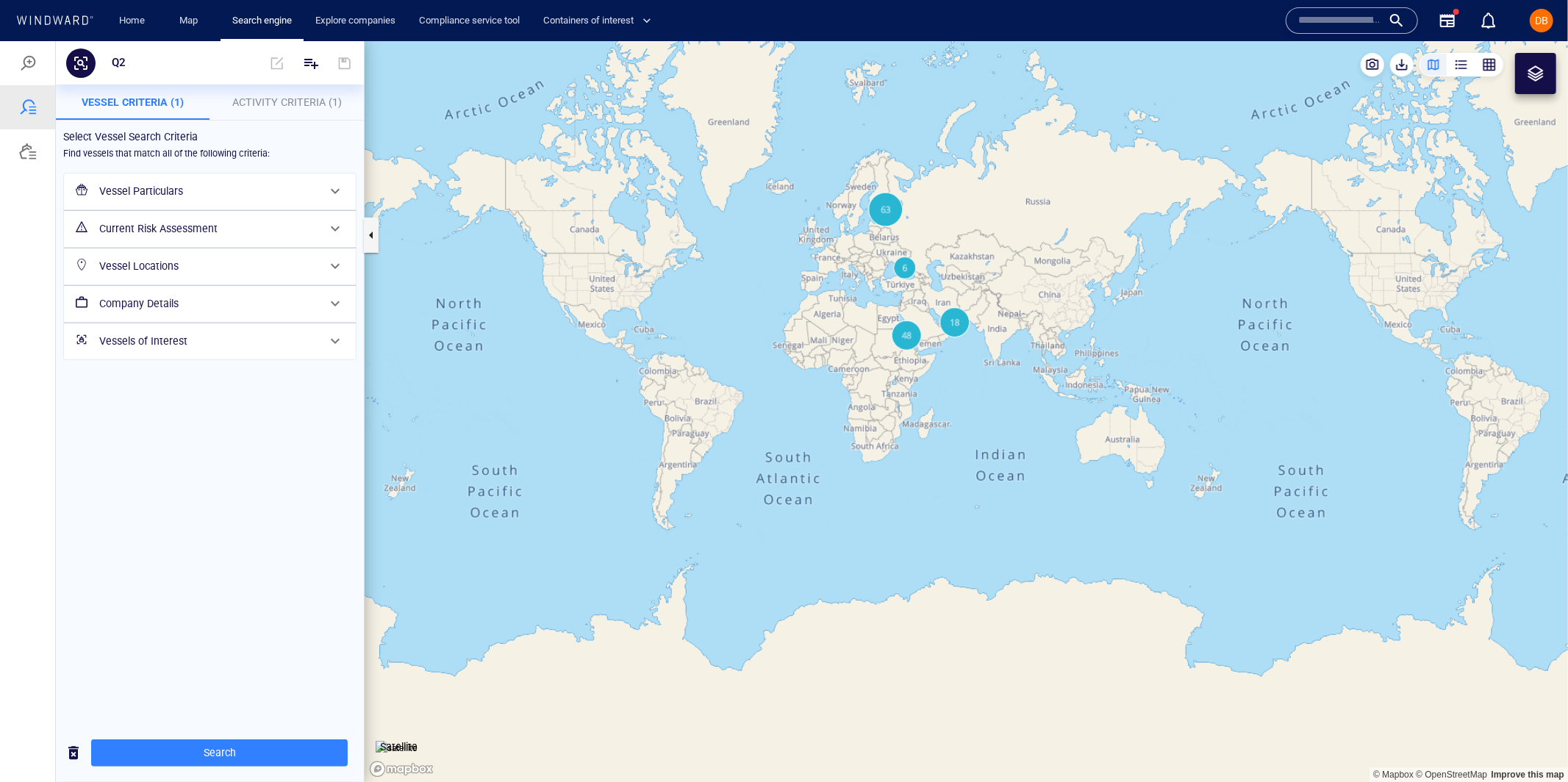
click at [220, 312] on div "Company Details" at bounding box center [208, 303] width 230 height 30
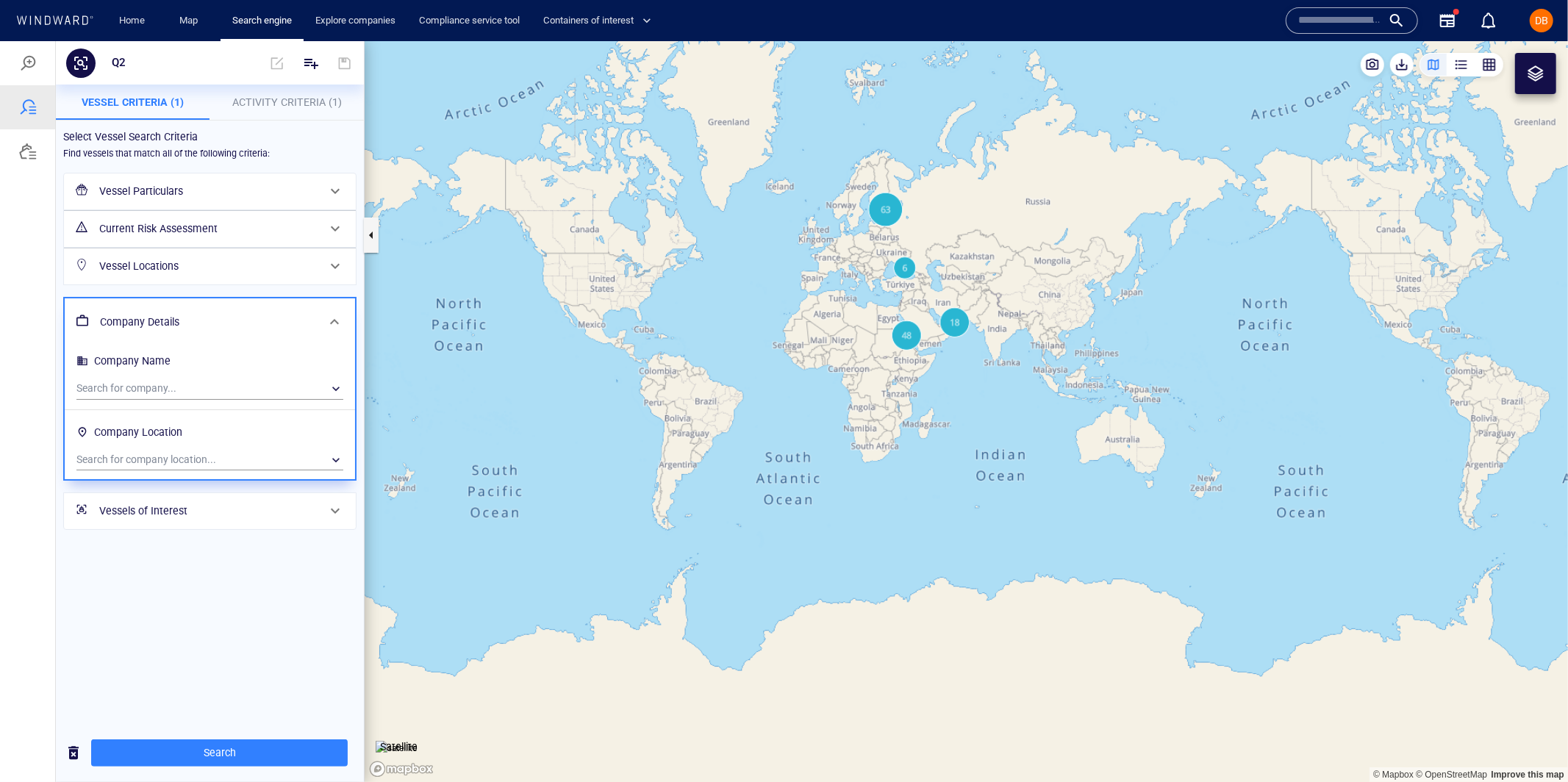
click at [220, 312] on h6 "Company Details" at bounding box center [207, 322] width 216 height 18
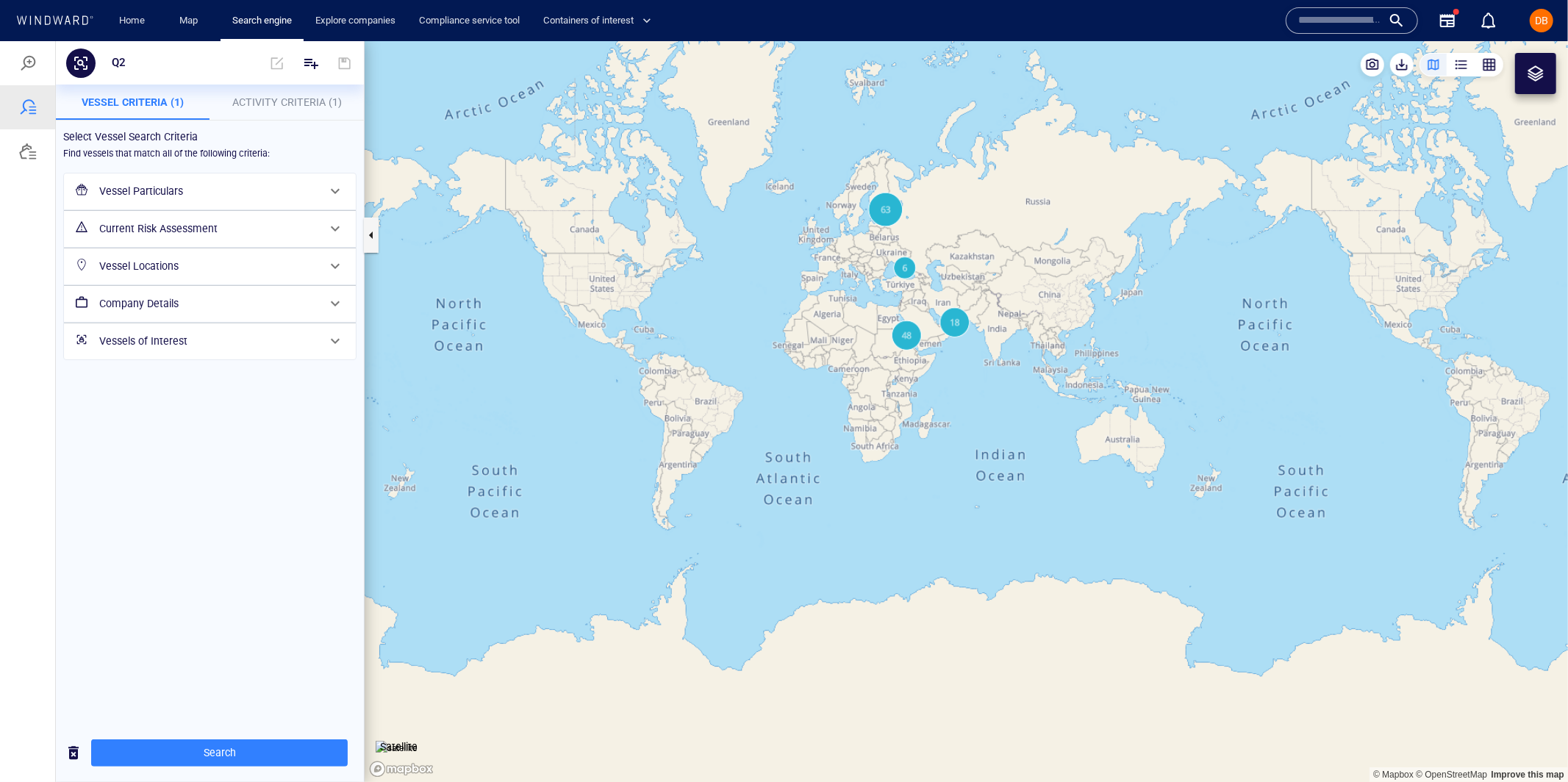
click at [229, 270] on h6 "Vessel Locations" at bounding box center [208, 266] width 218 height 18
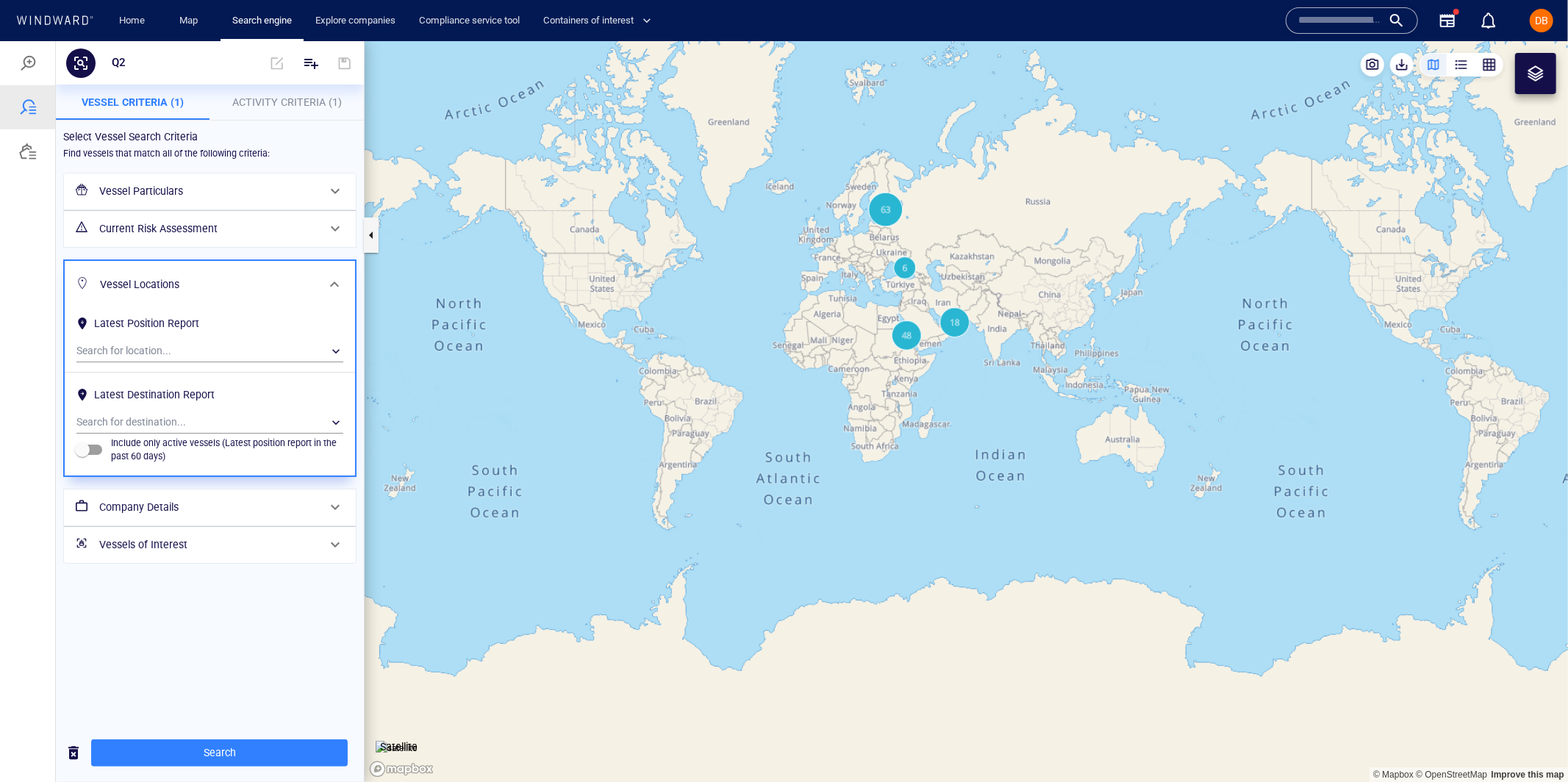
click at [229, 270] on div "Vessel Locations" at bounding box center [208, 284] width 228 height 30
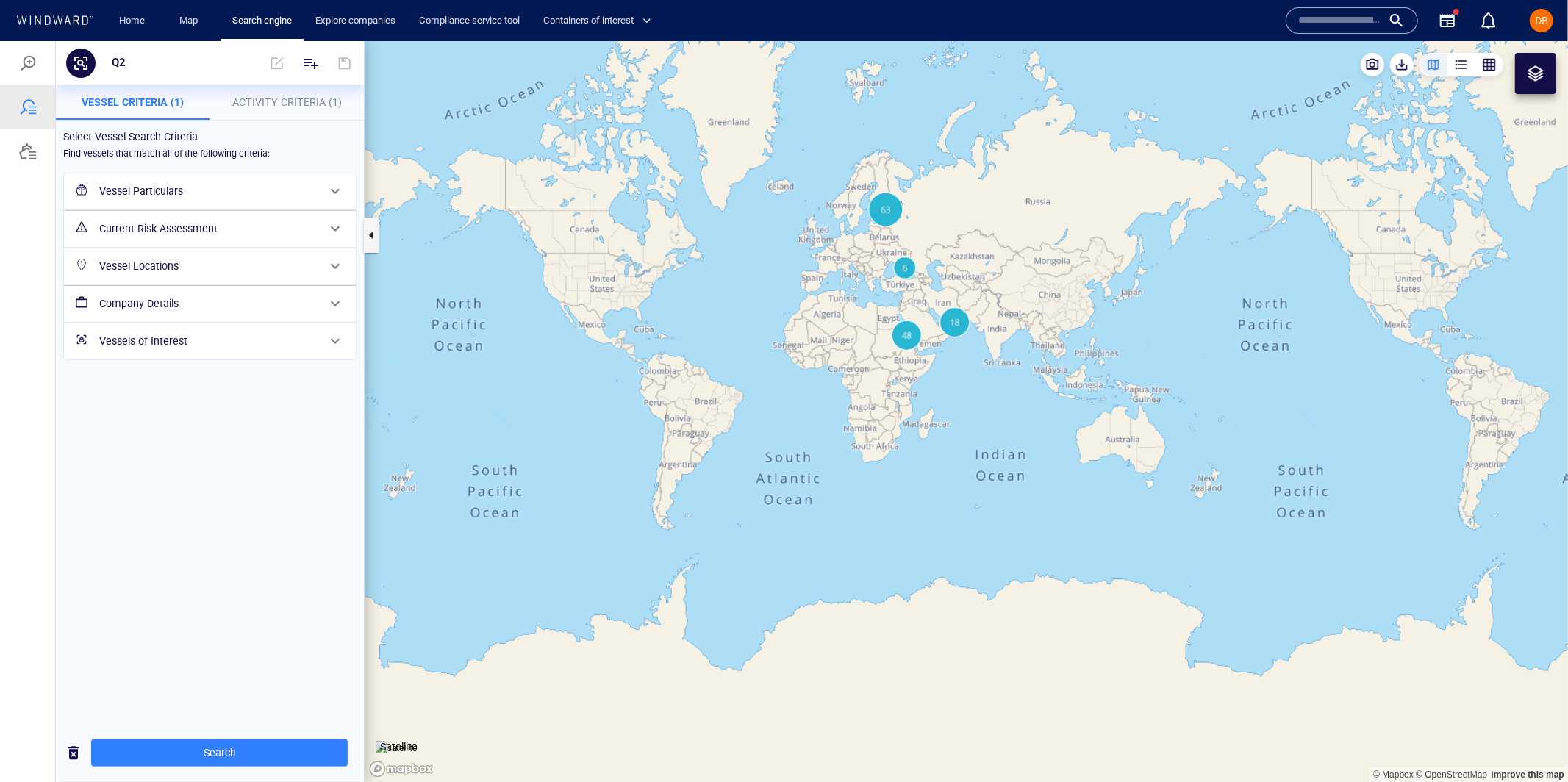
click at [233, 227] on h6 "Current Risk Assessment" at bounding box center [208, 228] width 218 height 18
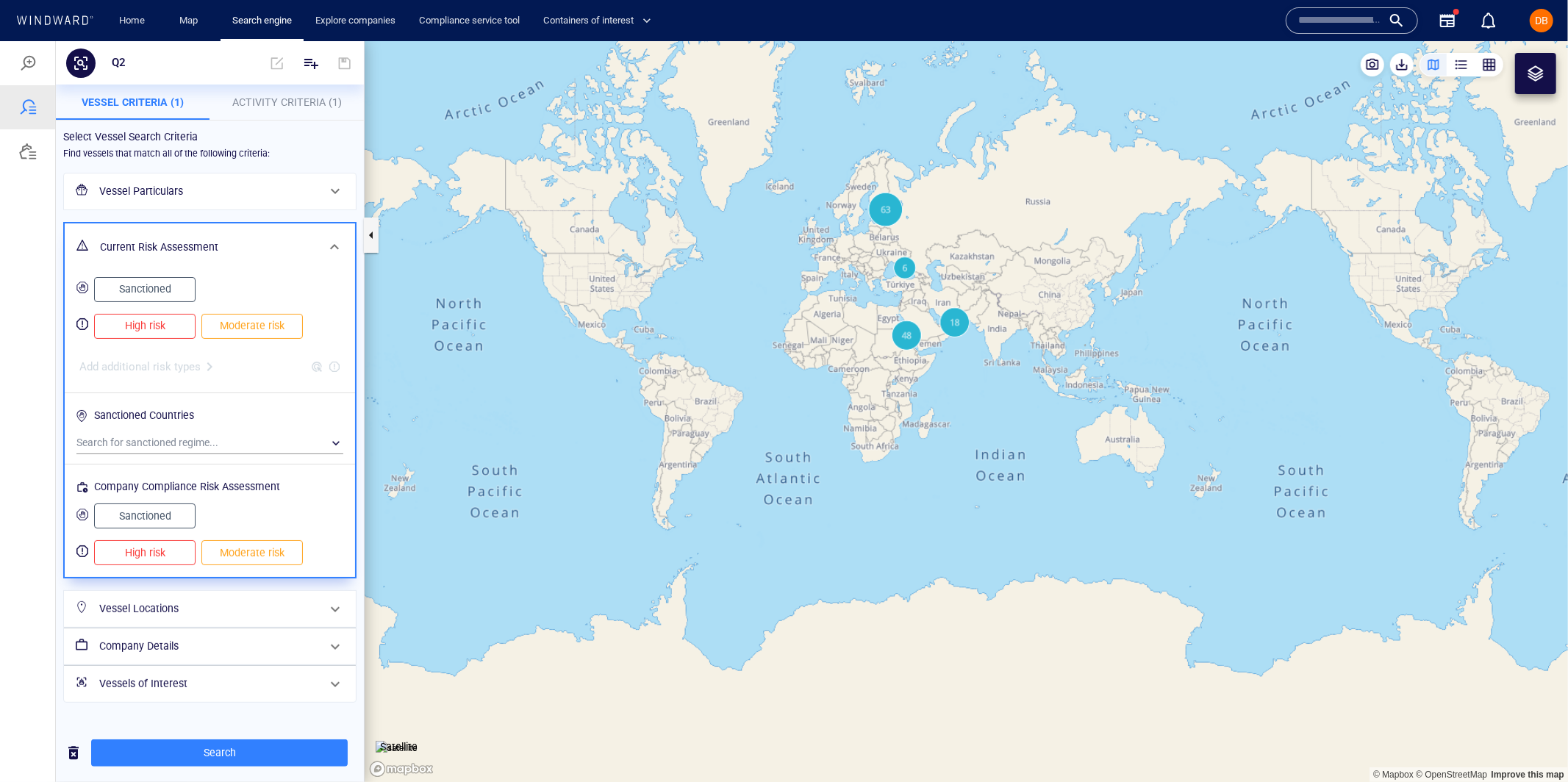
click at [233, 227] on div "Current Risk Assessment" at bounding box center [210, 247] width 290 height 48
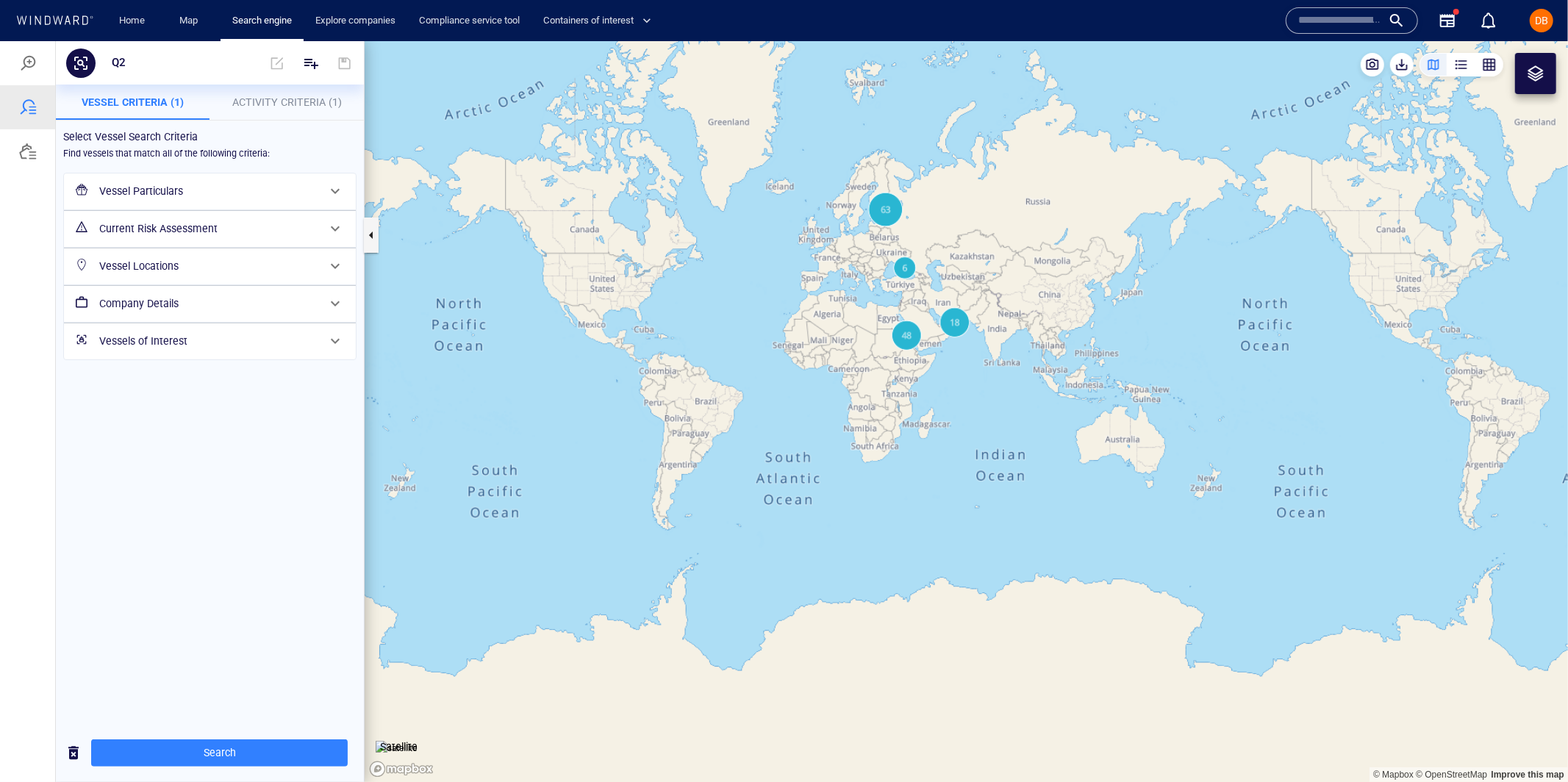
click at [231, 178] on div "Vessel Particulars" at bounding box center [208, 190] width 230 height 30
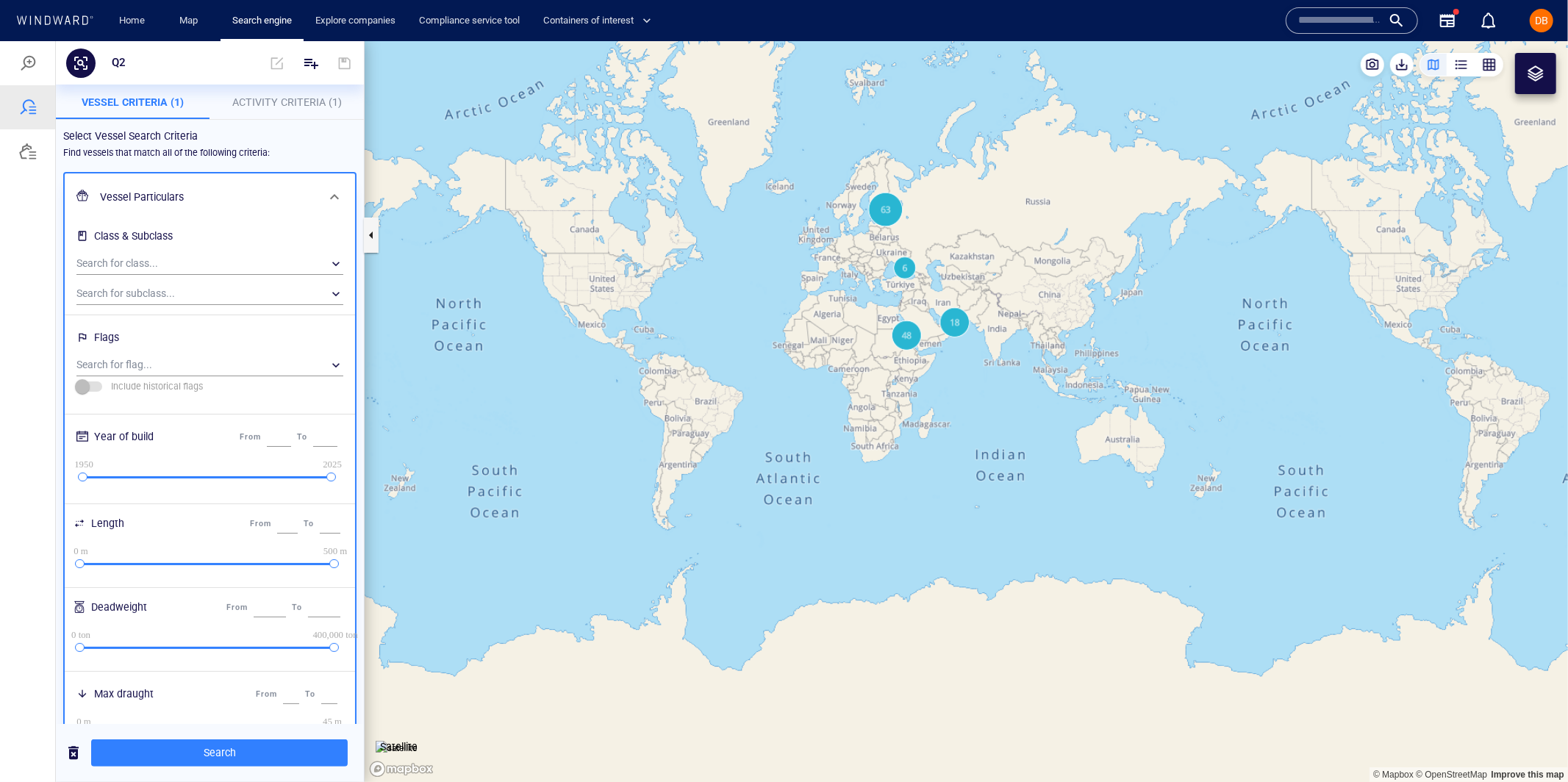
click at [269, 196] on h6 "Vessel Particulars" at bounding box center [207, 196] width 216 height 18
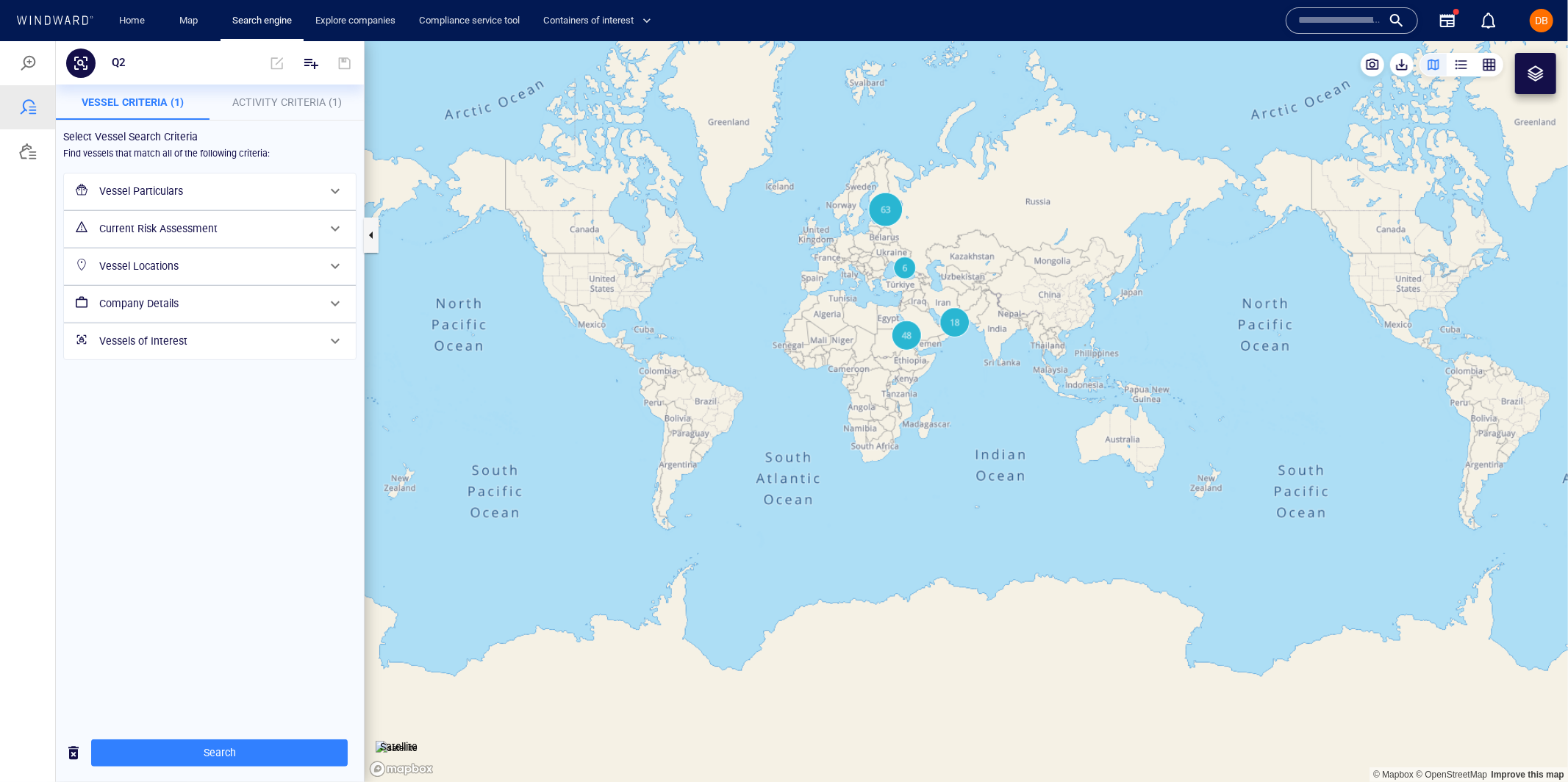
click at [277, 107] on span "Activity Criteria (1)" at bounding box center [287, 101] width 110 height 12
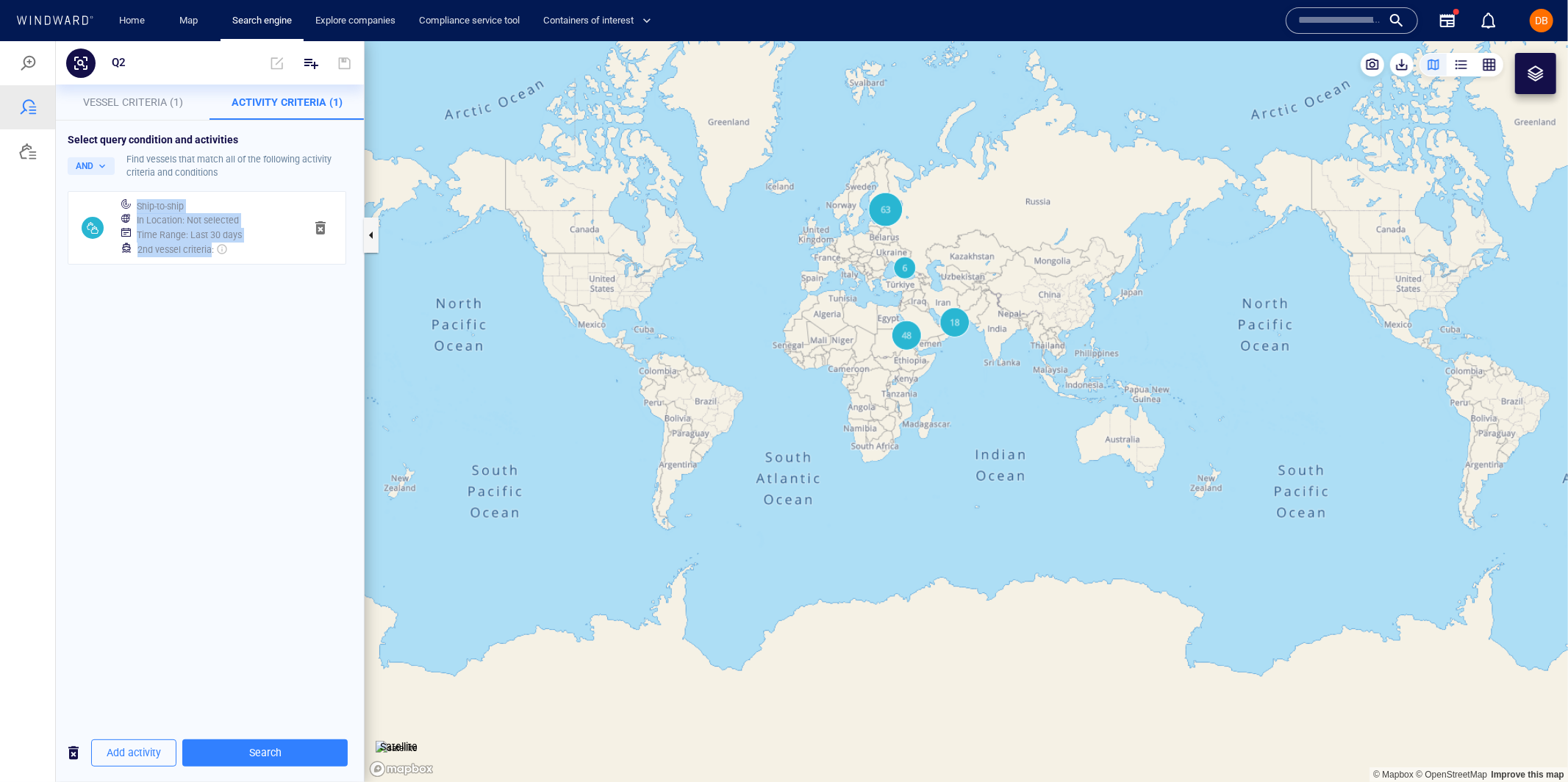
drag, startPoint x: 134, startPoint y: 206, endPoint x: 233, endPoint y: 244, distance: 106.0
click at [233, 244] on div "Ship-to-ship In Location : Not selected Time Range : Last 30 days 2nd vessel cr…" at bounding box center [206, 227] width 183 height 69
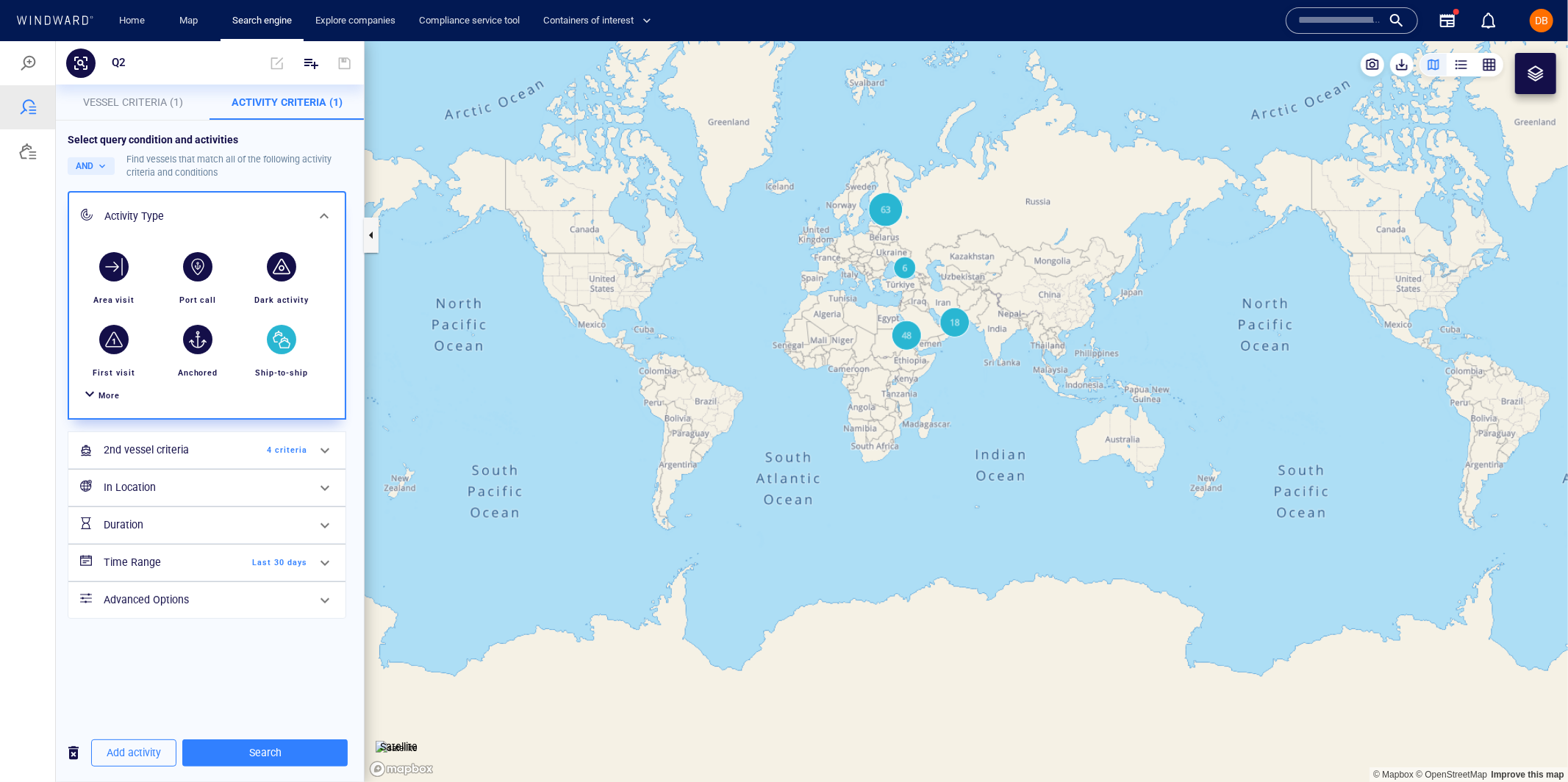
click at [95, 396] on div at bounding box center [89, 395] width 17 height 21
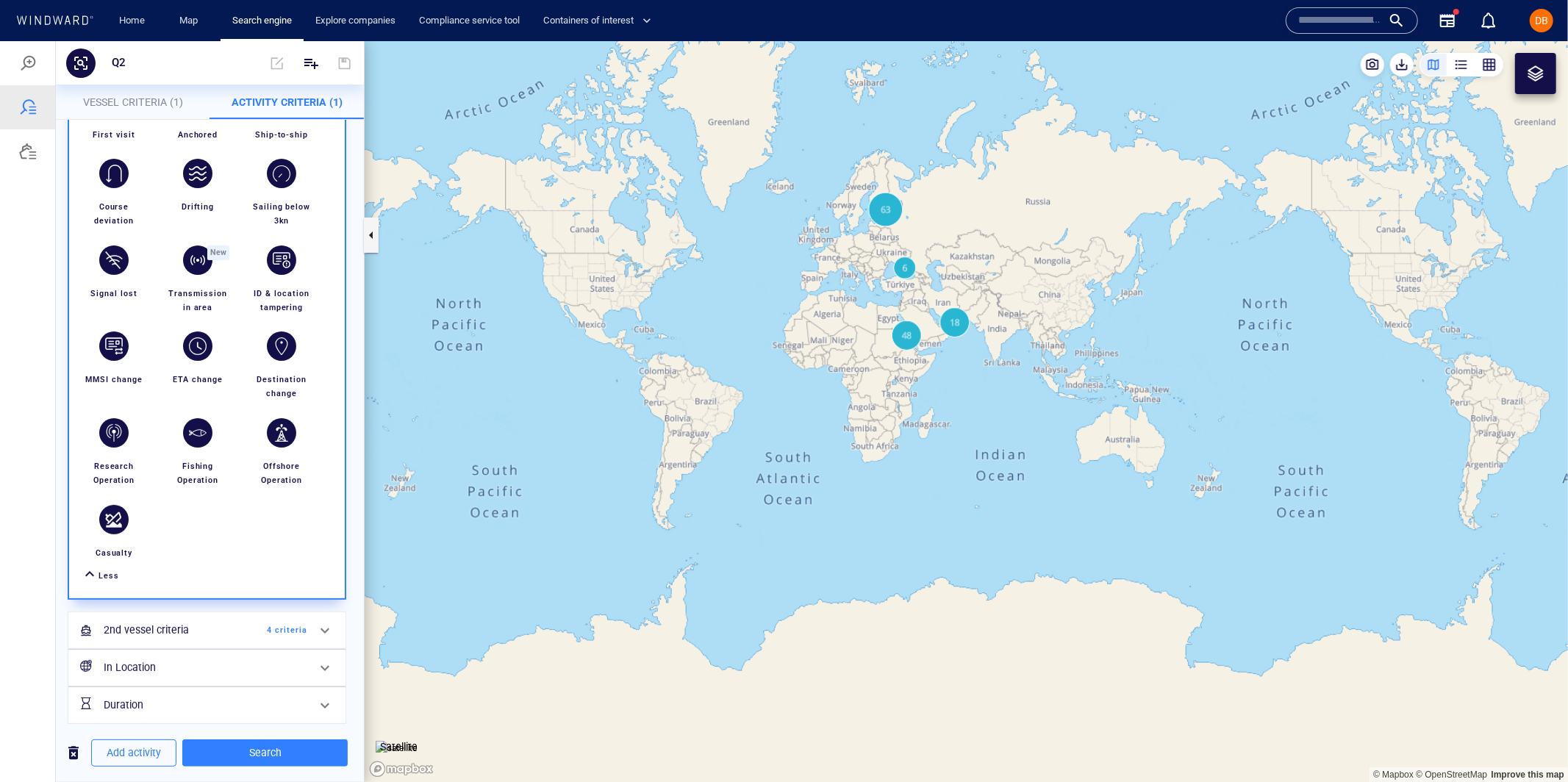
scroll to position [239, 0]
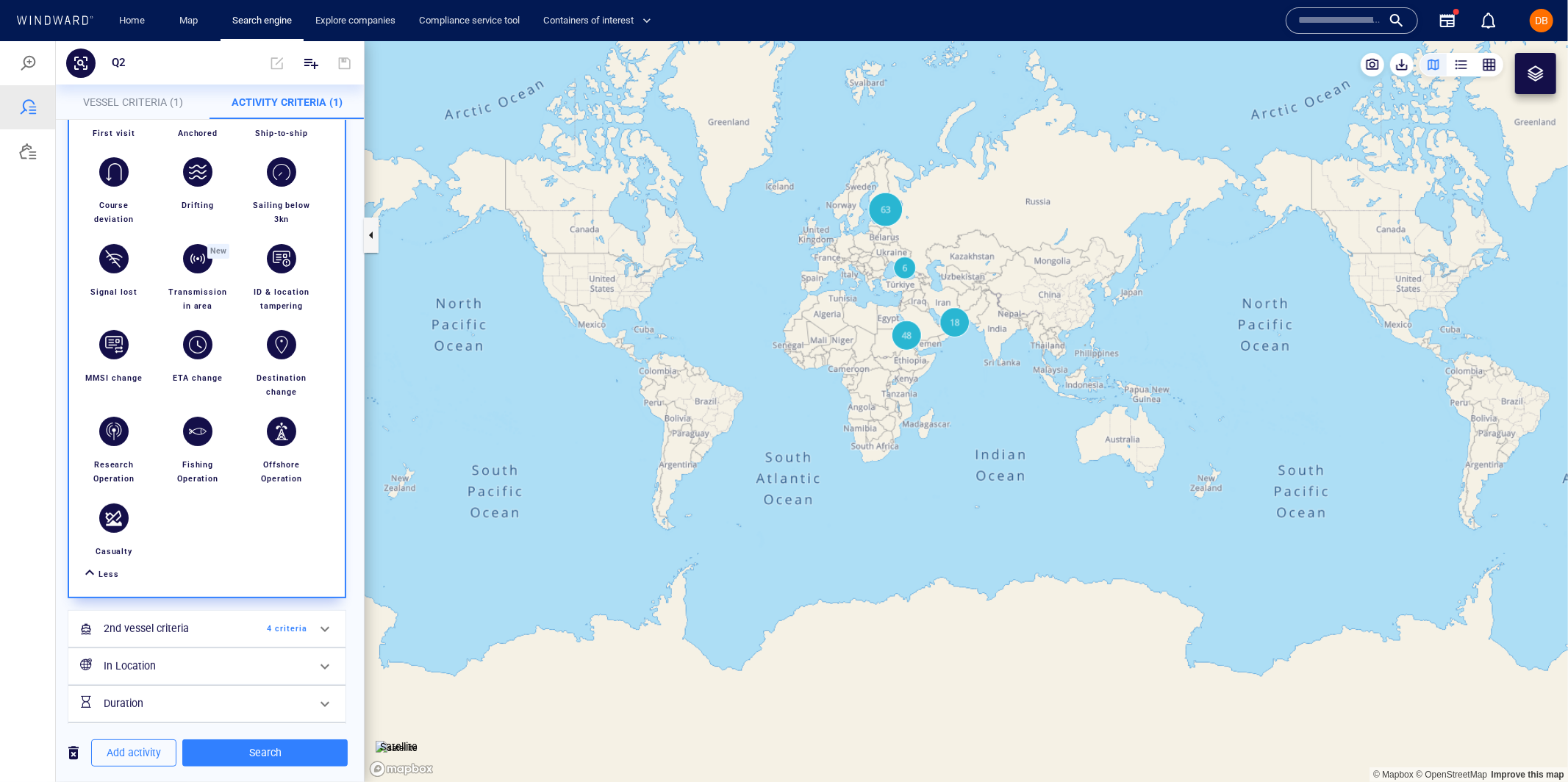
click at [89, 571] on div at bounding box center [89, 574] width 17 height 21
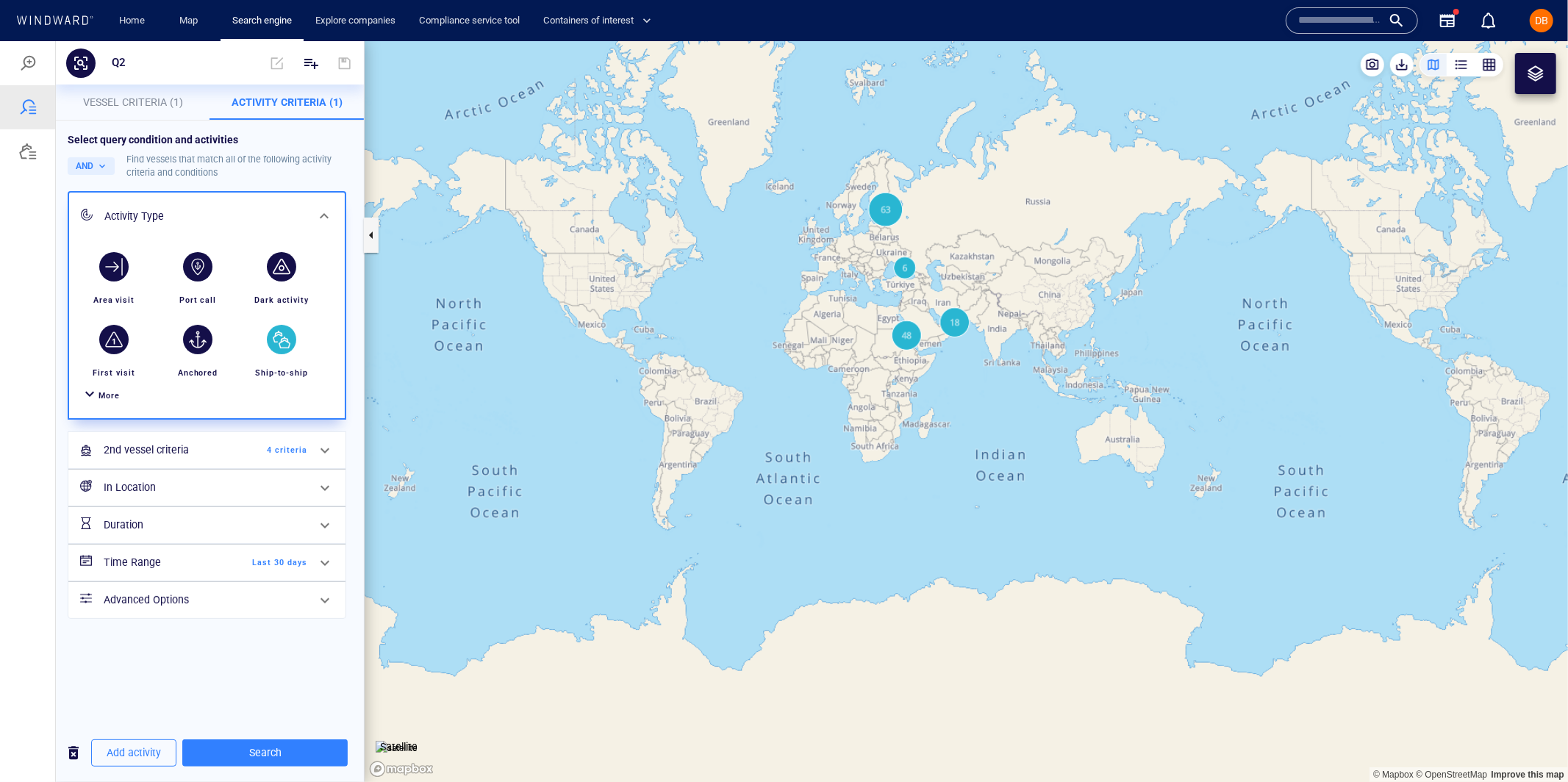
scroll to position [0, 0]
click at [174, 446] on h6 "2nd vessel criteria" at bounding box center [163, 449] width 119 height 18
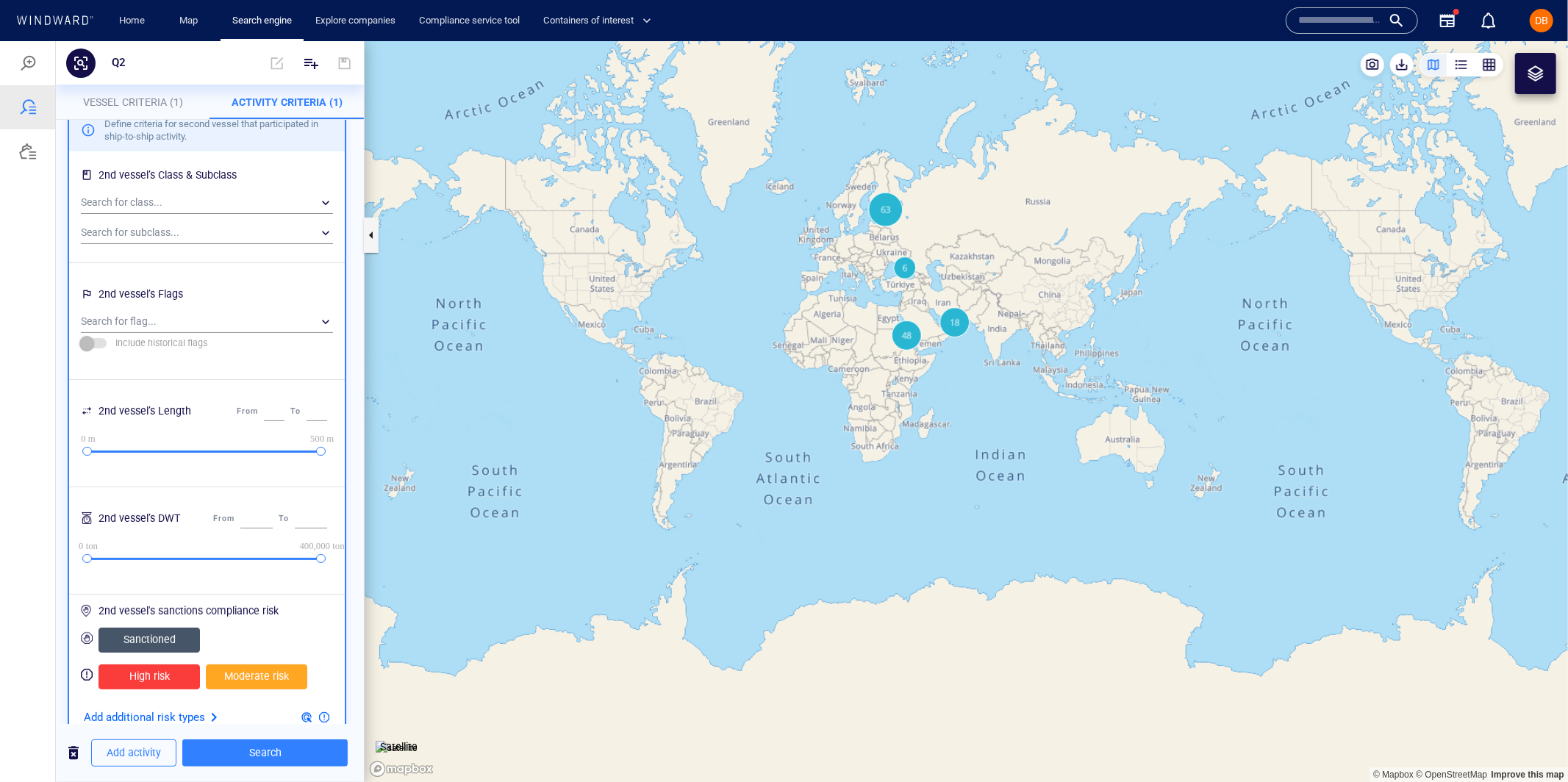
scroll to position [12, 0]
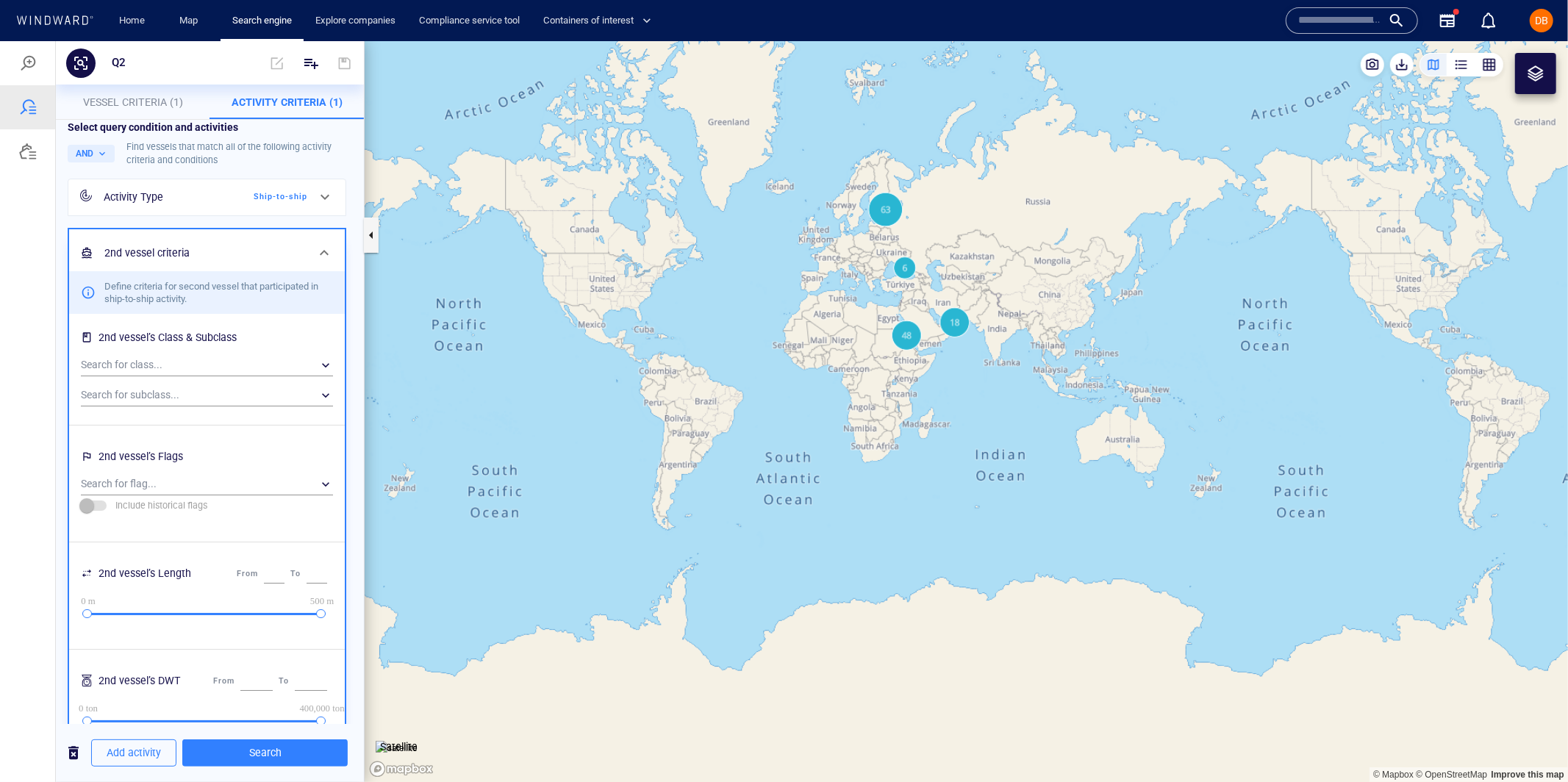
click at [317, 254] on icon at bounding box center [323, 251] width 17 height 17
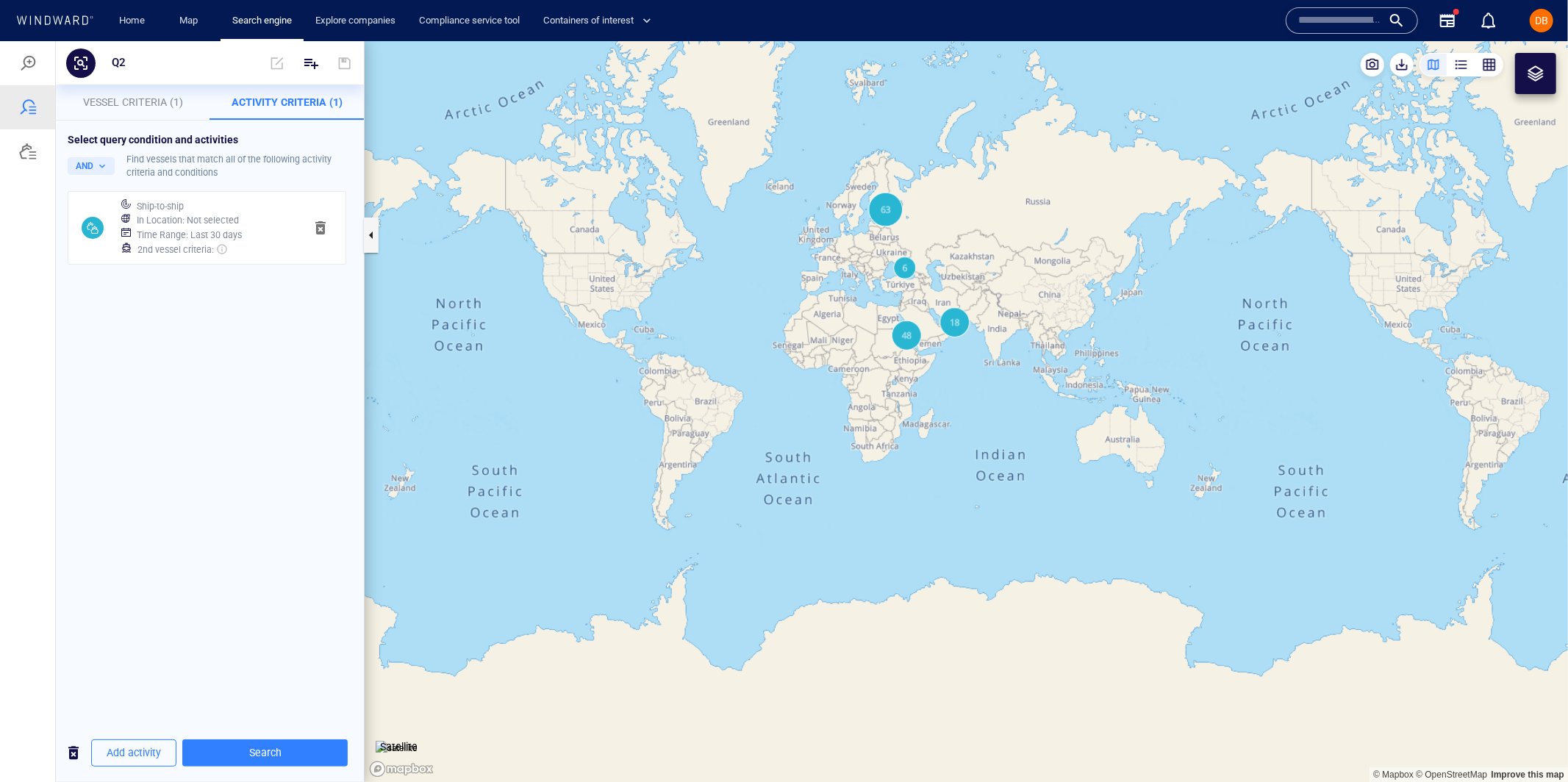
scroll to position [0, 0]
click at [198, 209] on div "In Location : Not selected" at bounding box center [214, 219] width 162 height 21
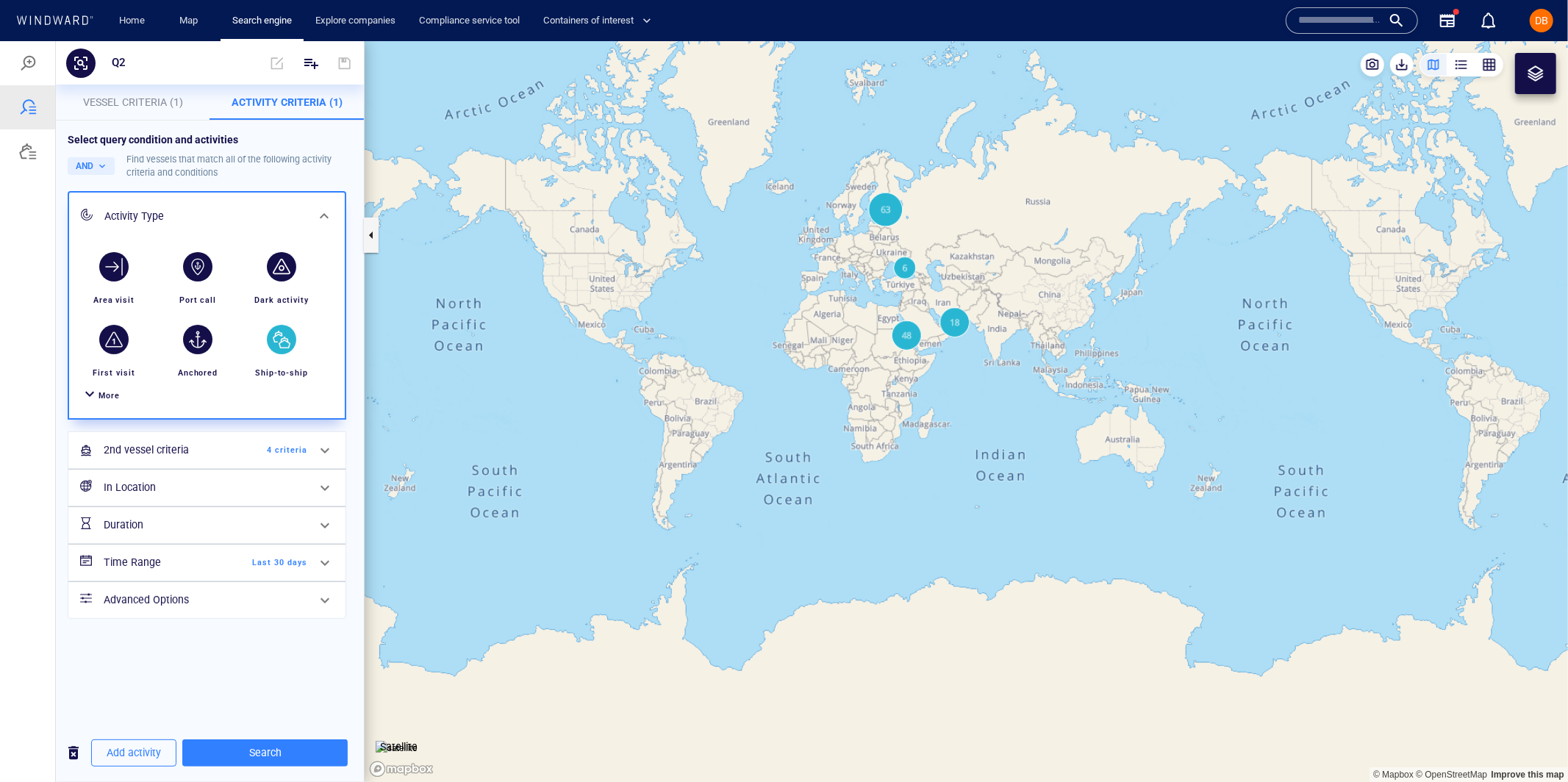
click at [188, 494] on h6 "In Location" at bounding box center [205, 487] width 204 height 18
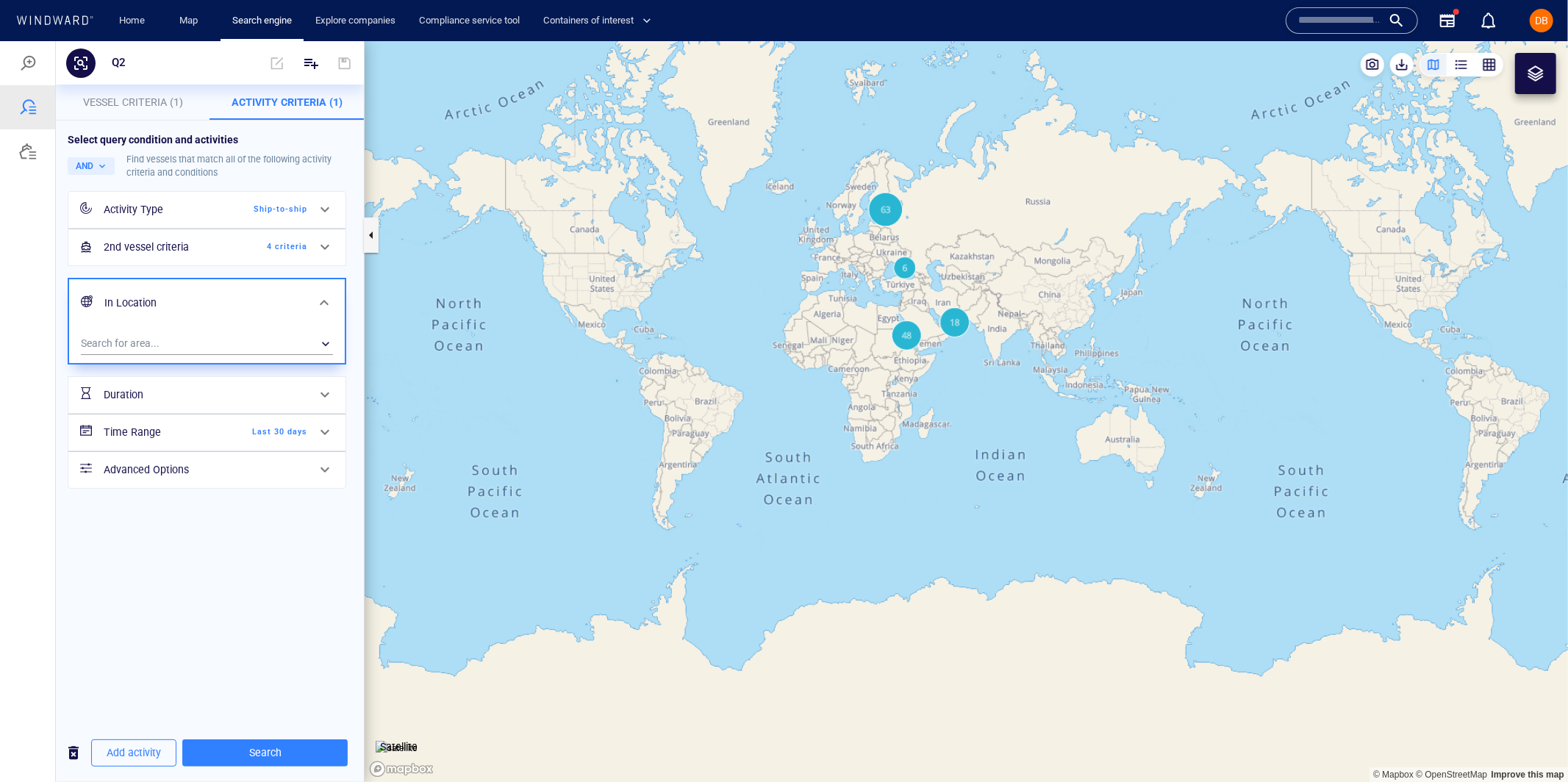
click at [252, 289] on div "In Location" at bounding box center [205, 302] width 214 height 30
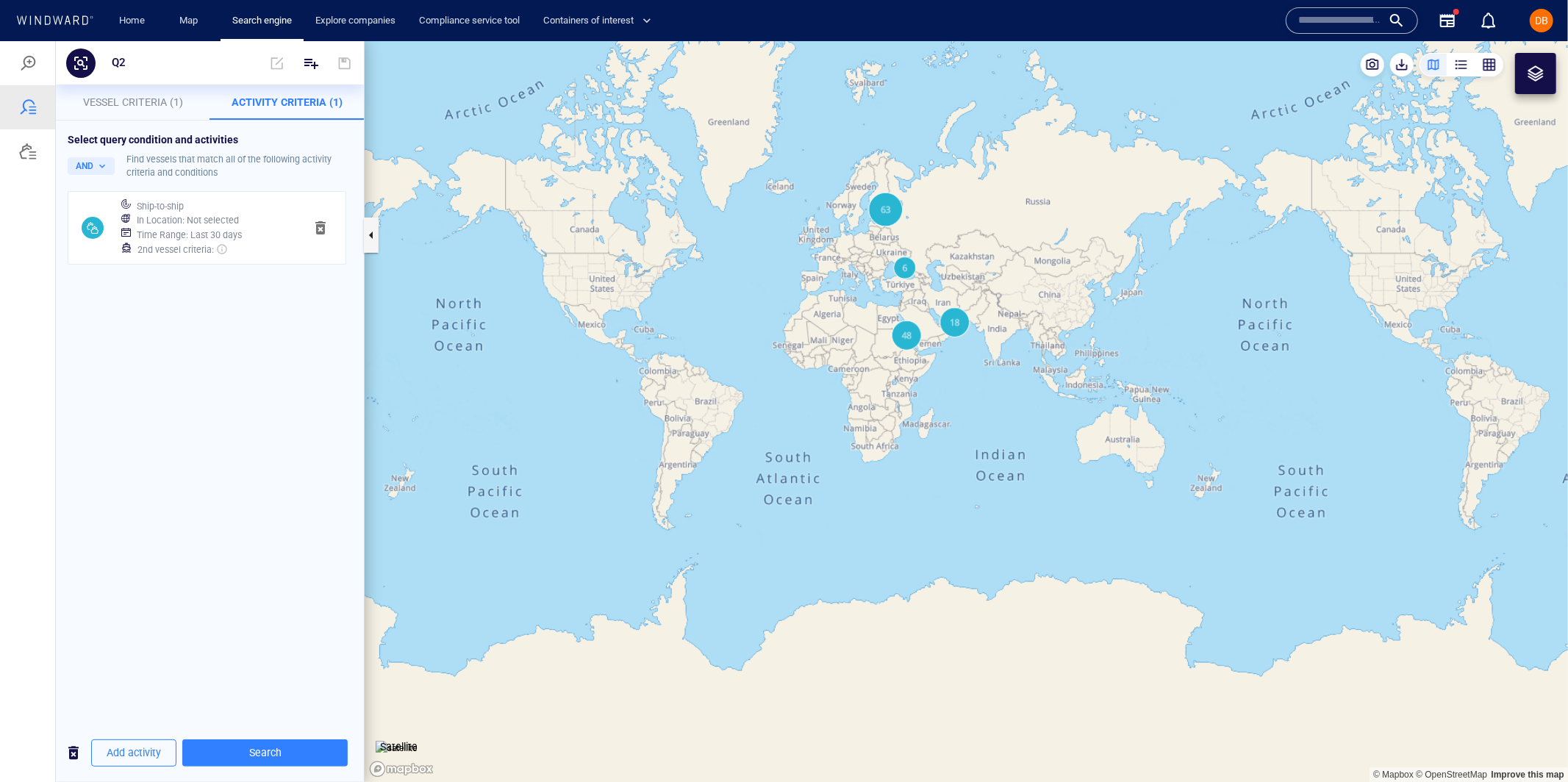
click at [210, 228] on h6 "Time Range : Last 30 days" at bounding box center [189, 235] width 105 height 15
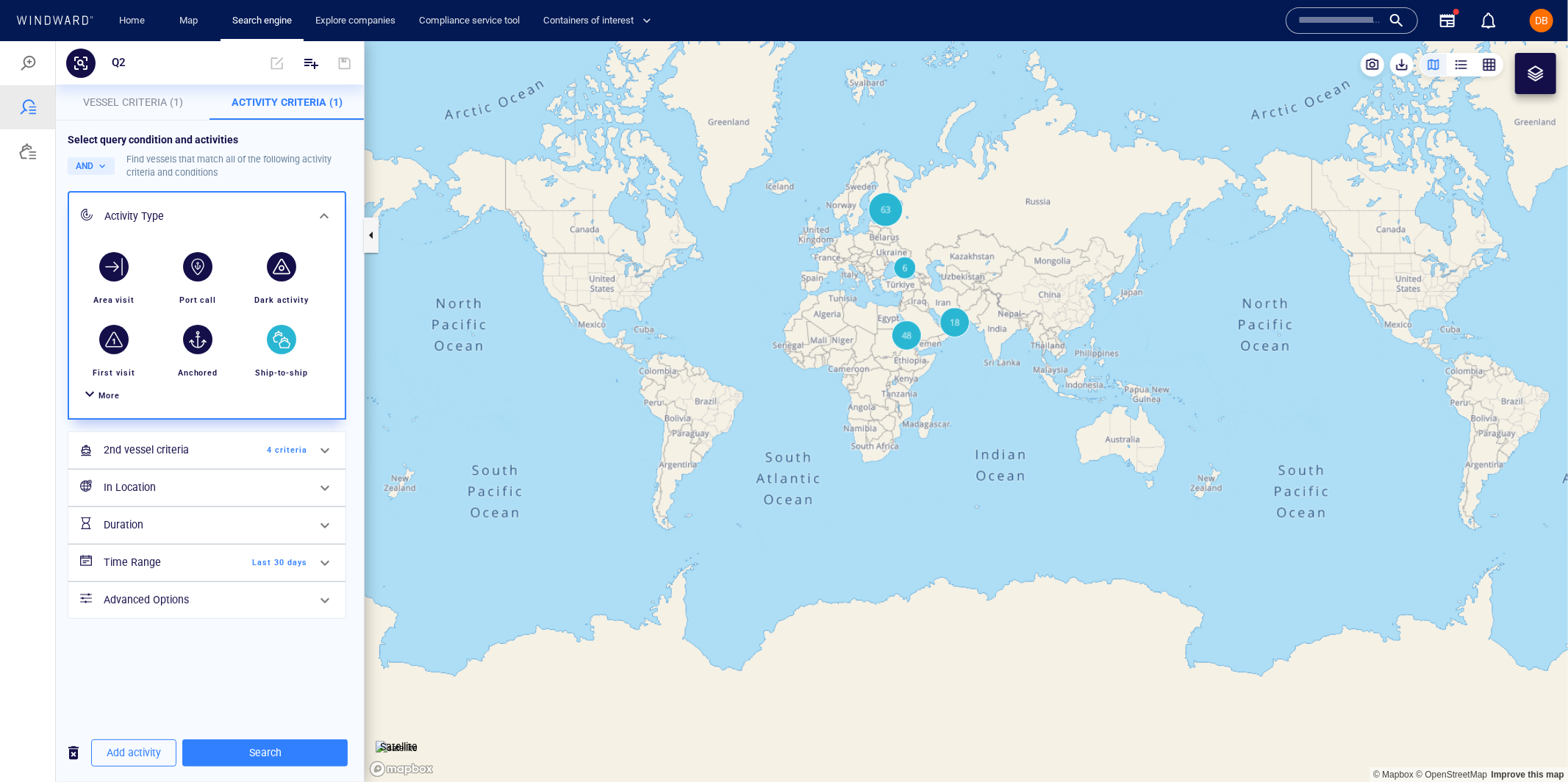
click at [218, 532] on h6 "Duration" at bounding box center [163, 524] width 119 height 18
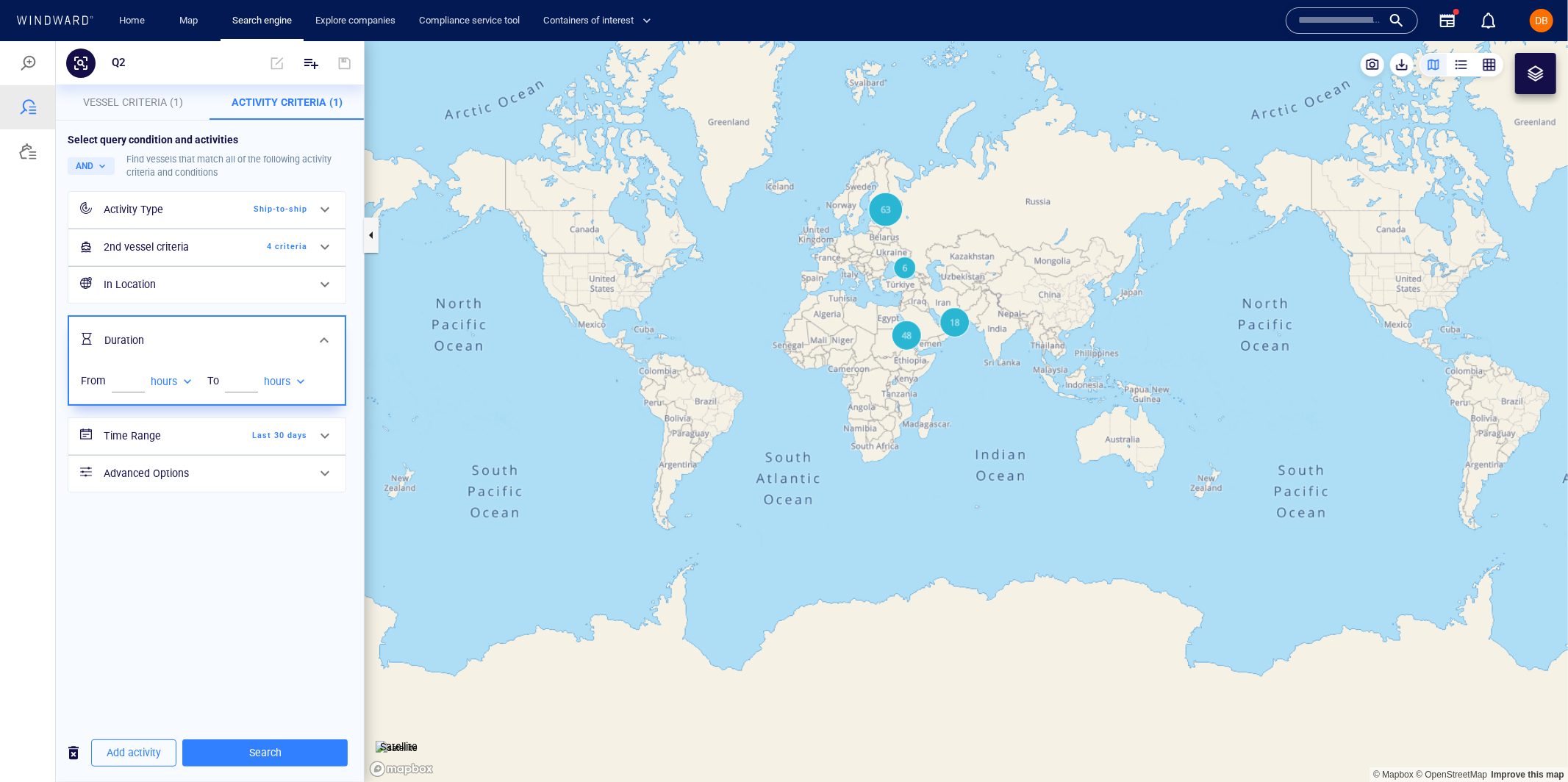
click at [202, 441] on h6 "Time Range" at bounding box center [163, 436] width 119 height 18
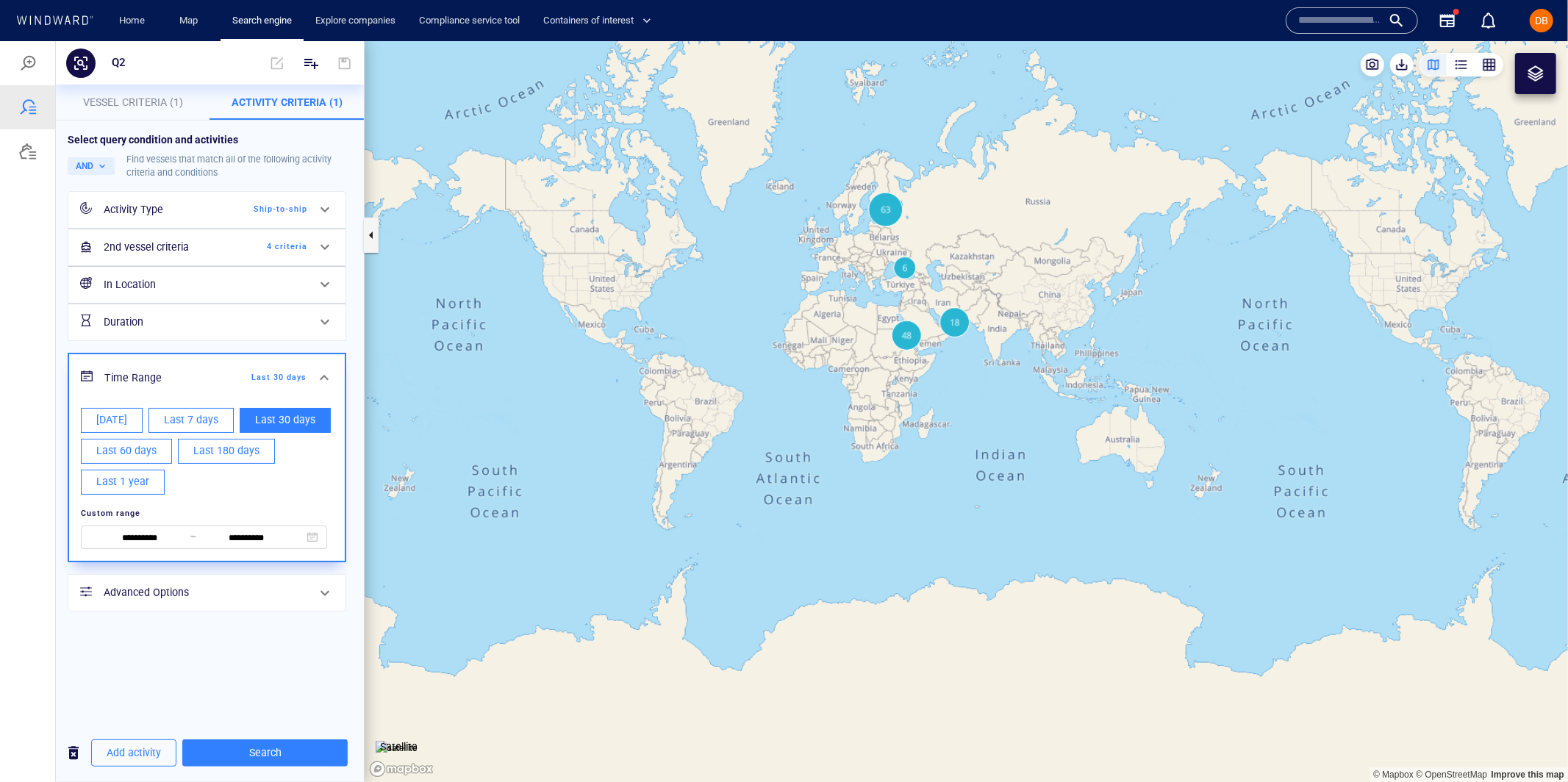
click at [205, 589] on h6 "Advanced Options" at bounding box center [205, 592] width 204 height 18
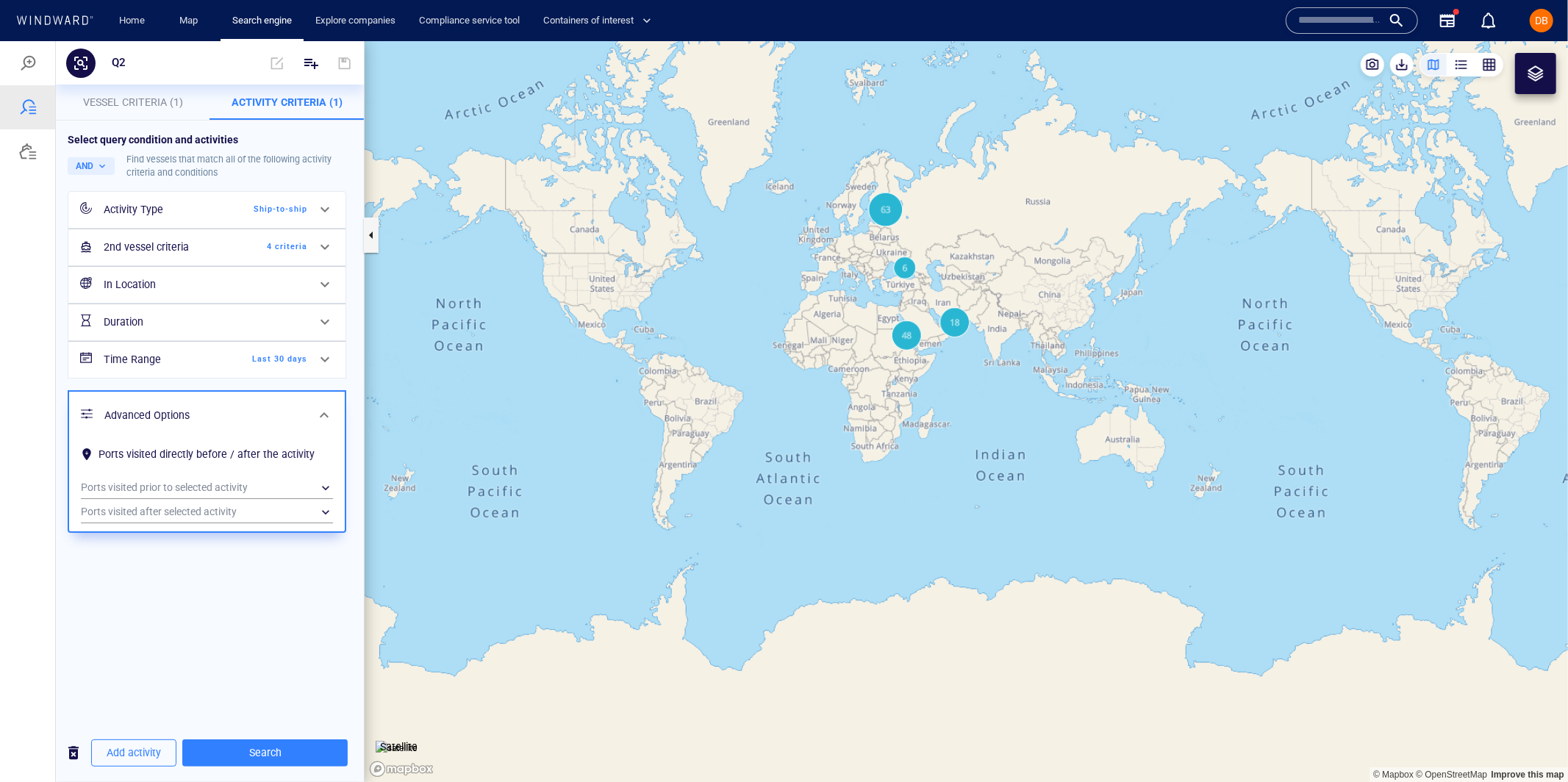
click at [228, 409] on h6 "Advanced Options" at bounding box center [205, 415] width 202 height 18
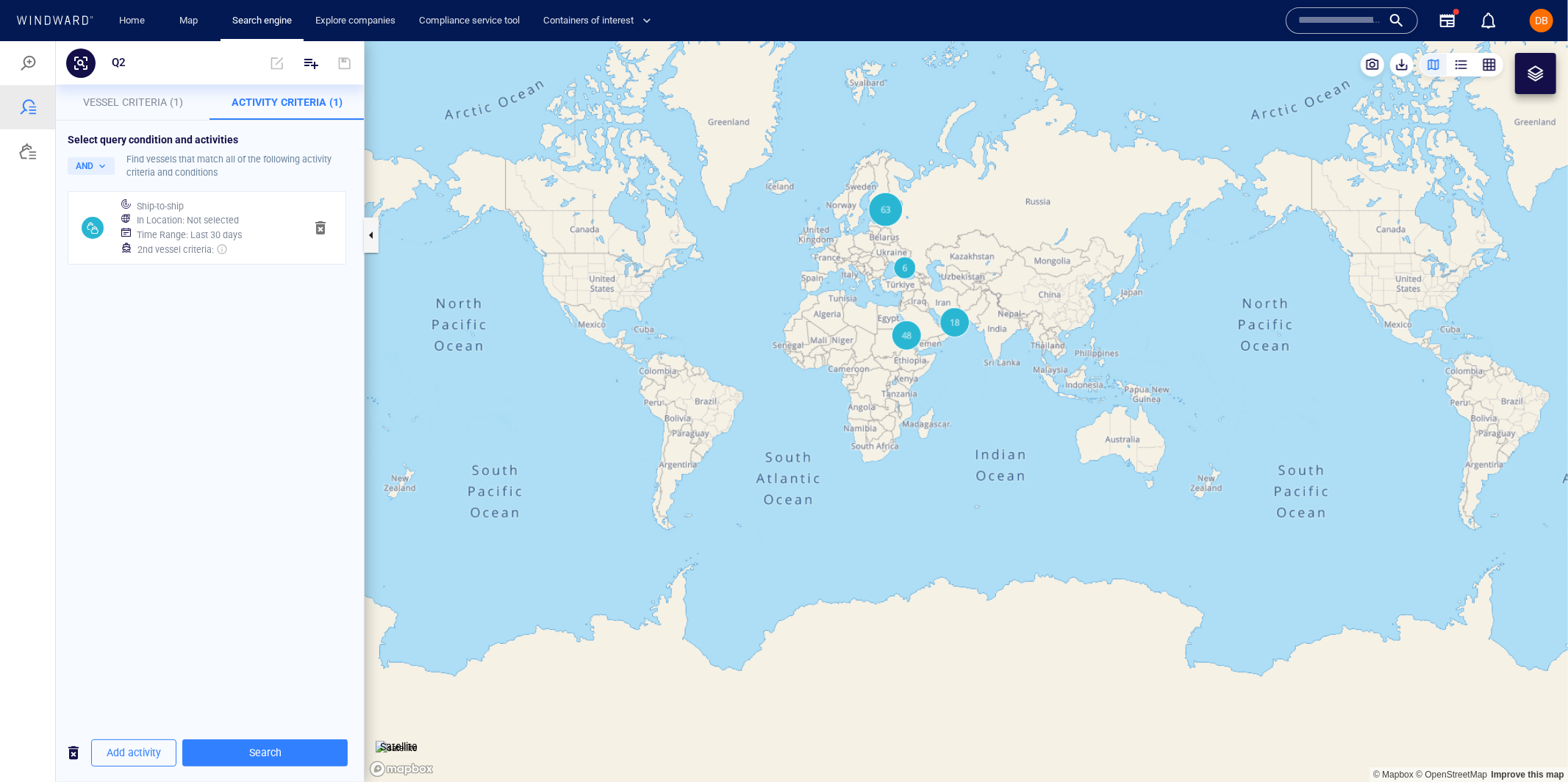
click at [207, 221] on h6 "In Location : Not selected" at bounding box center [188, 220] width 102 height 15
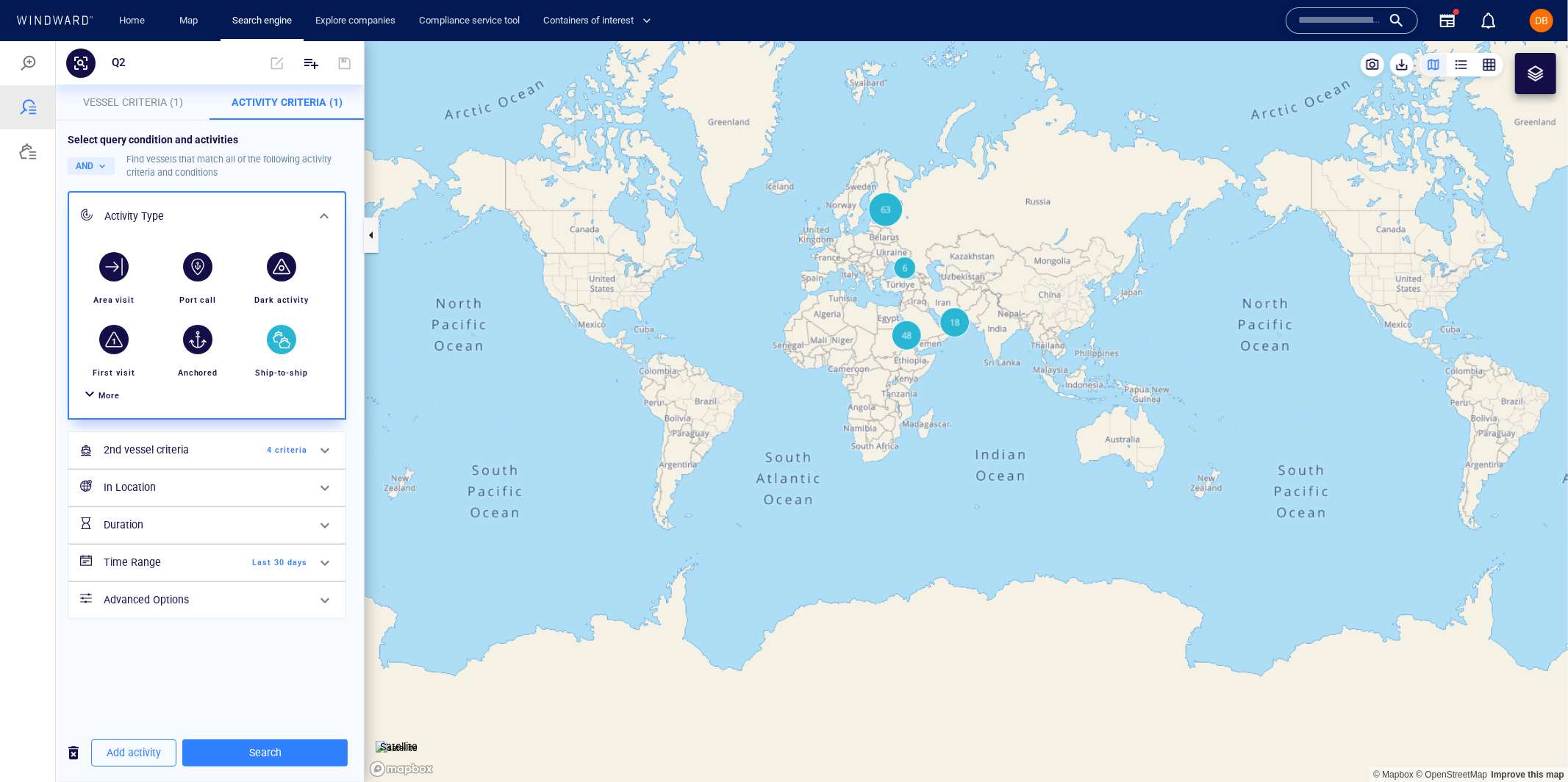
click at [316, 449] on icon at bounding box center [324, 449] width 17 height 17
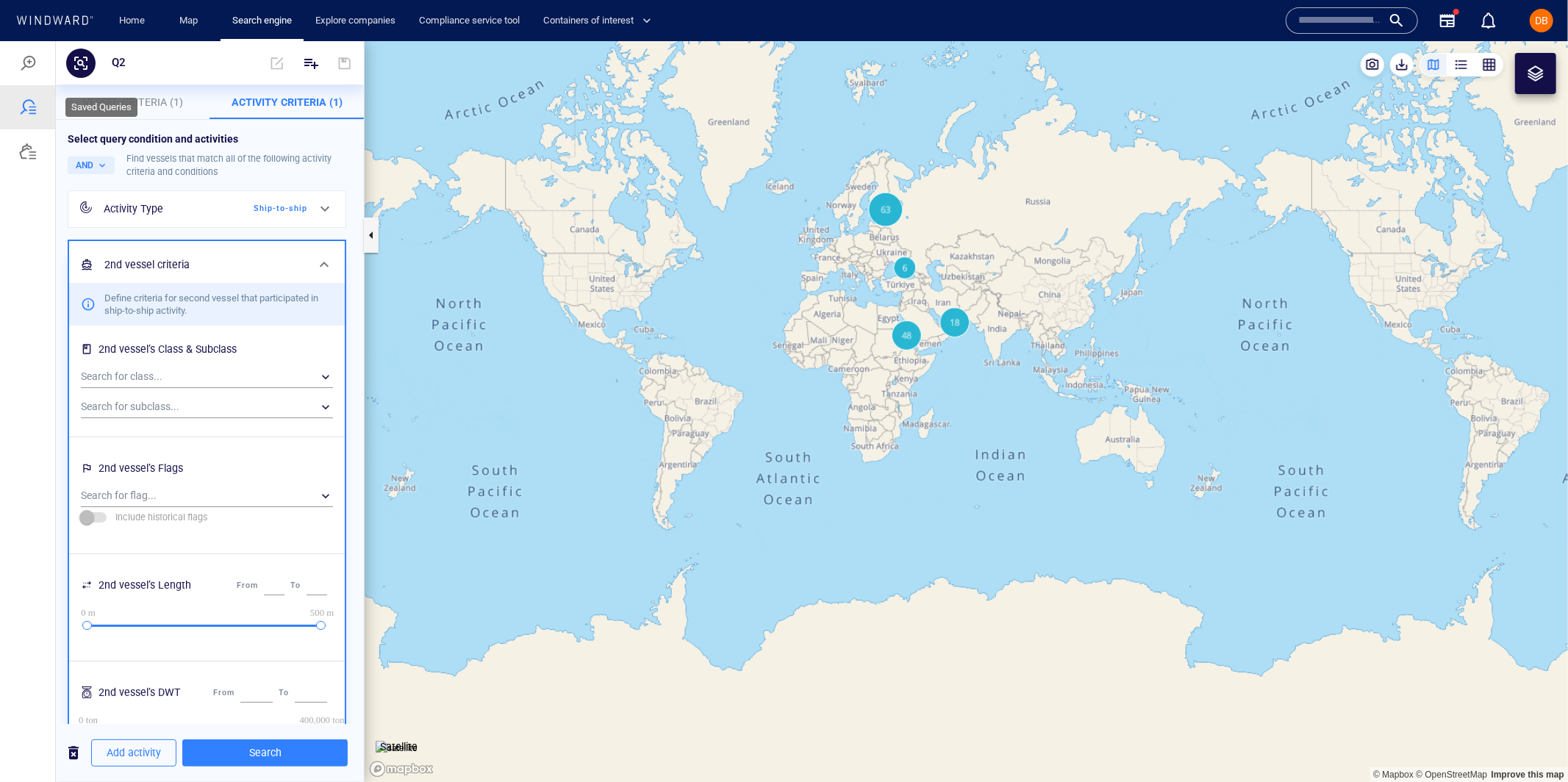
click at [34, 108] on div at bounding box center [27, 106] width 17 height 17
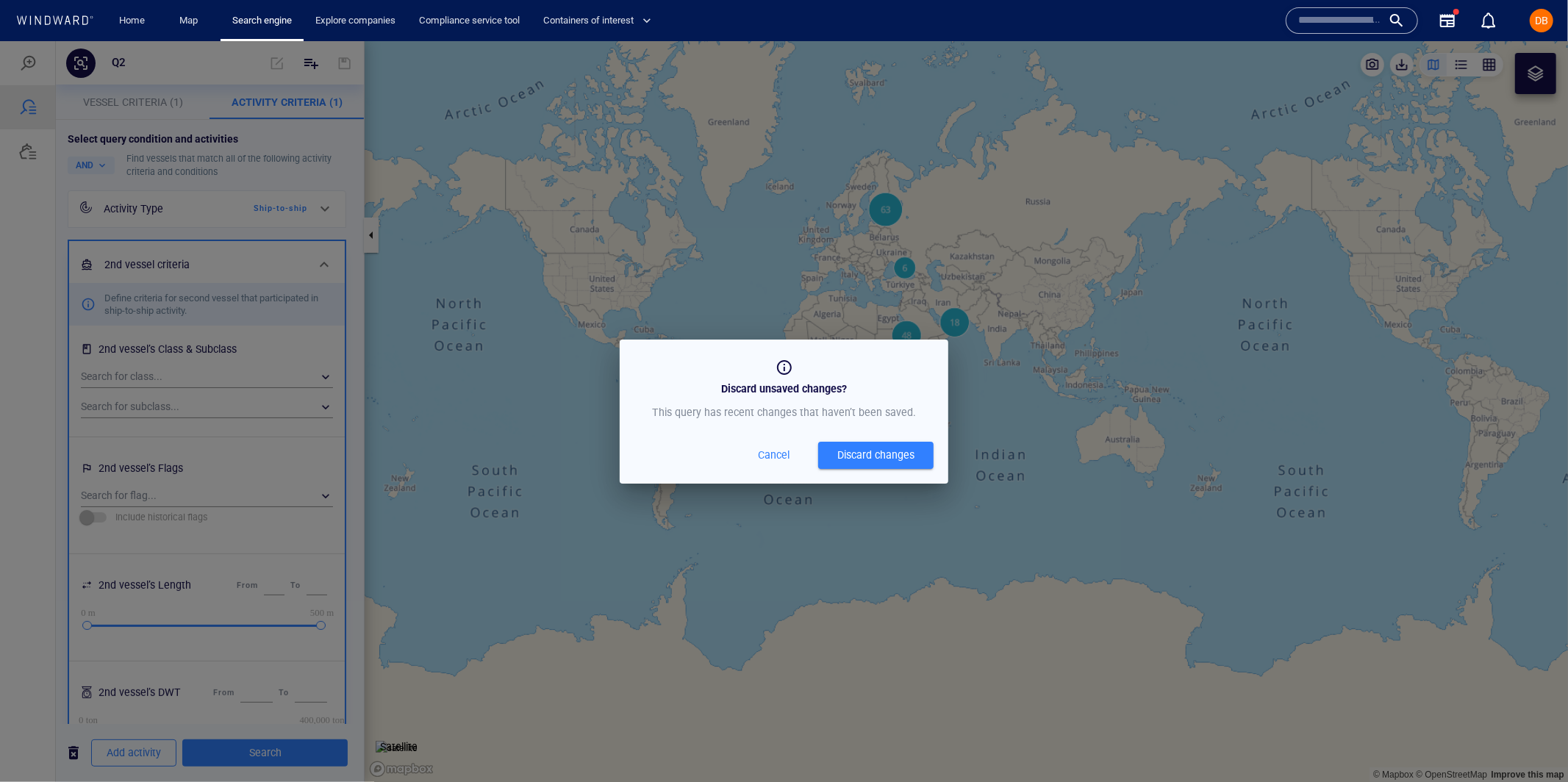
click at [882, 459] on div "Discard changes" at bounding box center [876, 455] width 78 height 18
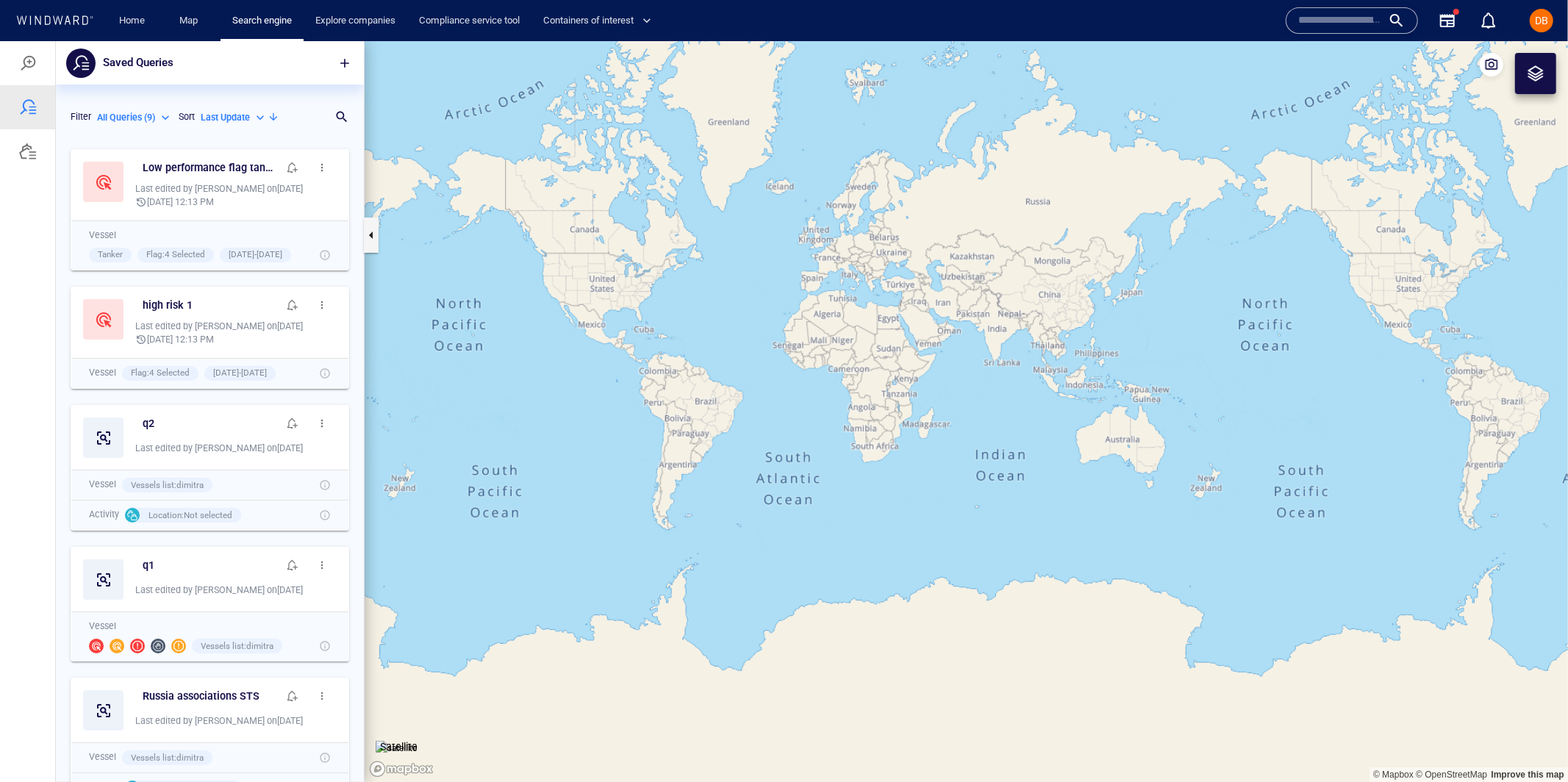
scroll to position [640, 307]
click at [199, 173] on h6 "Low performance flag tankers" at bounding box center [210, 167] width 135 height 18
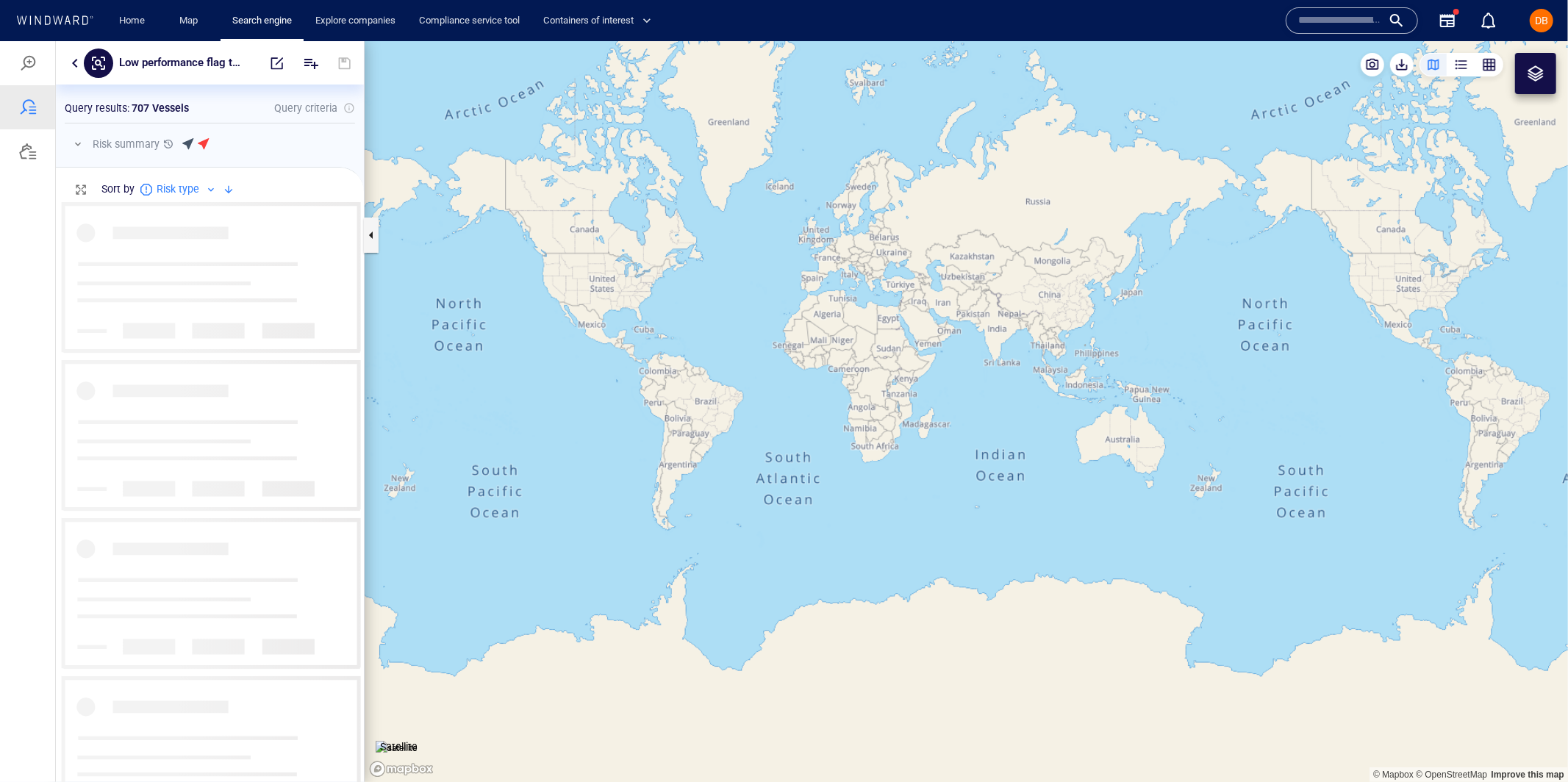
scroll to position [581, 307]
